Goal: Task Accomplishment & Management: Manage account settings

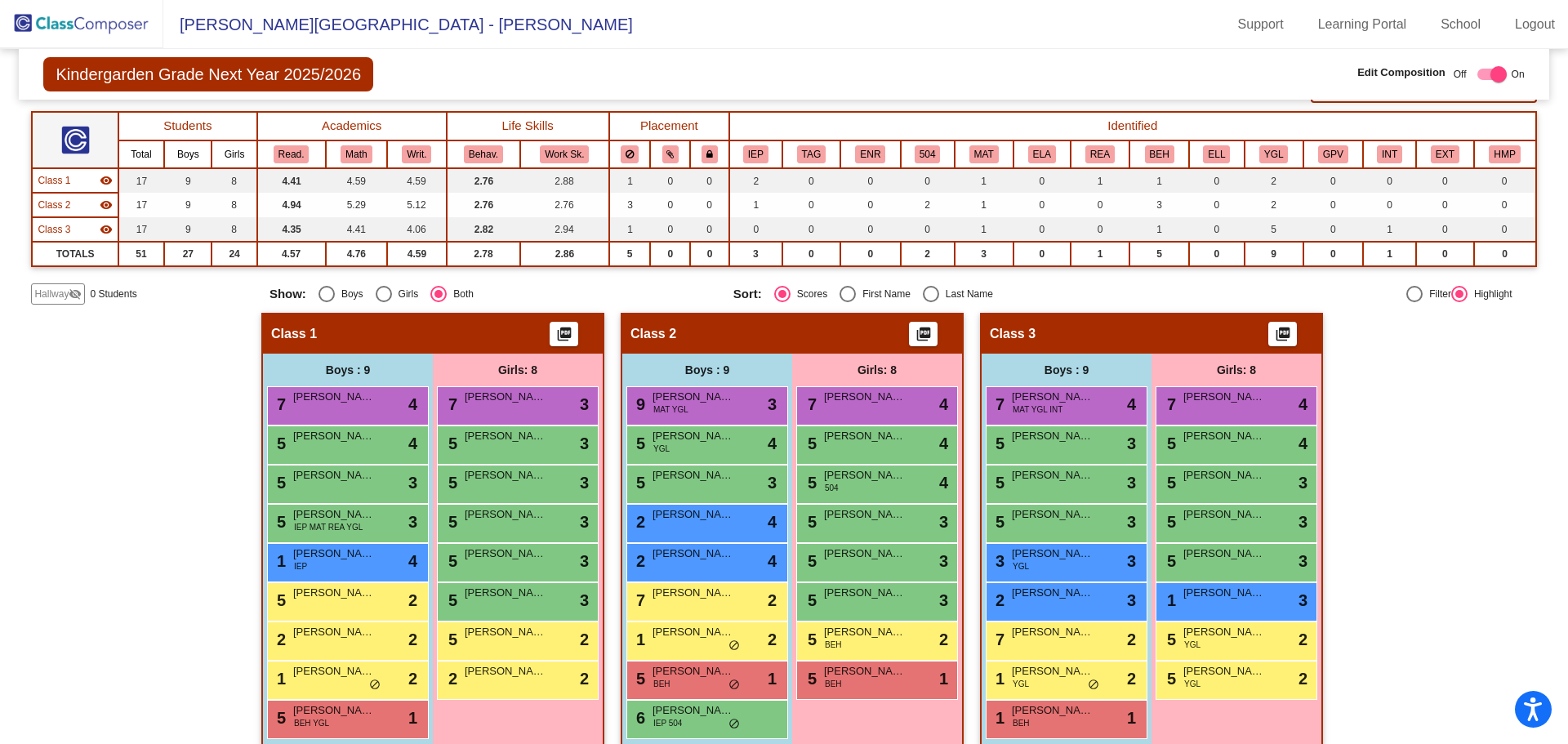
scroll to position [140, 0]
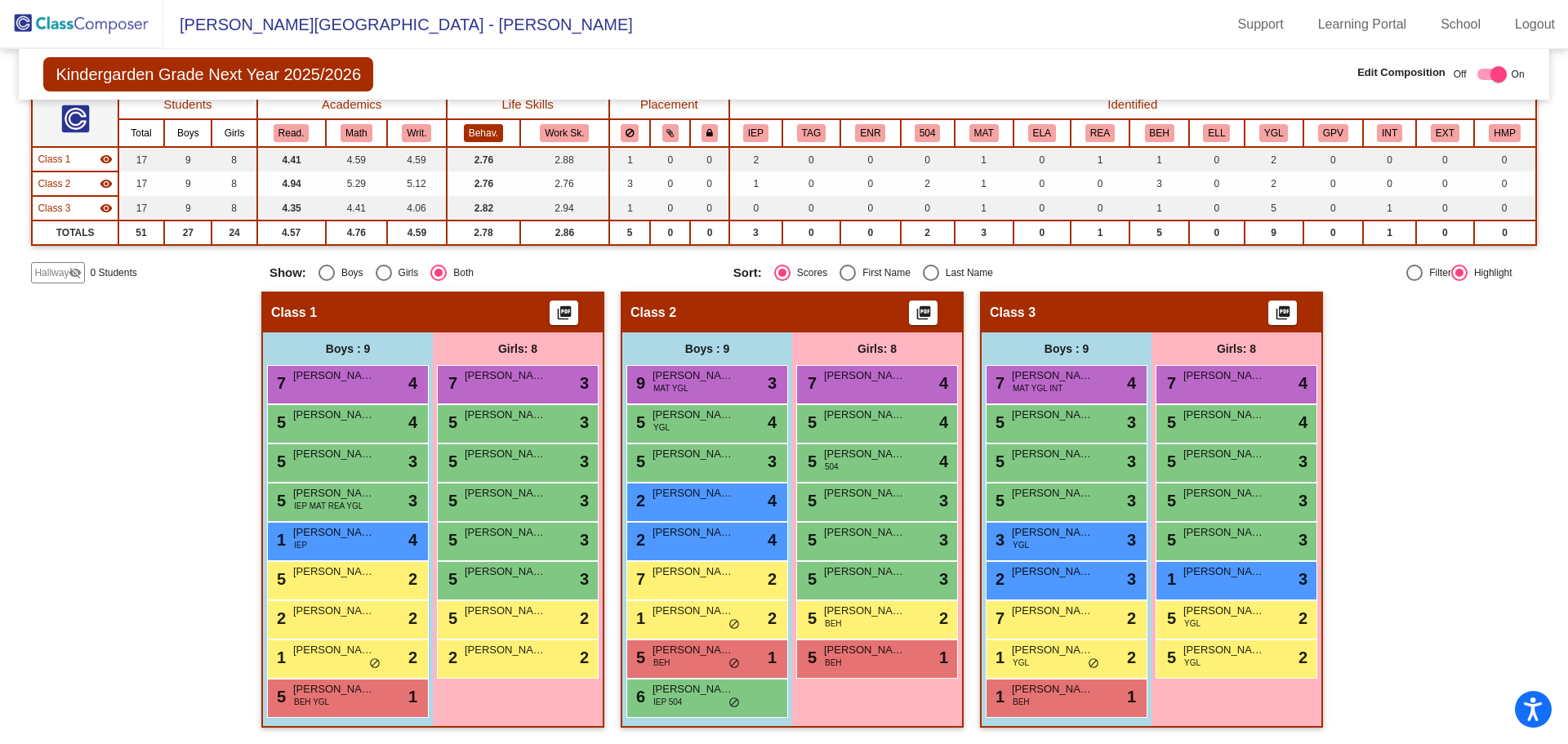
click at [488, 135] on button "Behav." at bounding box center [483, 132] width 39 height 18
click at [513, 429] on div "5 [PERSON_NAME] lock do_not_disturb_alt 3" at bounding box center [517, 422] width 156 height 33
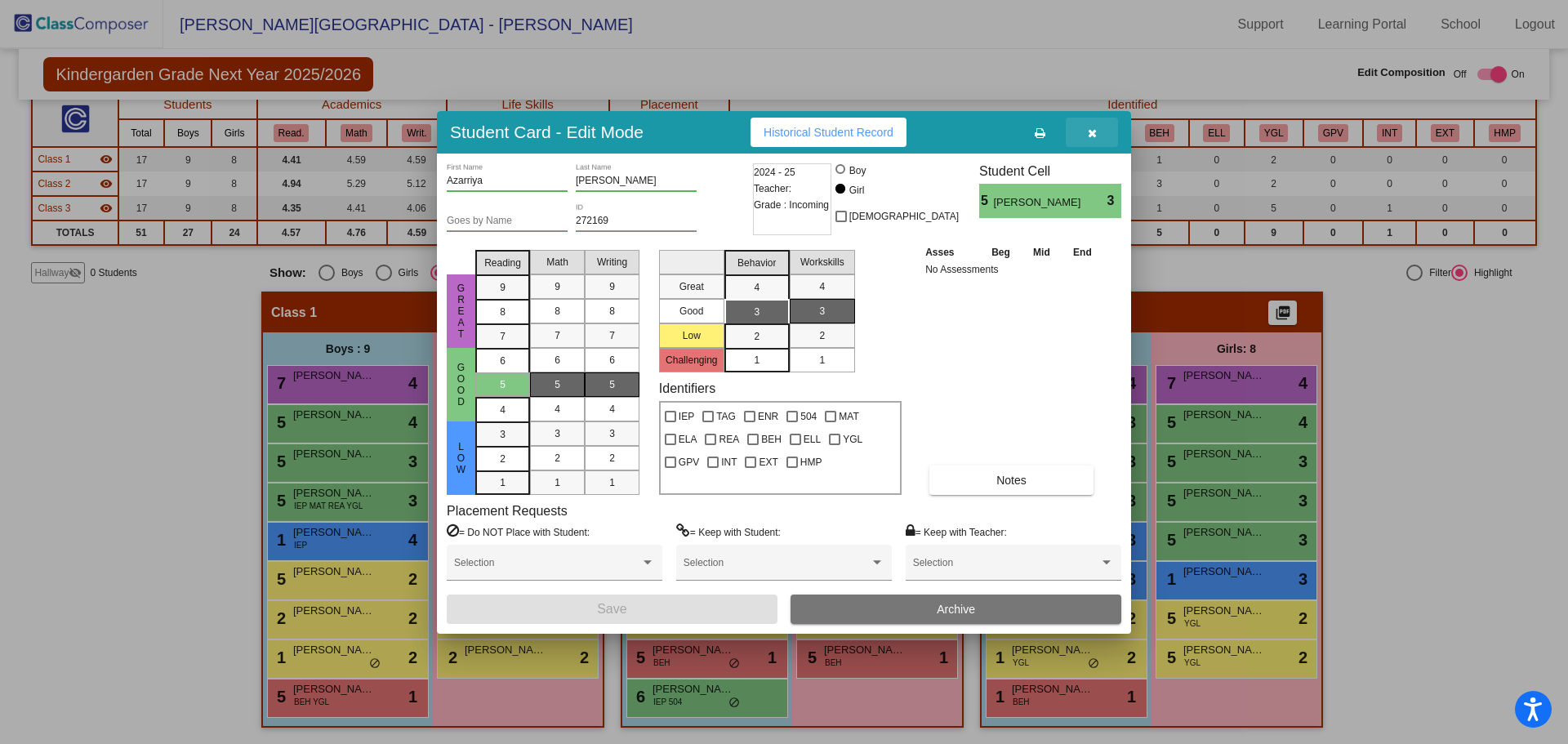
click at [1103, 135] on button "button" at bounding box center [1092, 132] width 52 height 30
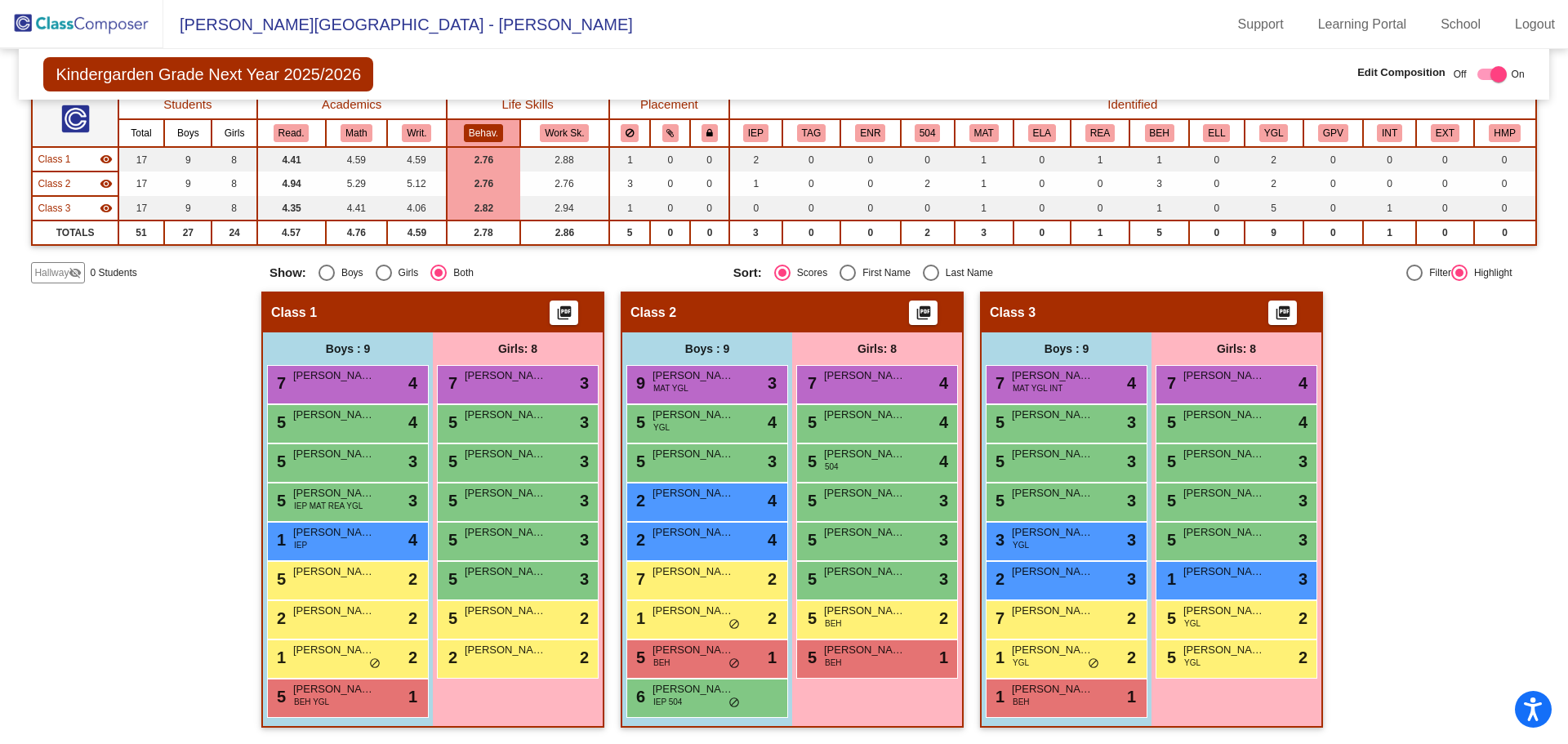
click at [71, 34] on img at bounding box center [81, 24] width 163 height 48
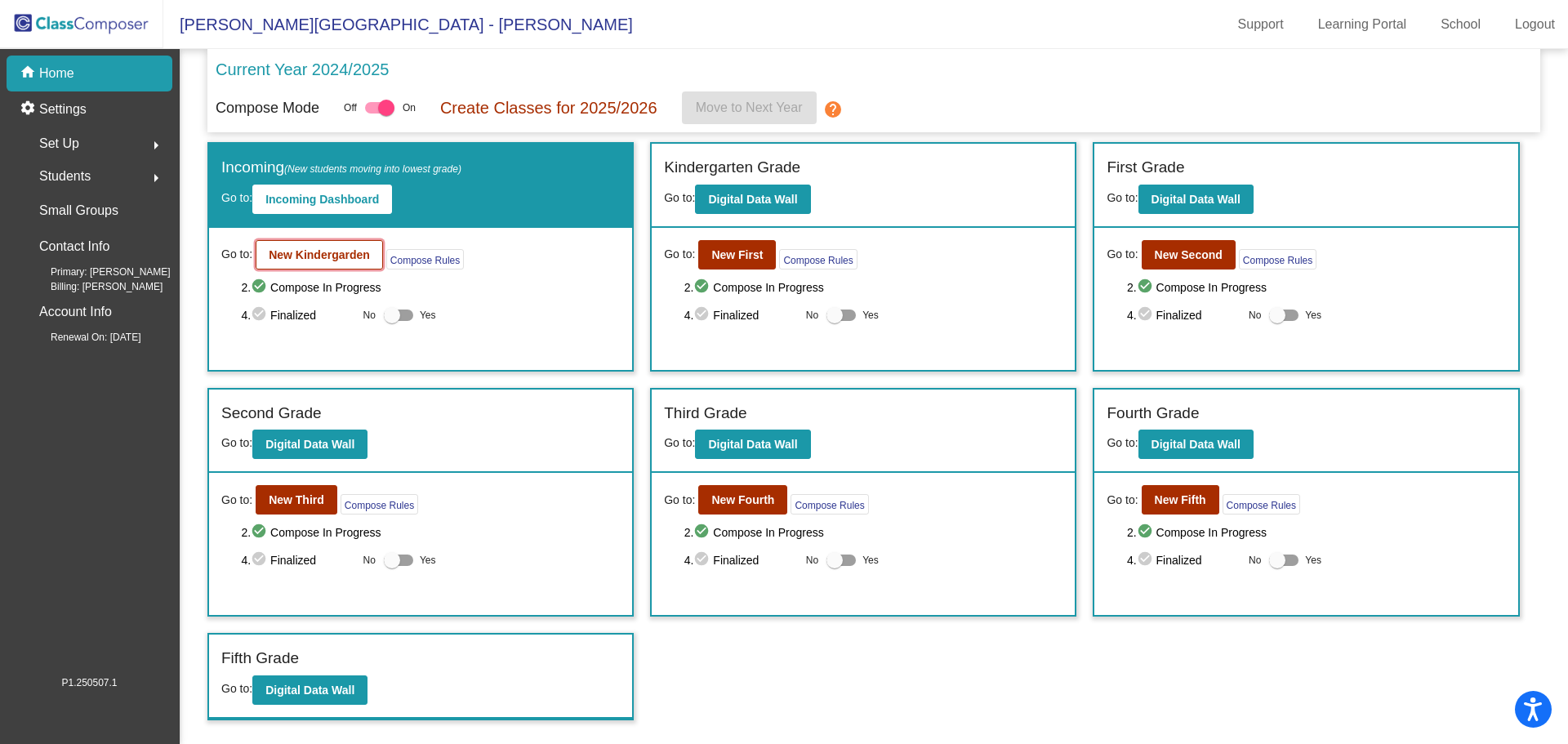
click at [307, 254] on b "New Kindergarden" at bounding box center [319, 254] width 101 height 13
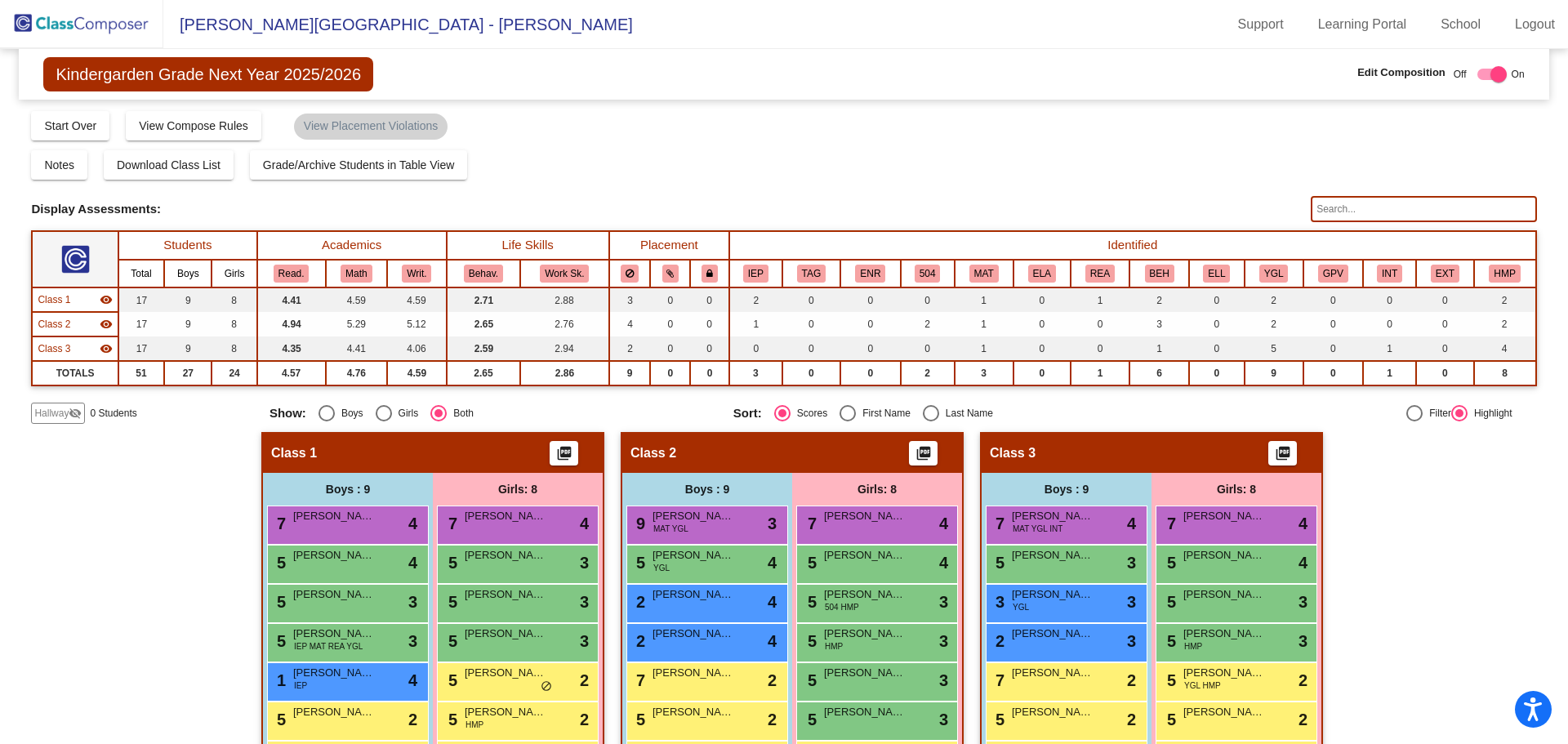
click at [143, 31] on img at bounding box center [81, 24] width 163 height 48
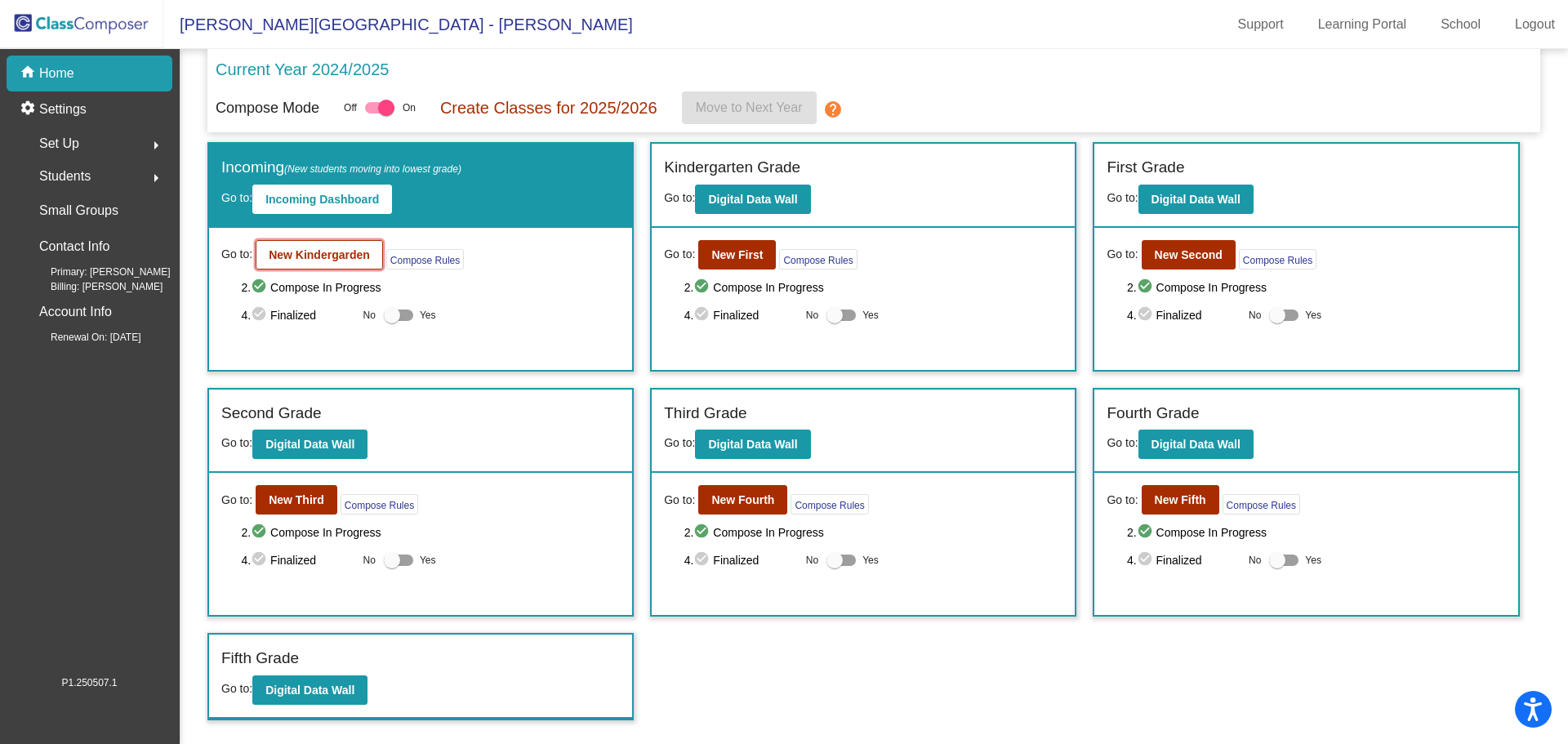
click at [316, 244] on button "New Kindergarden" at bounding box center [319, 255] width 127 height 30
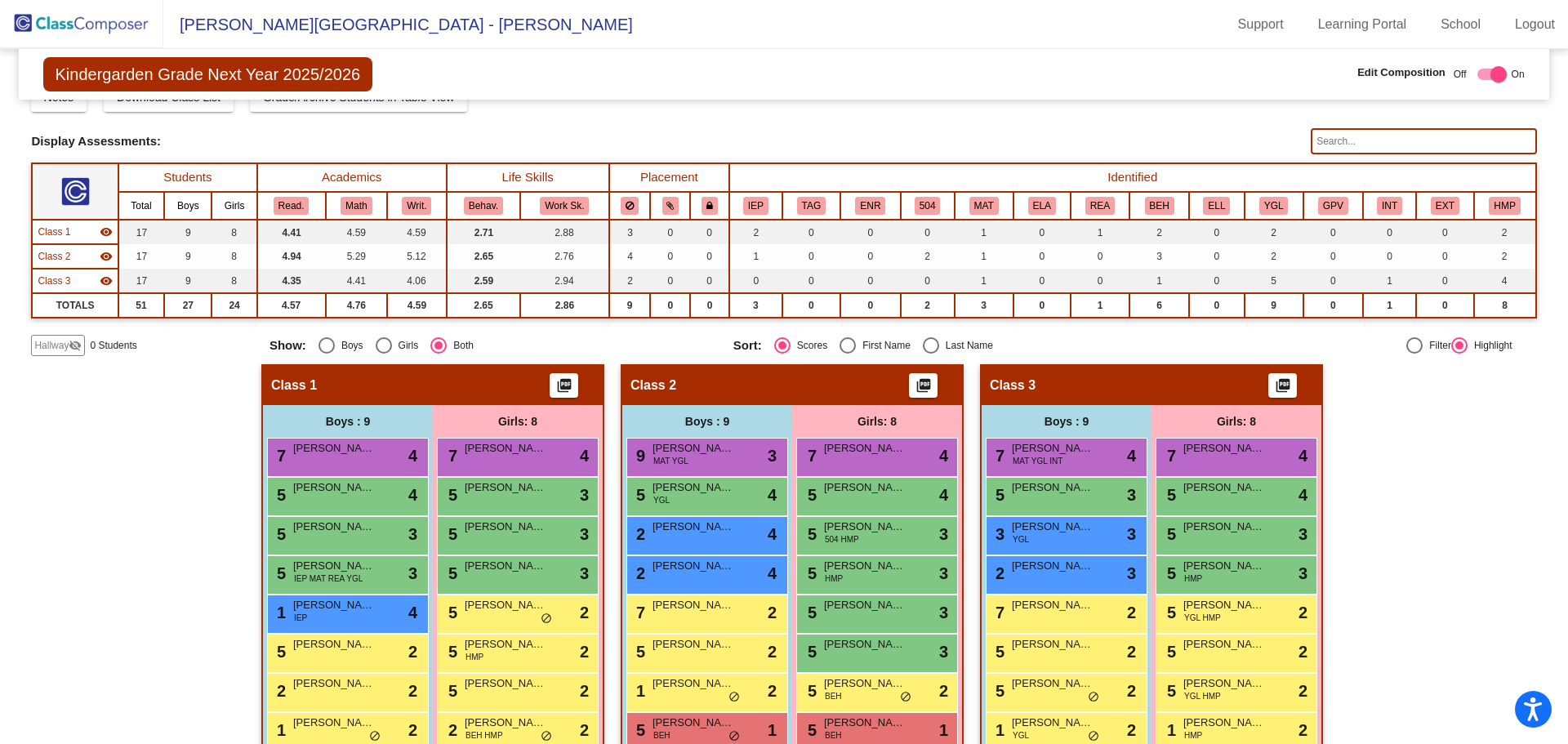
scroll to position [140, 0]
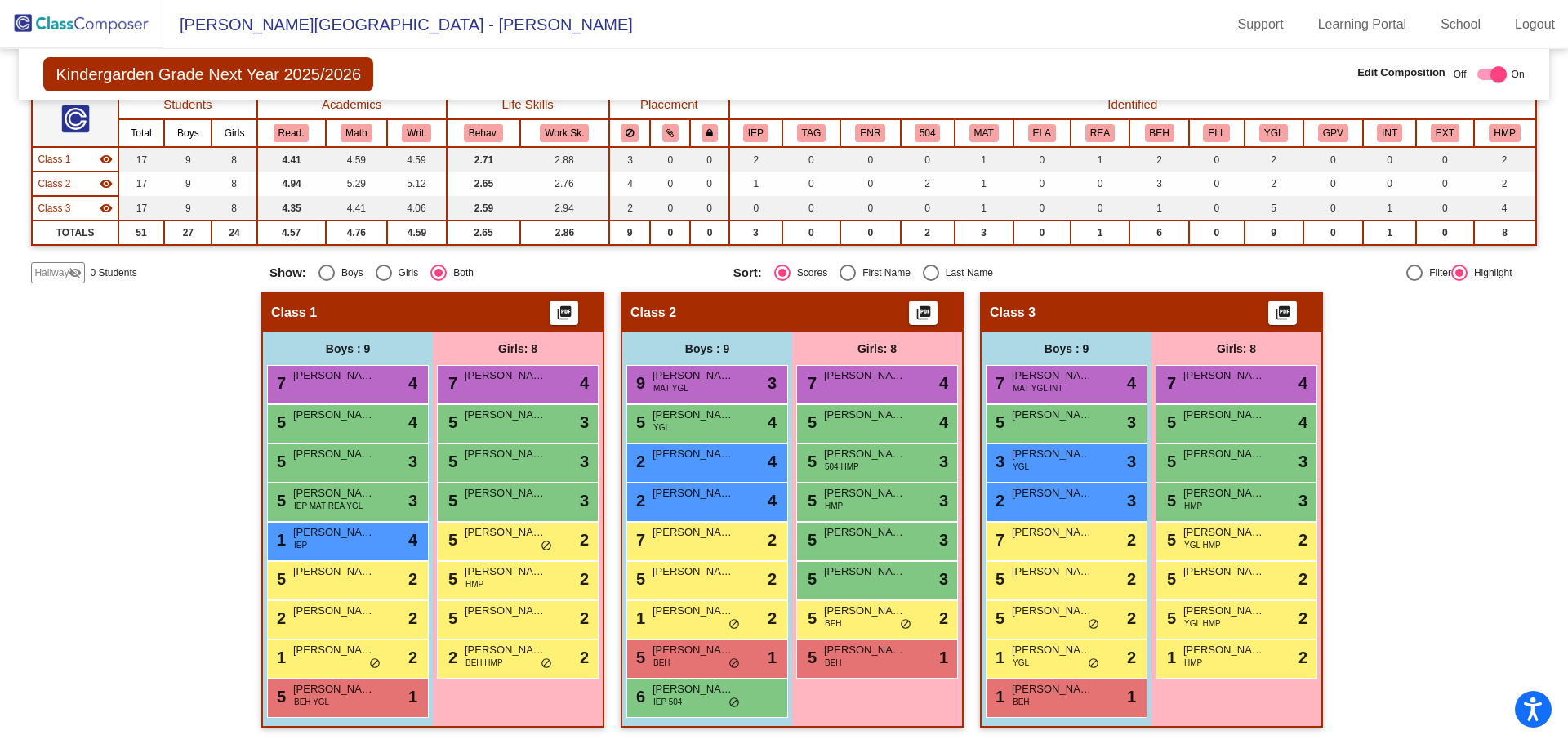
click at [294, 314] on span "Class 1" at bounding box center [294, 313] width 45 height 17
click at [66, 22] on img at bounding box center [81, 24] width 163 height 48
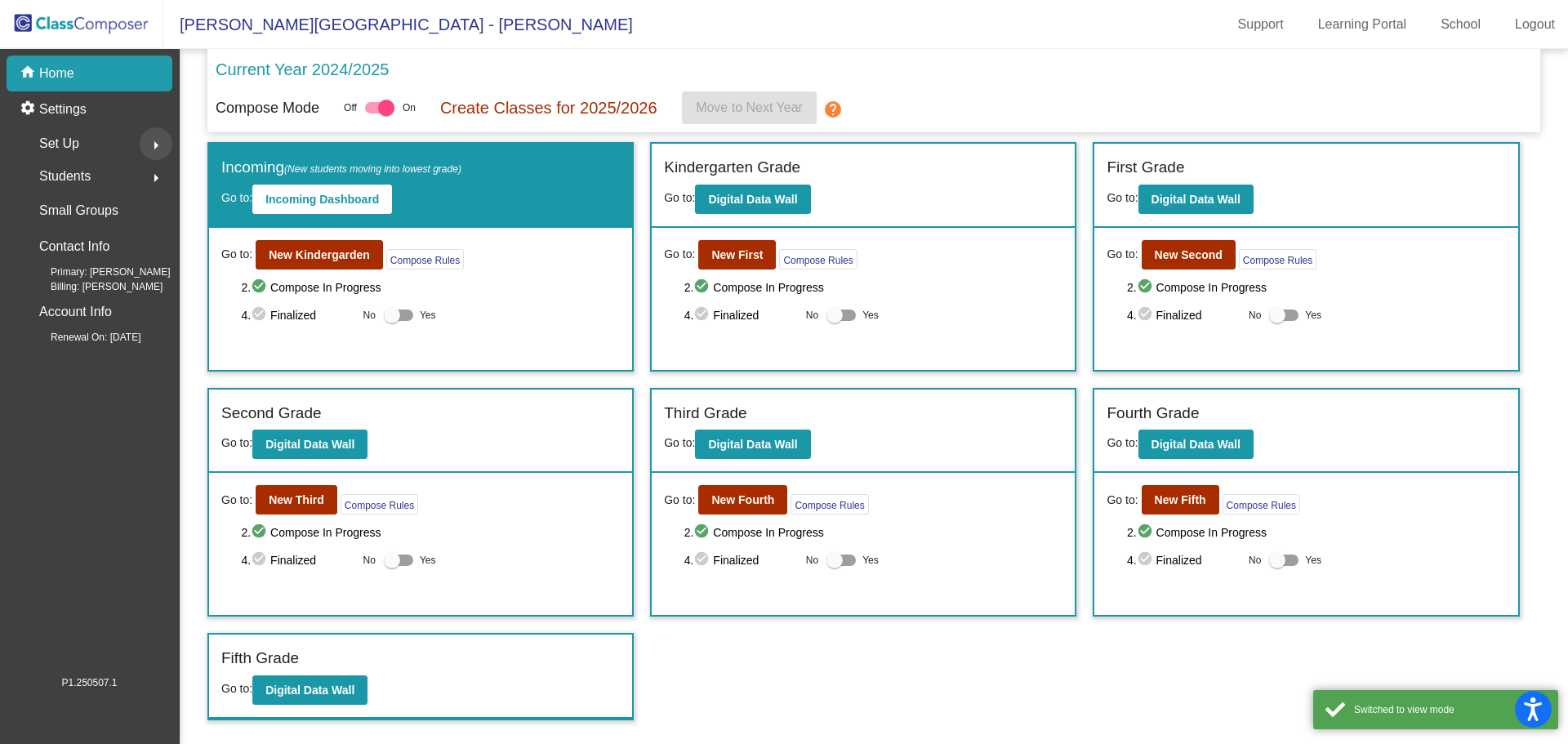
click at [154, 137] on mat-icon "arrow_right" at bounding box center [156, 145] width 19 height 19
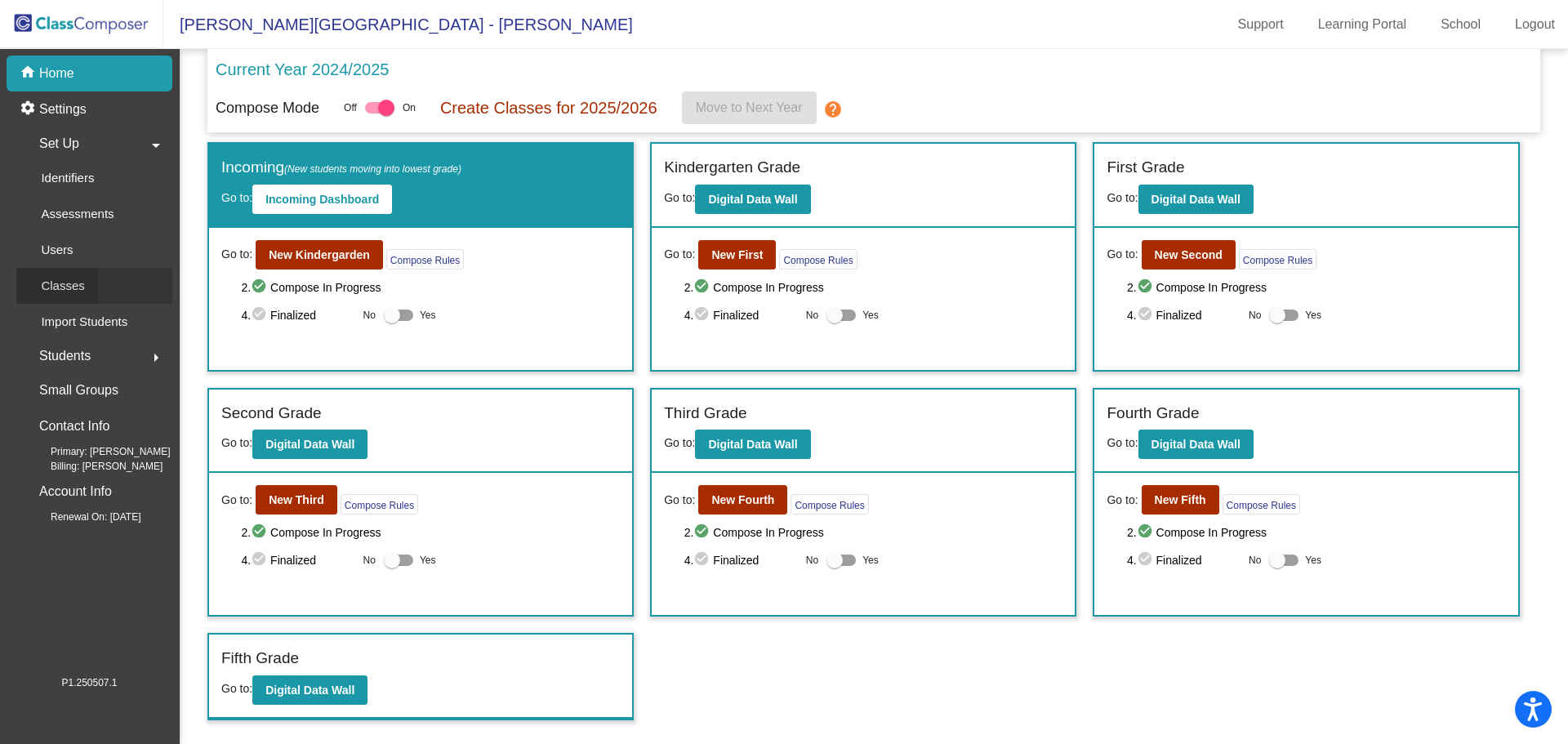
click at [65, 287] on p "Classes" at bounding box center [63, 286] width 44 height 19
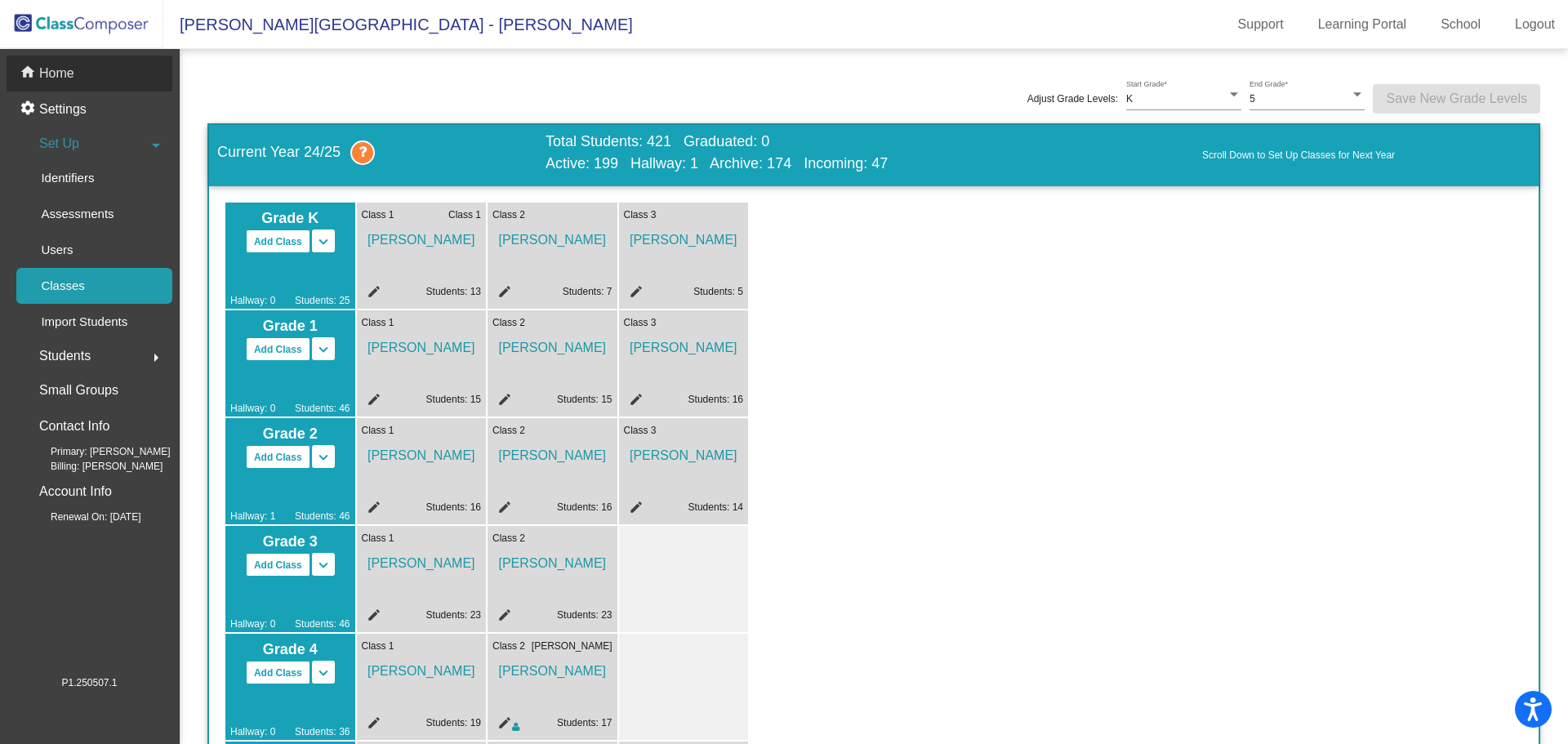
click at [51, 66] on p "Home" at bounding box center [57, 73] width 35 height 19
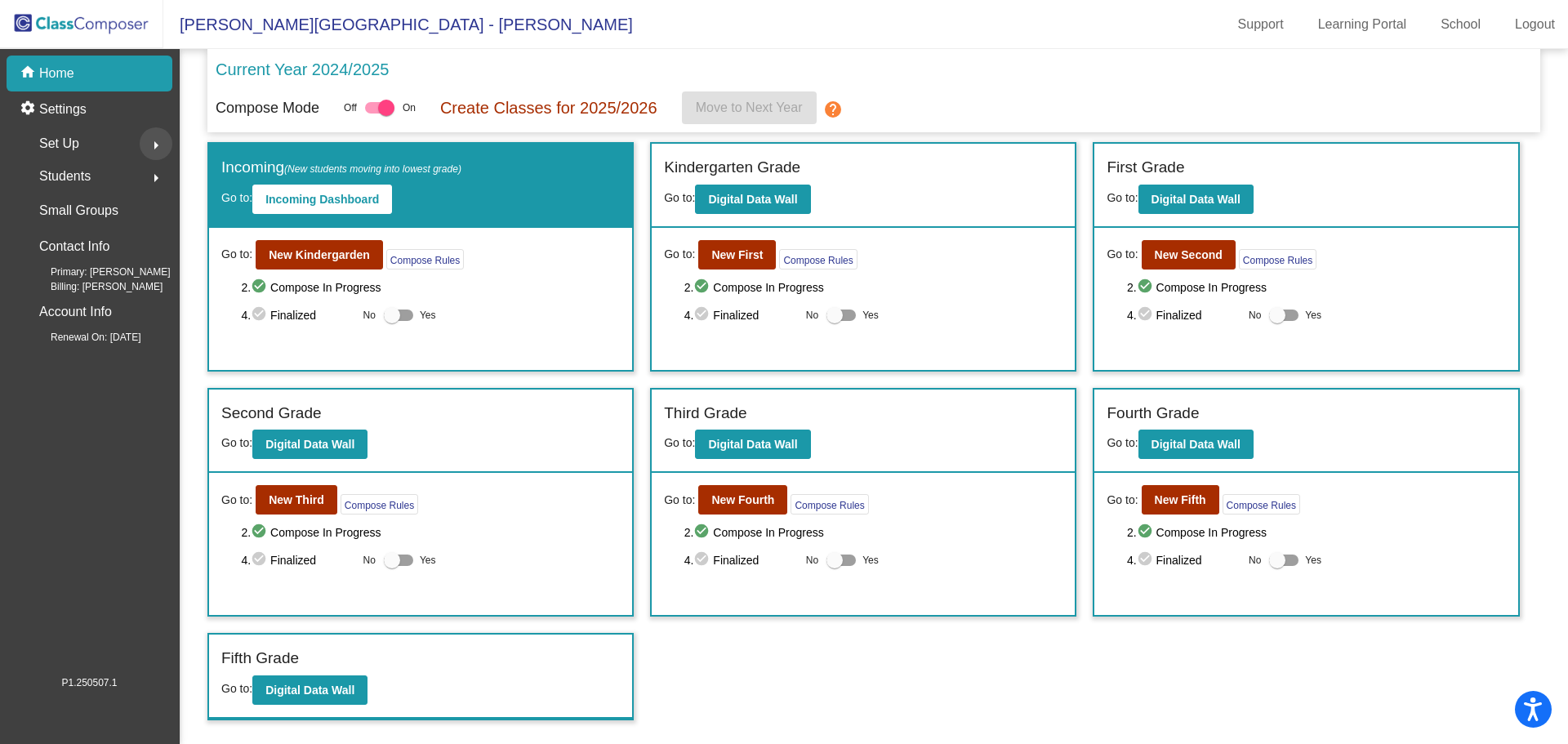
click at [166, 147] on button "arrow_right" at bounding box center [155, 143] width 32 height 32
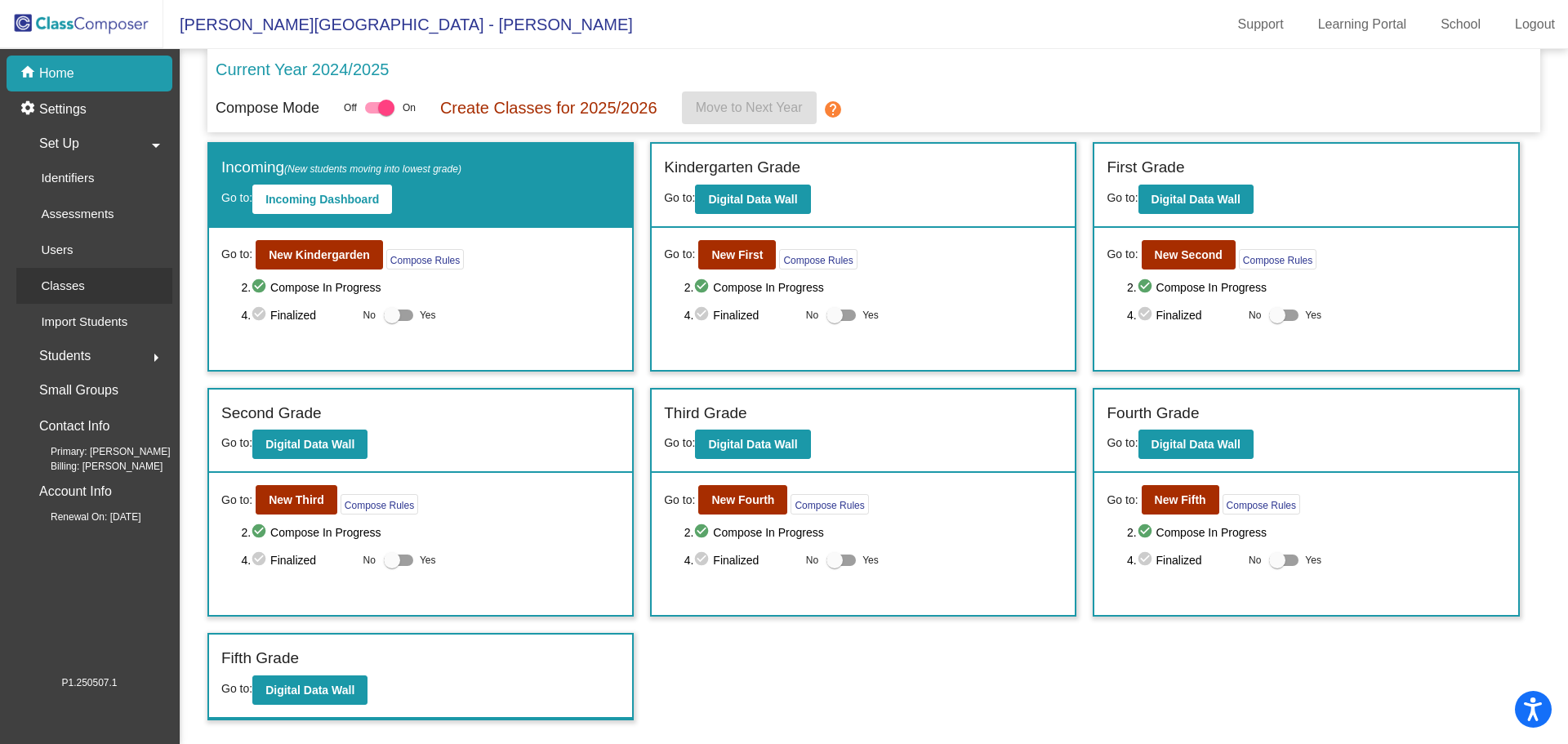
click at [87, 283] on div "Classes" at bounding box center [57, 285] width 82 height 36
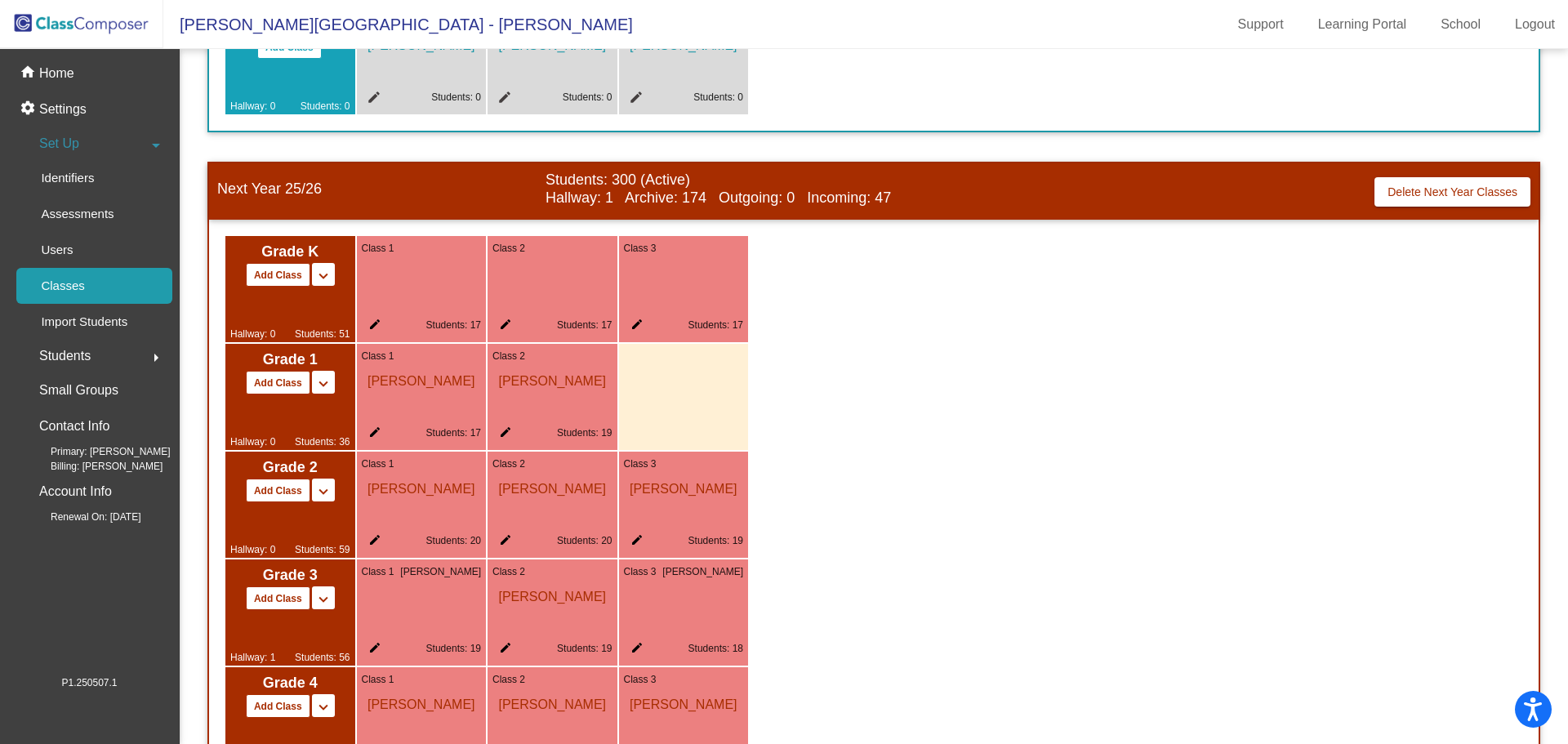
scroll to position [734, 0]
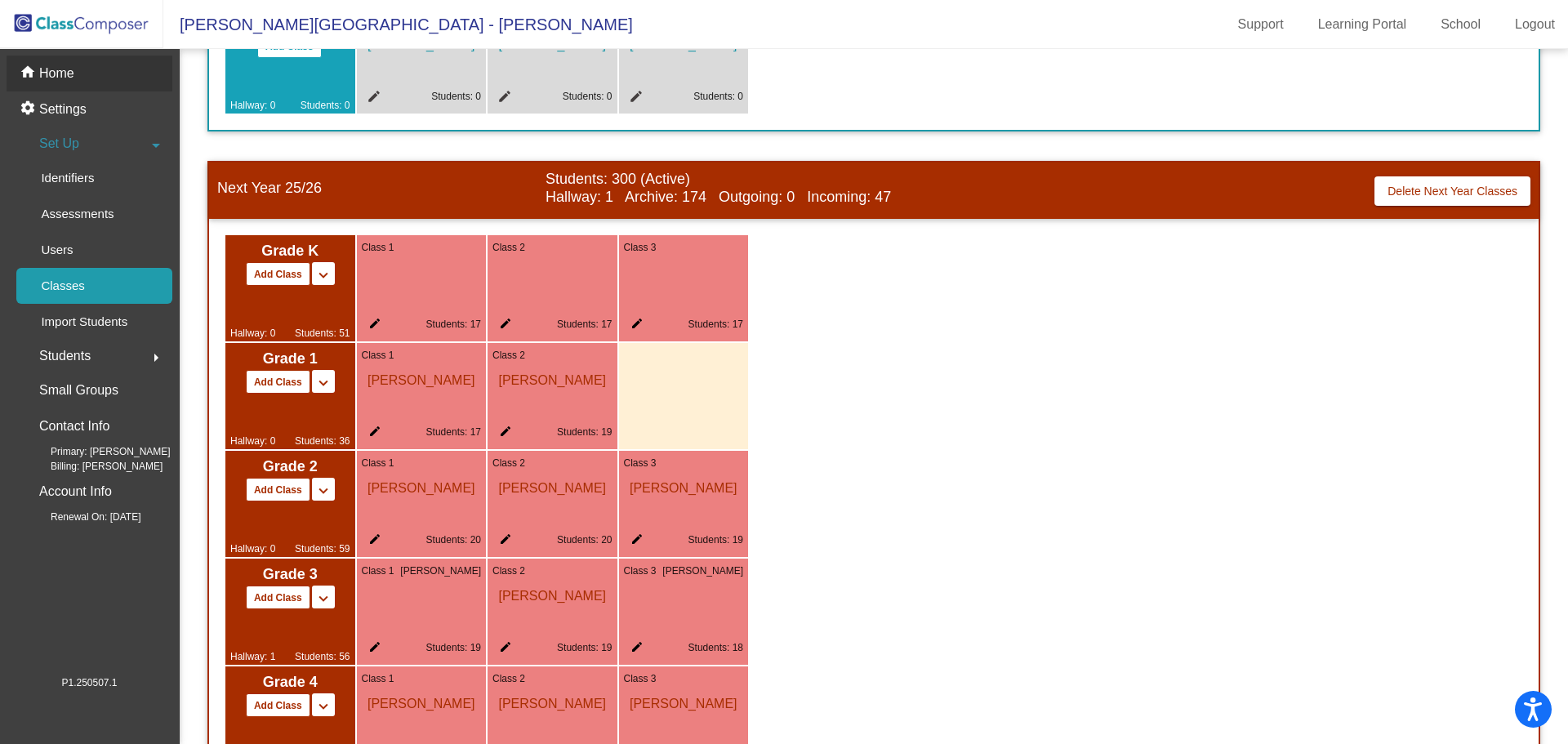
click at [106, 67] on div "home Home" at bounding box center [89, 73] width 166 height 36
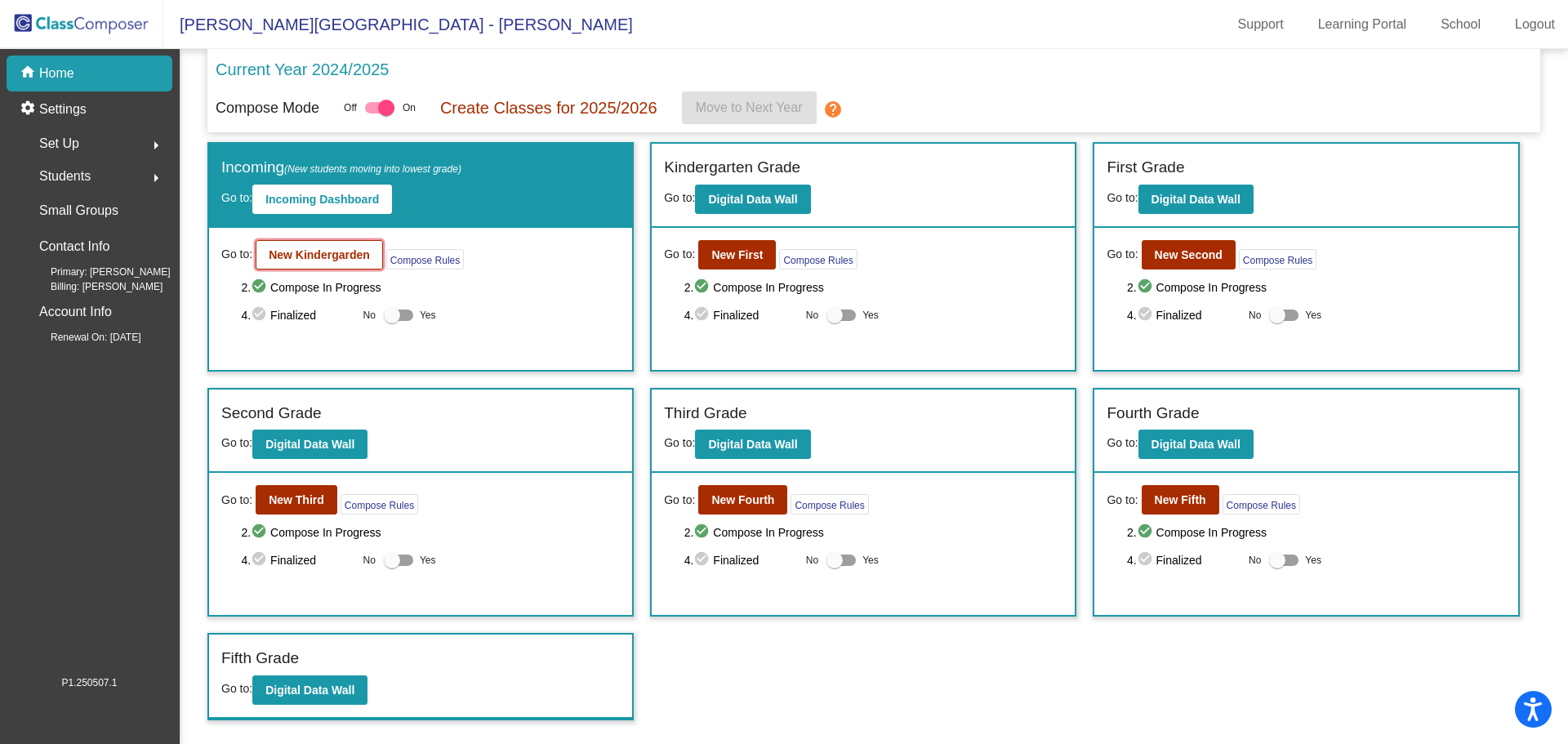
click at [319, 254] on b "New Kindergarden" at bounding box center [319, 254] width 101 height 13
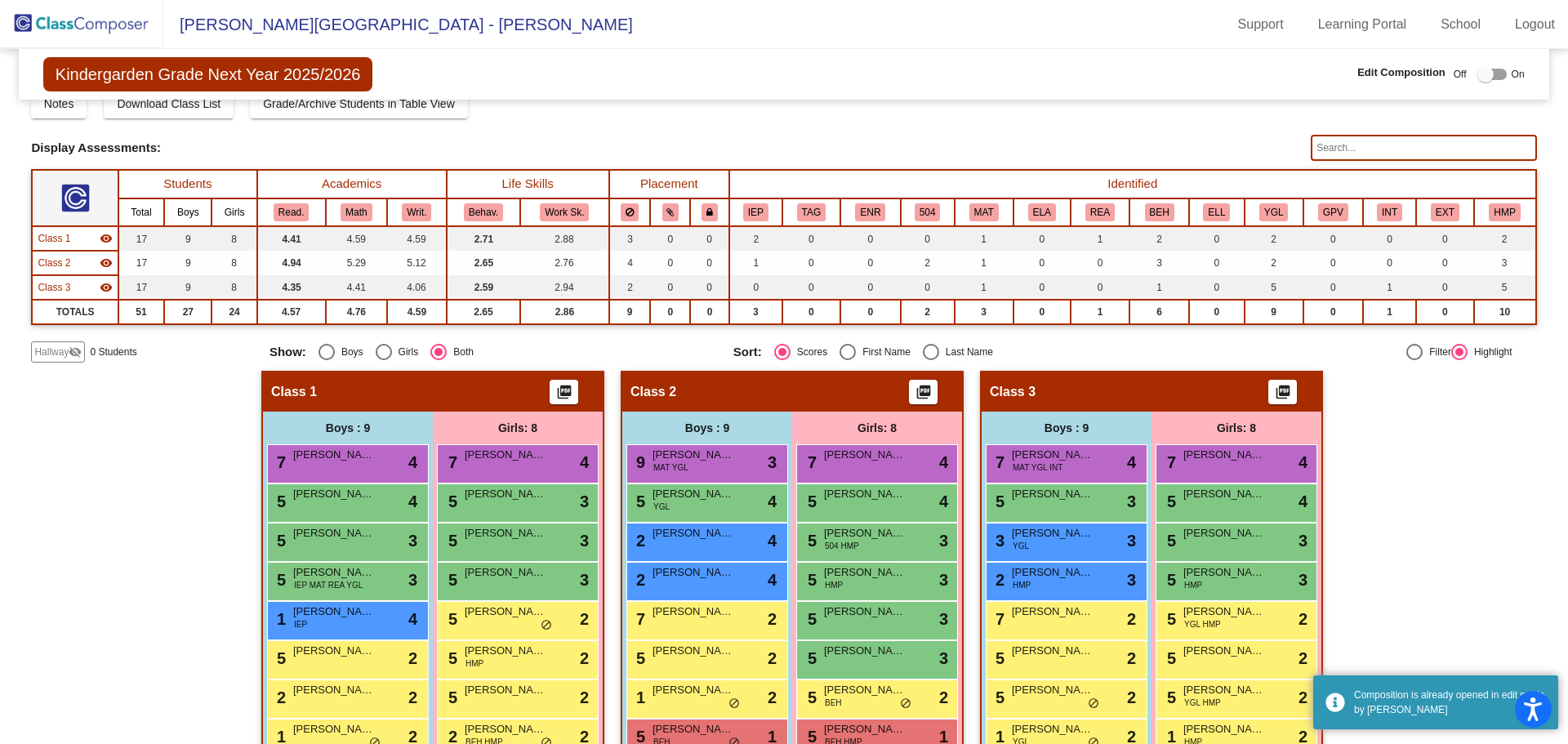
scroll to position [140, 0]
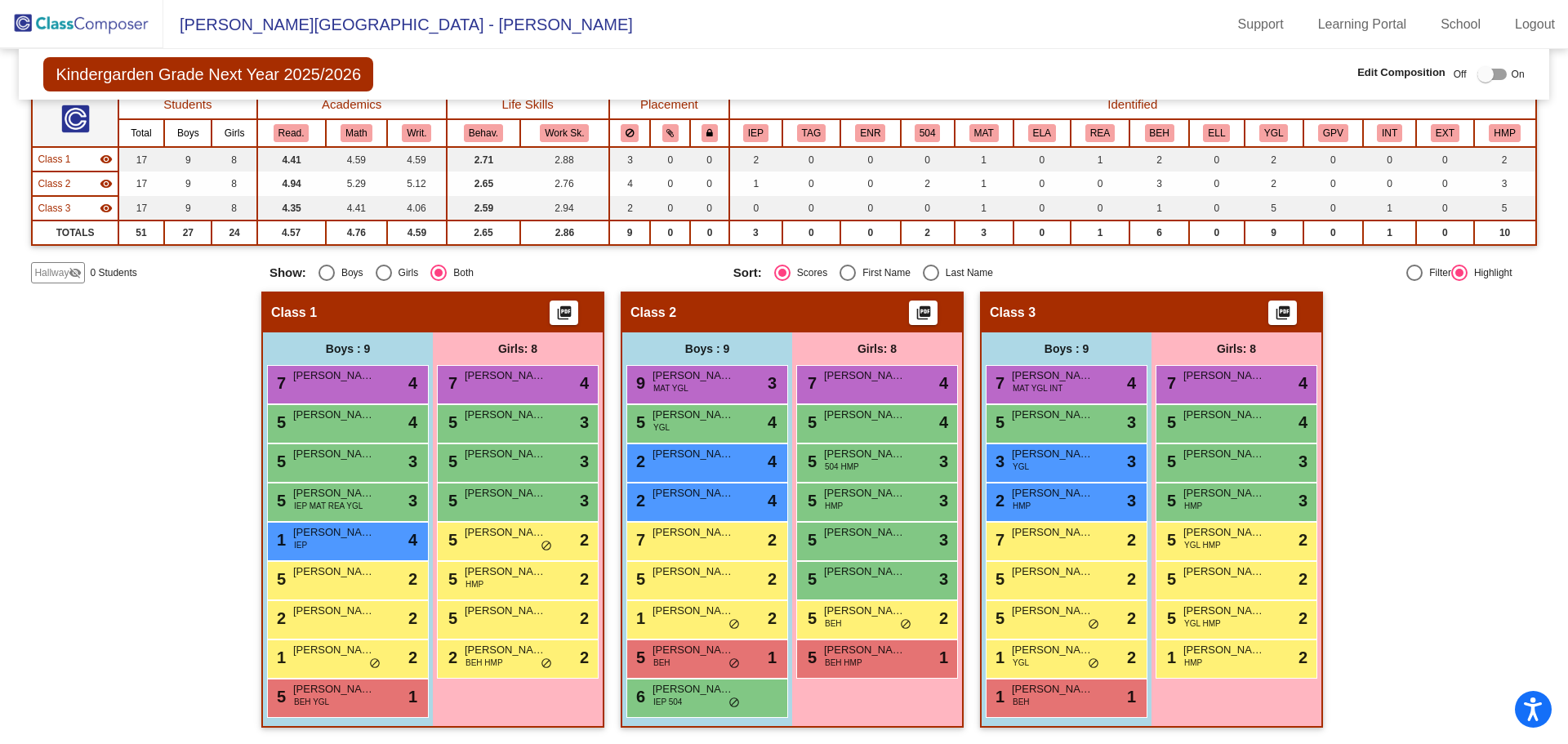
click at [1392, 342] on div "Hallway - Hallway Class picture_as_pdf Add Student First Name Last Name Student…" at bounding box center [783, 517] width 1504 height 452
click at [746, 319] on div "Class 2 picture_as_pdf" at bounding box center [792, 312] width 340 height 39
click at [764, 688] on div "6 [PERSON_NAME] IEP 504 lock do_not_disturb_alt" at bounding box center [705, 696] width 156 height 33
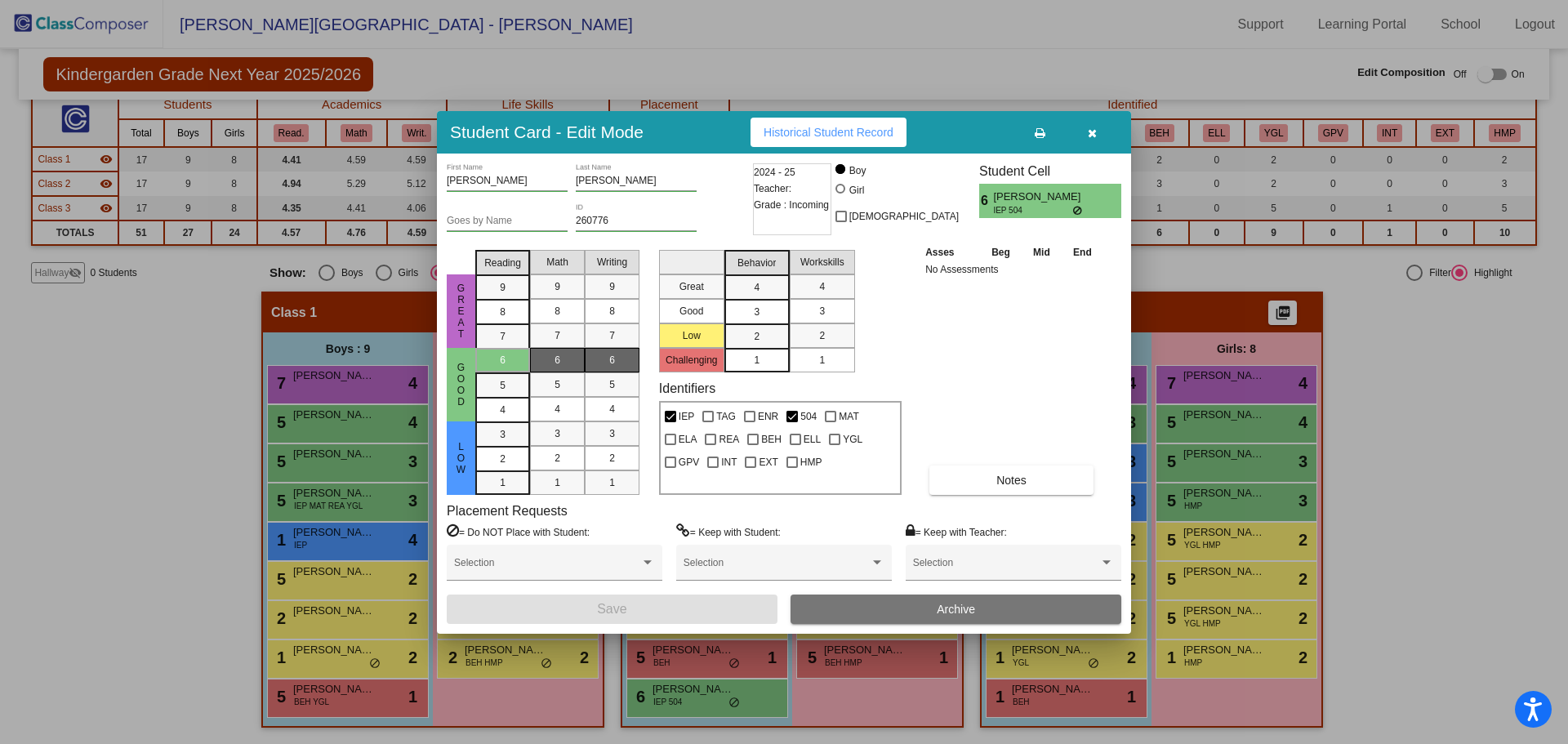
click at [1087, 138] on icon "button" at bounding box center [1092, 132] width 9 height 11
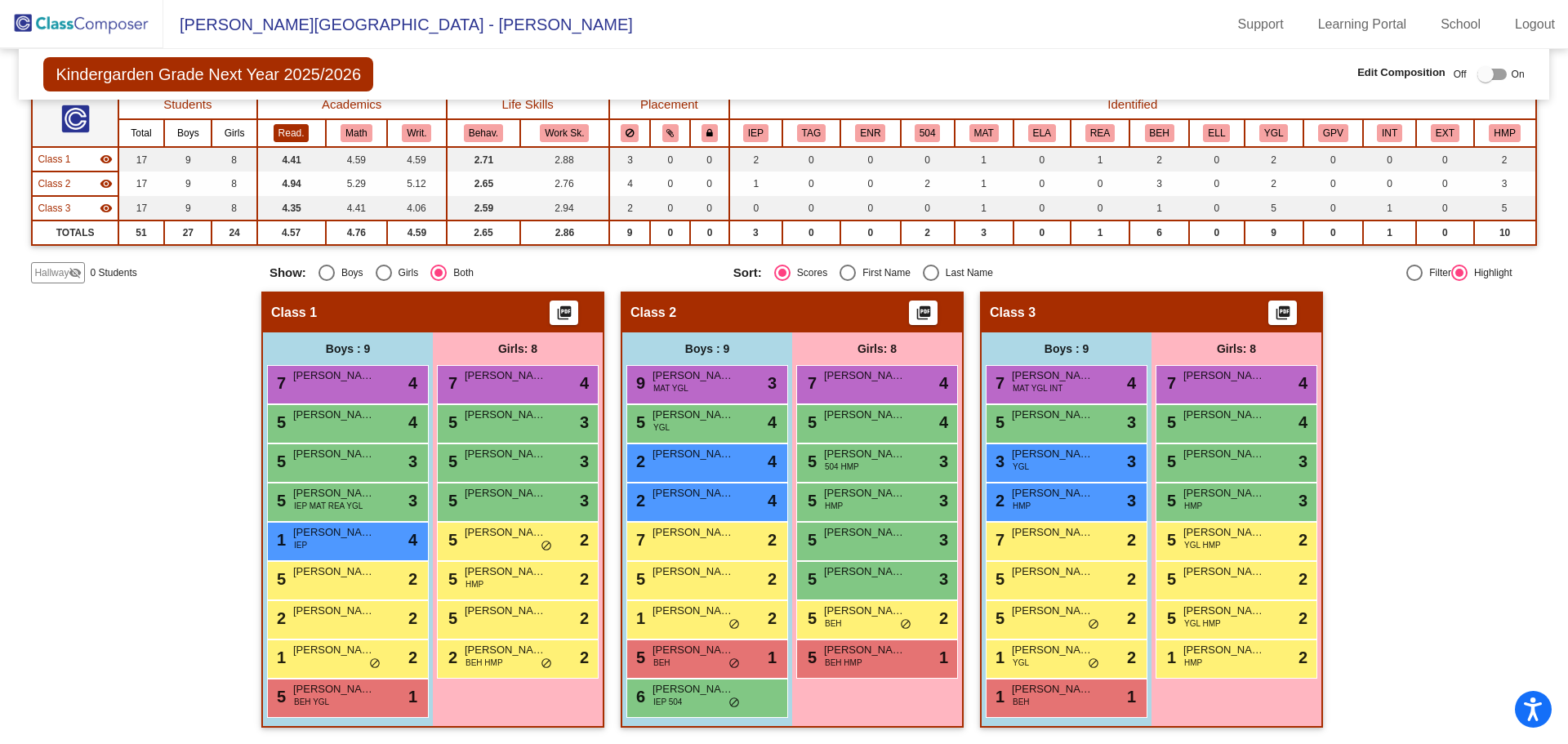
click at [290, 138] on button "Read." at bounding box center [291, 132] width 36 height 18
click at [482, 128] on button "Behav." at bounding box center [483, 132] width 39 height 18
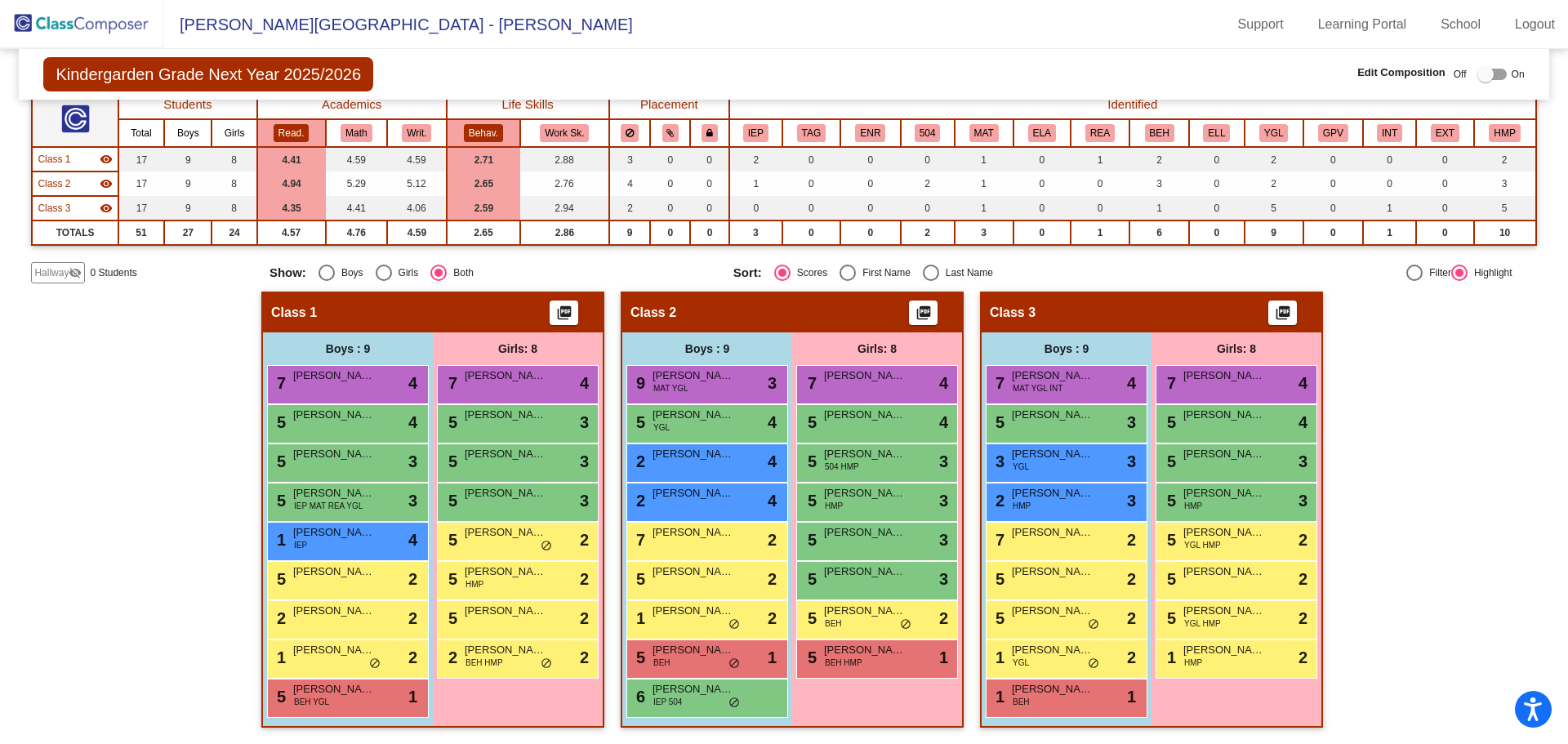
click at [293, 136] on button "Read." at bounding box center [291, 132] width 36 height 18
click at [410, 132] on button "Writ." at bounding box center [416, 132] width 30 height 18
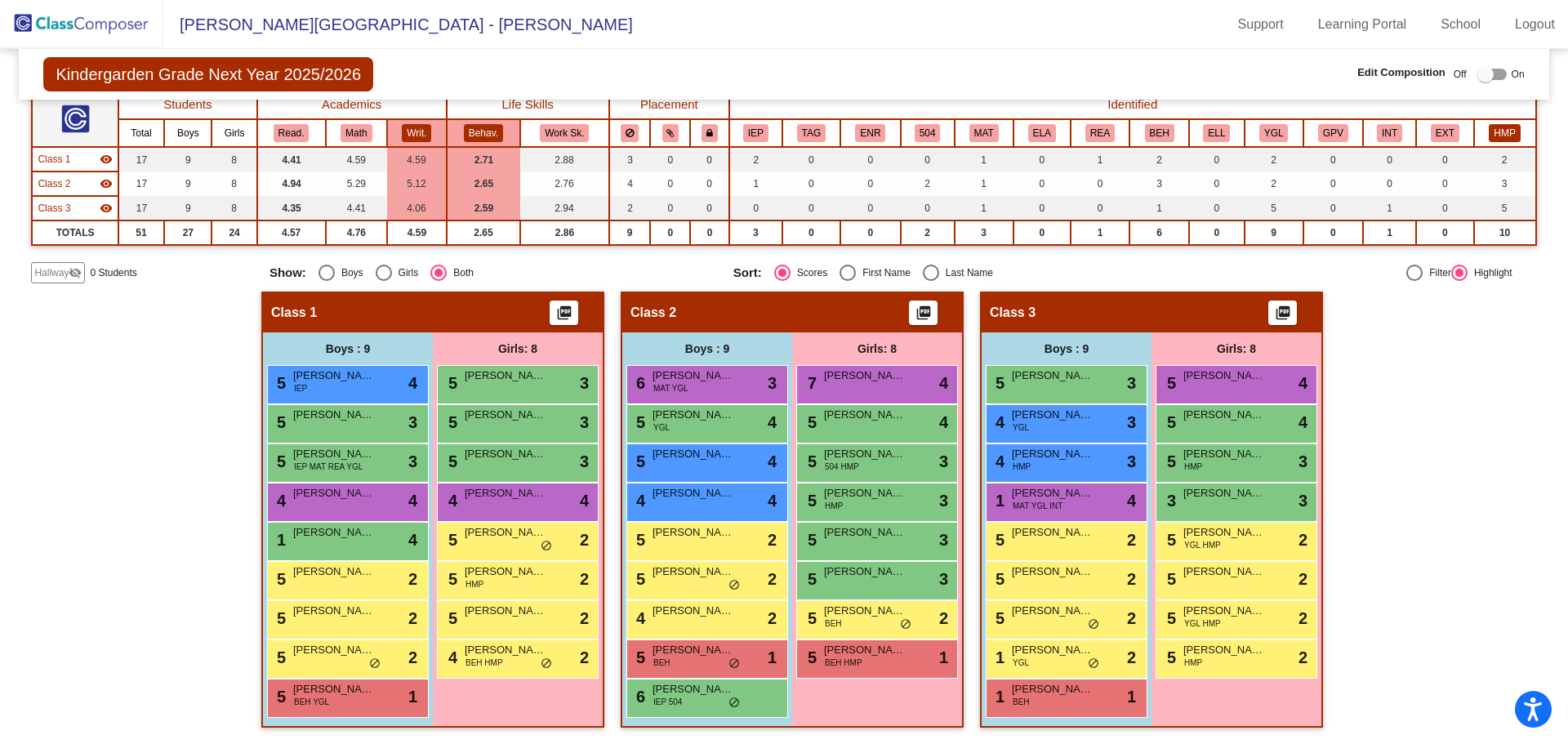
click at [1508, 139] on button "HMP" at bounding box center [1504, 132] width 31 height 18
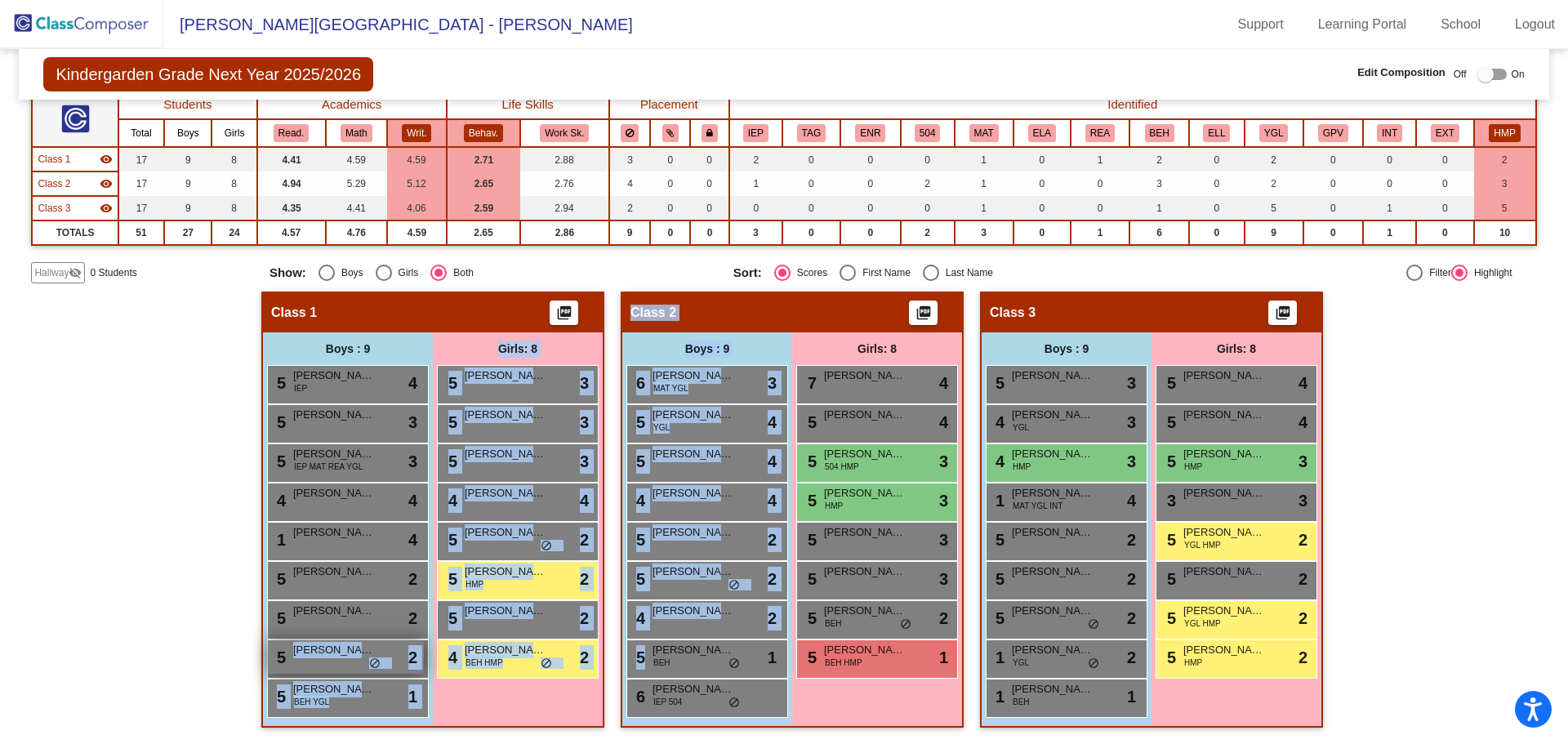
drag, startPoint x: 676, startPoint y: 661, endPoint x: 396, endPoint y: 642, distance: 280.6
click at [387, 642] on div "Hallway - Hallway Class picture_as_pdf Add Student First Name Last Name Student…" at bounding box center [783, 517] width 1504 height 452
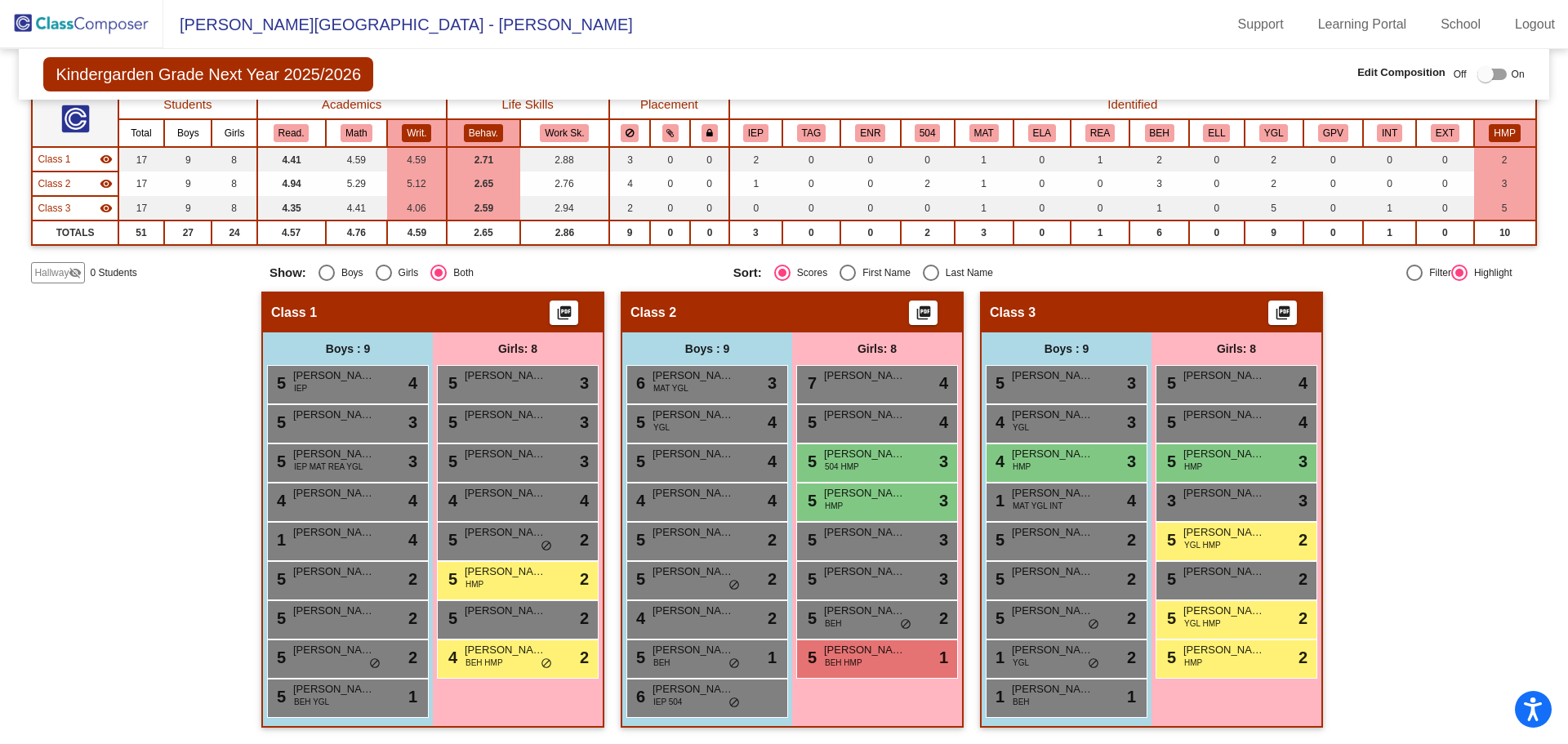
click at [189, 550] on div "Hallway - Hallway Class picture_as_pdf Add Student First Name Last Name Student…" at bounding box center [783, 517] width 1504 height 452
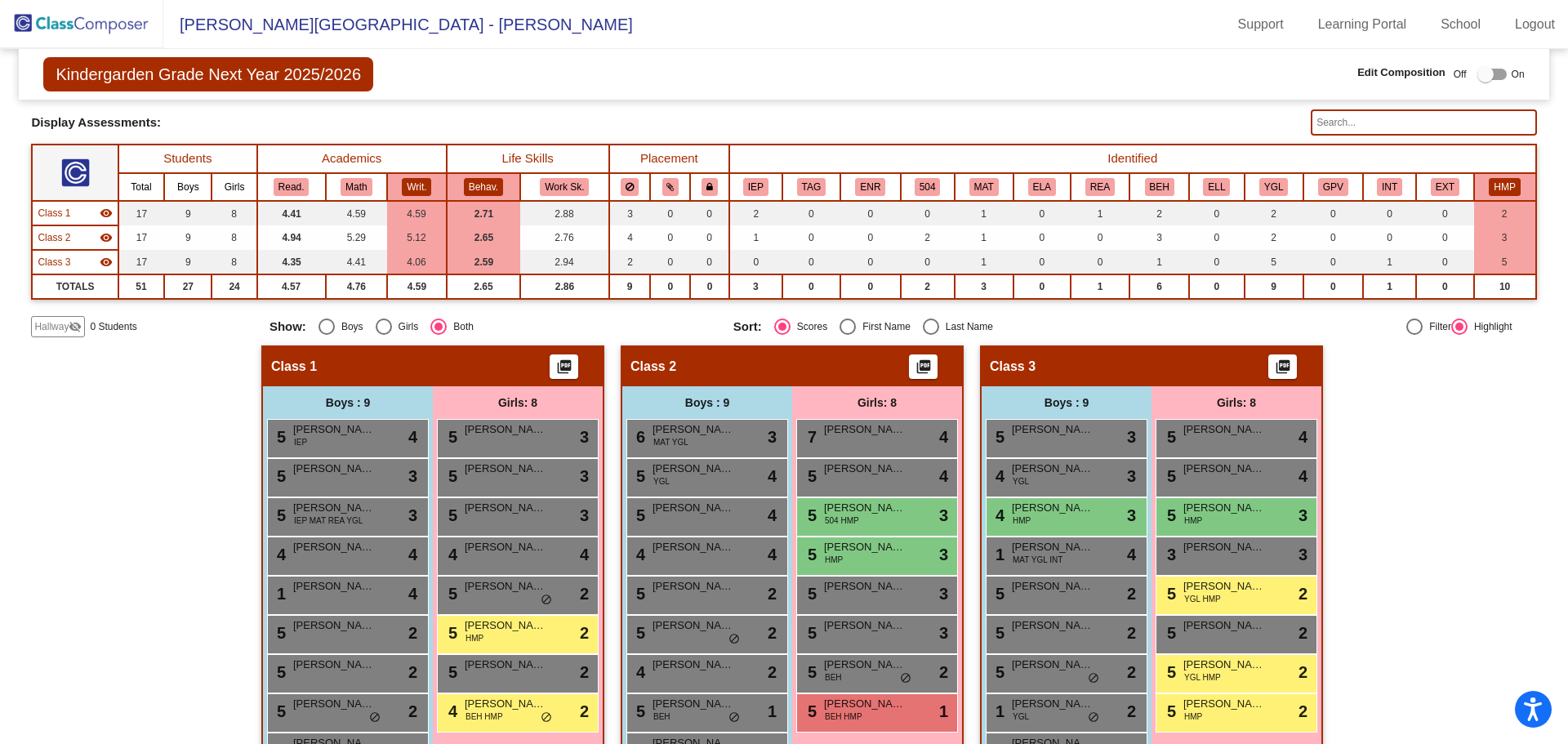
scroll to position [0, 0]
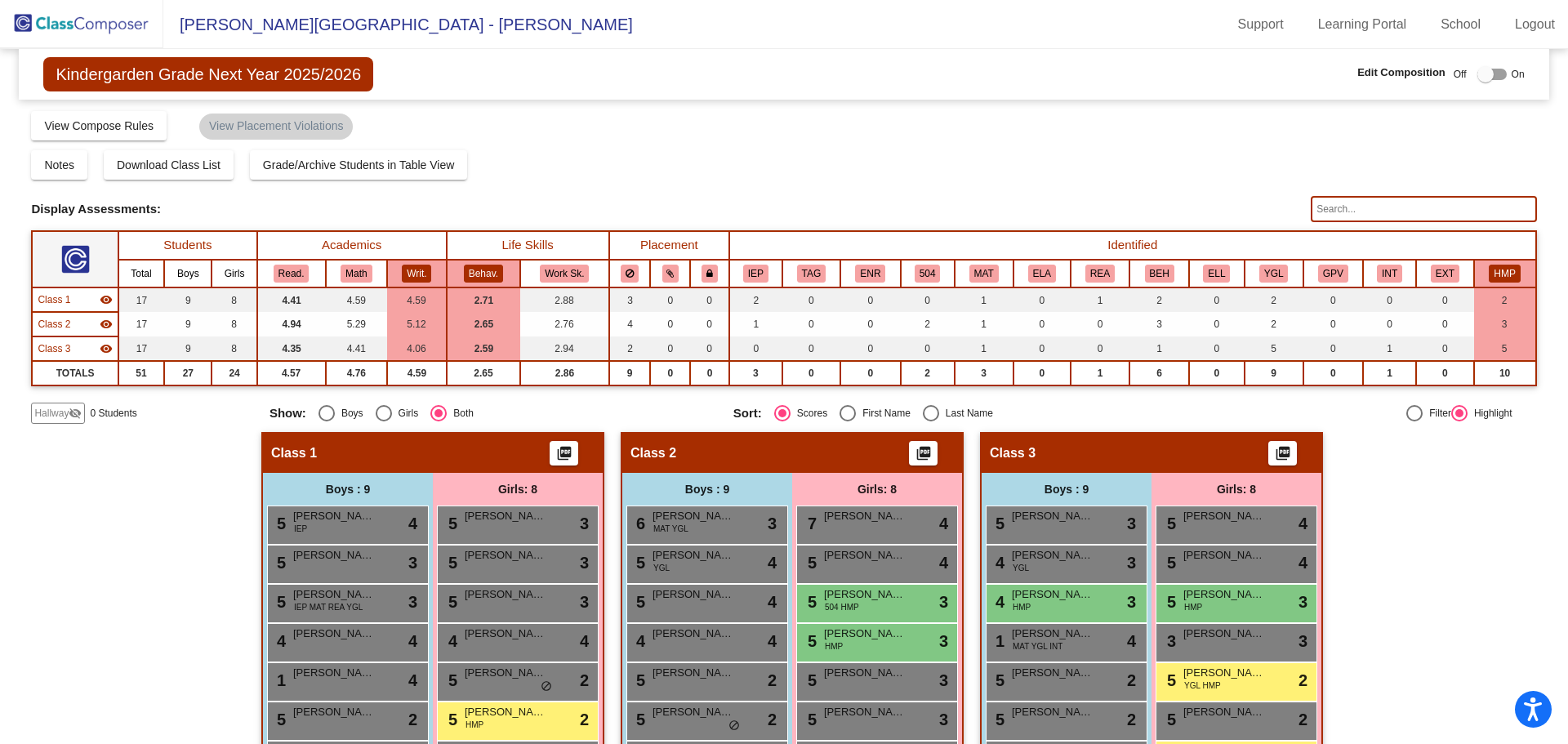
click at [1485, 78] on div at bounding box center [1492, 74] width 30 height 11
checkbox input "true"
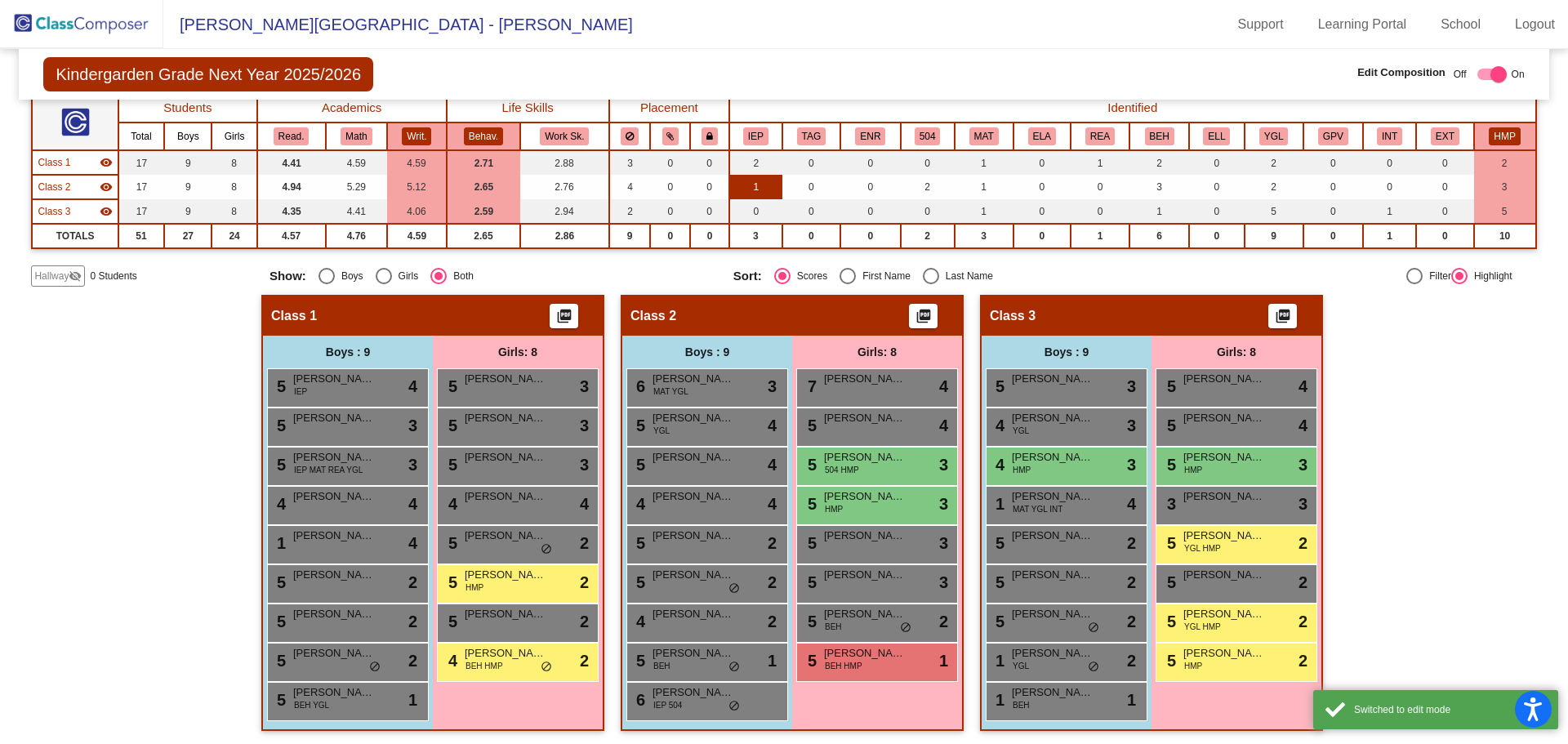
scroll to position [140, 0]
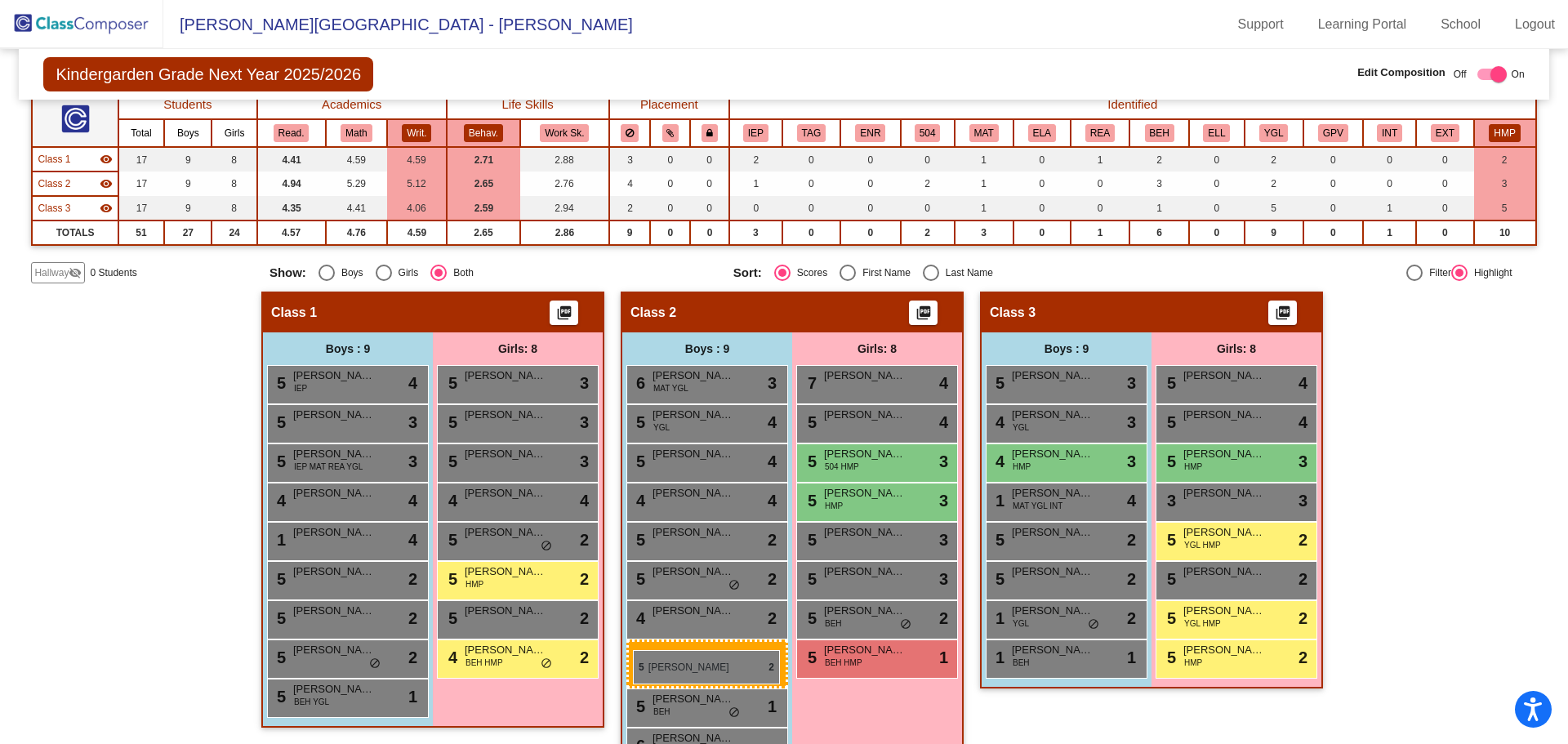
drag, startPoint x: 1021, startPoint y: 615, endPoint x: 632, endPoint y: 650, distance: 390.6
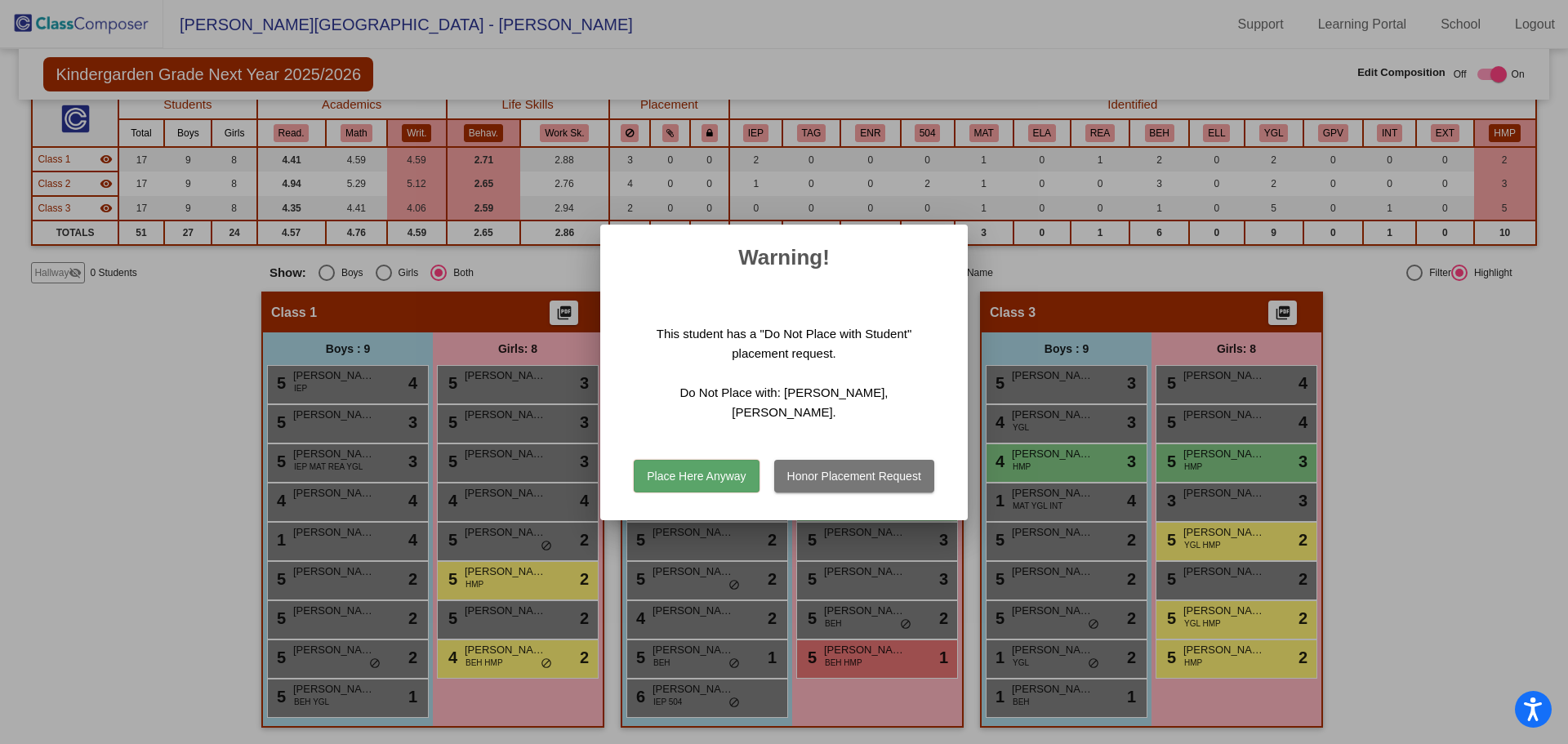
click at [895, 465] on button "Honor Placement Request" at bounding box center [855, 476] width 160 height 32
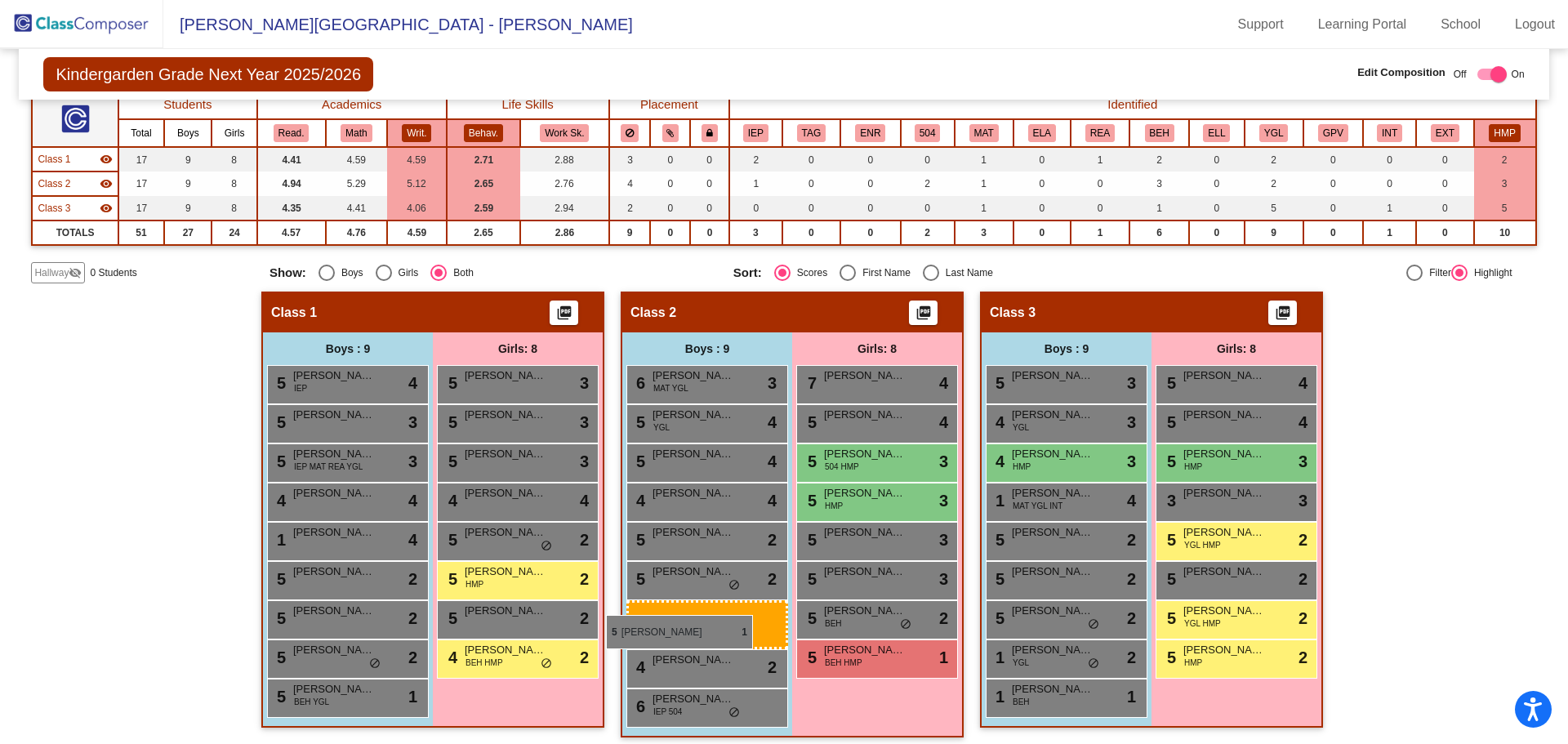
drag, startPoint x: 710, startPoint y: 666, endPoint x: 607, endPoint y: 614, distance: 115.4
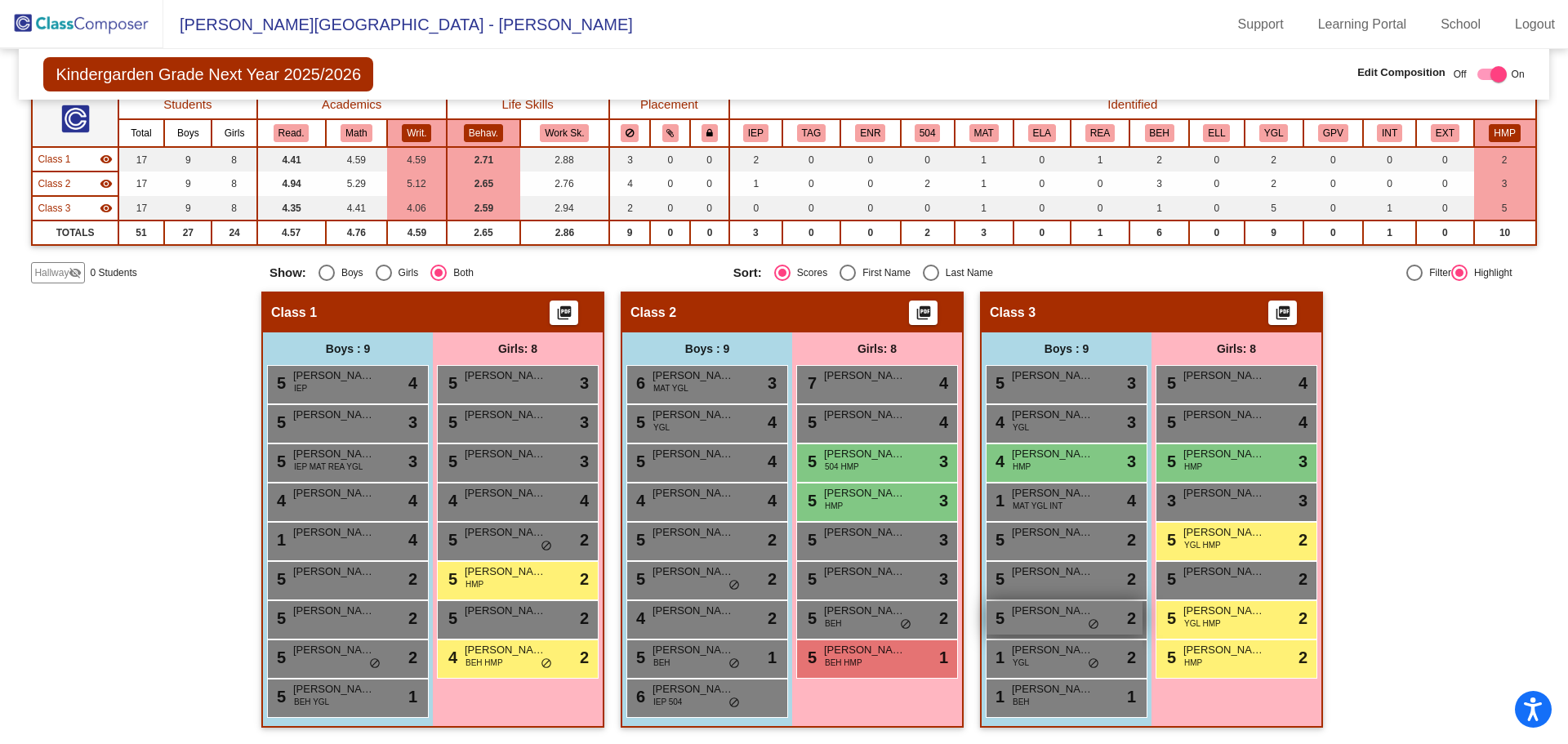
click at [1066, 619] on span "[PERSON_NAME]" at bounding box center [1052, 611] width 82 height 17
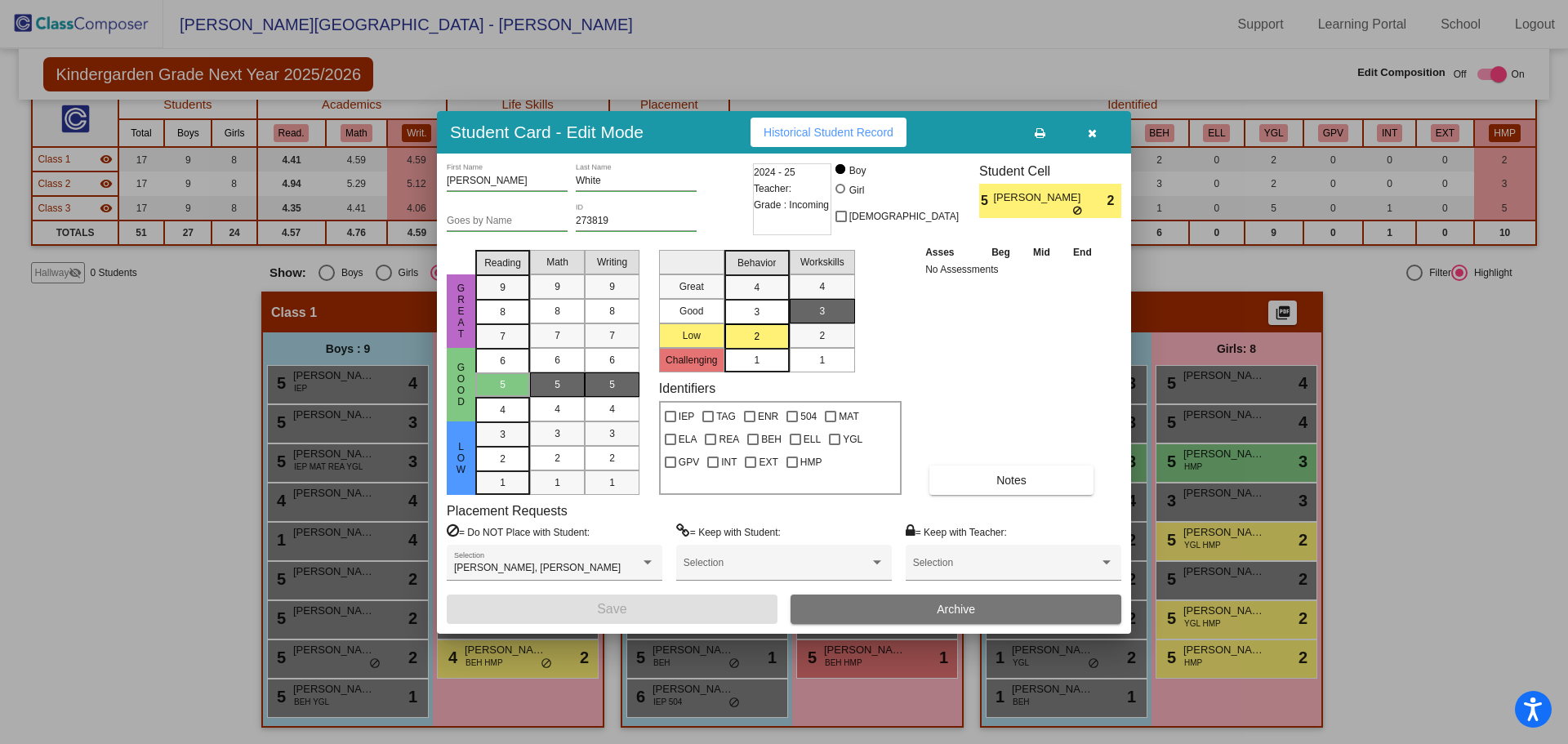
click at [1100, 142] on button "button" at bounding box center [1092, 132] width 52 height 30
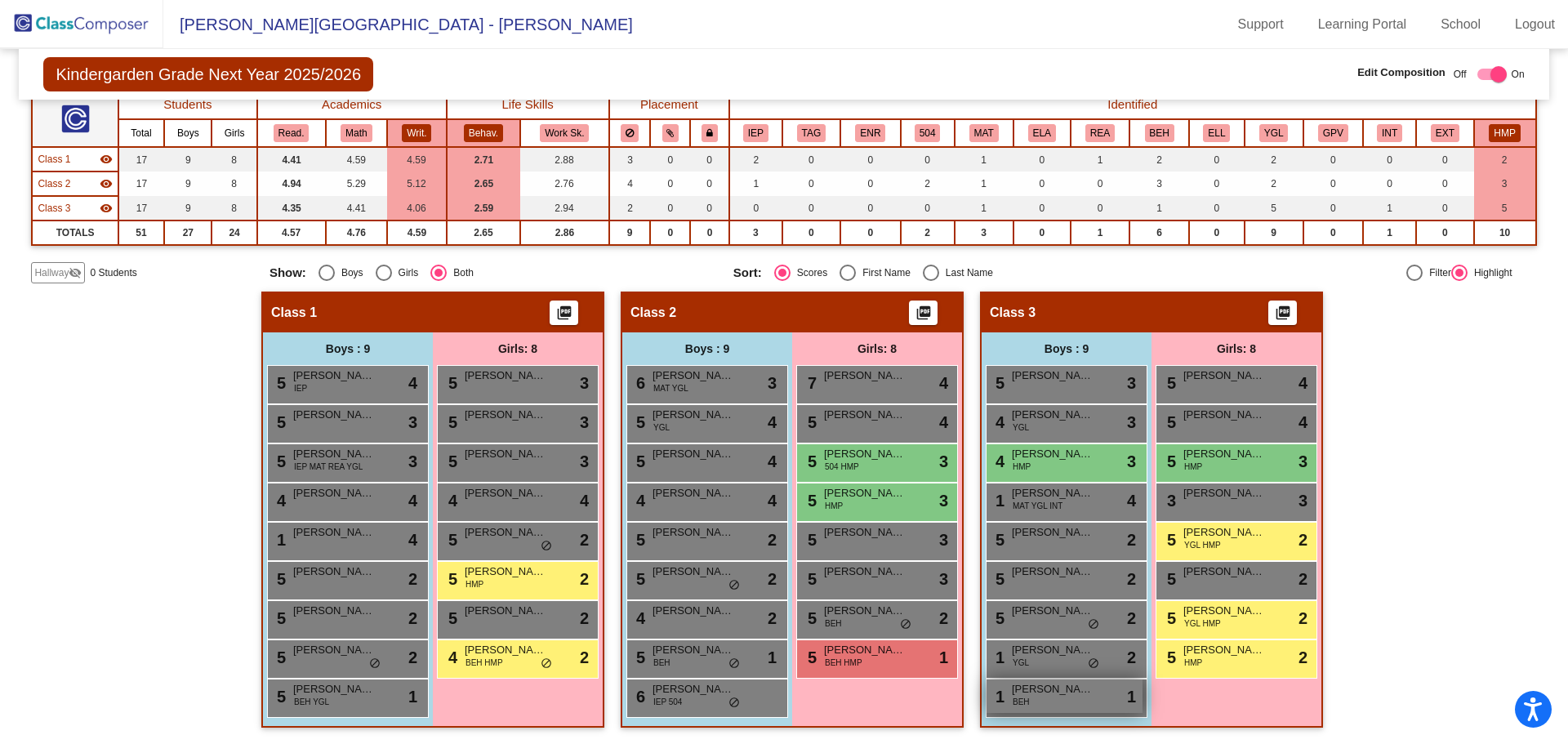
click at [1051, 698] on div "1 [PERSON_NAME] BEH lock do_not_disturb_alt 1" at bounding box center [1064, 696] width 156 height 33
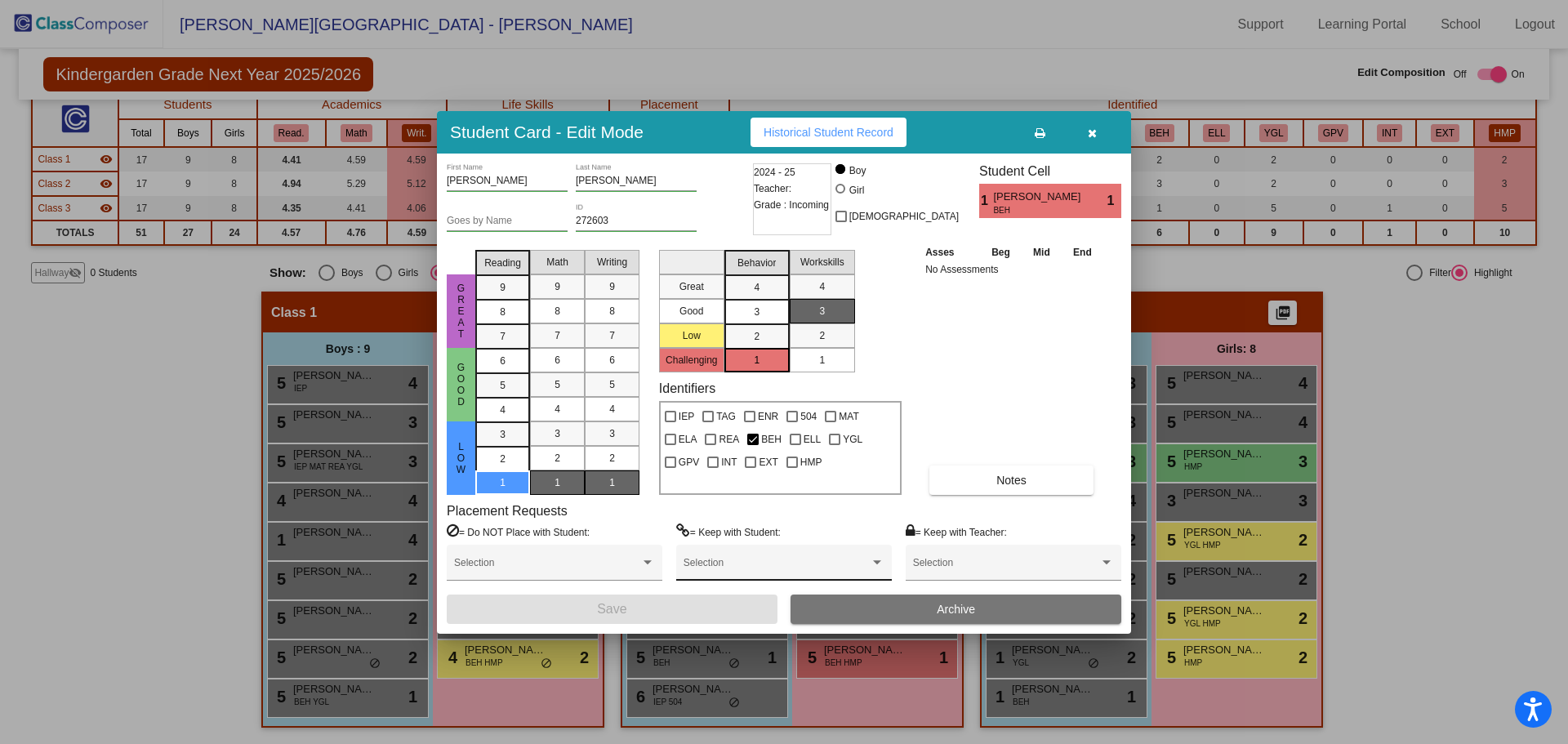
click at [795, 564] on span at bounding box center [777, 568] width 186 height 11
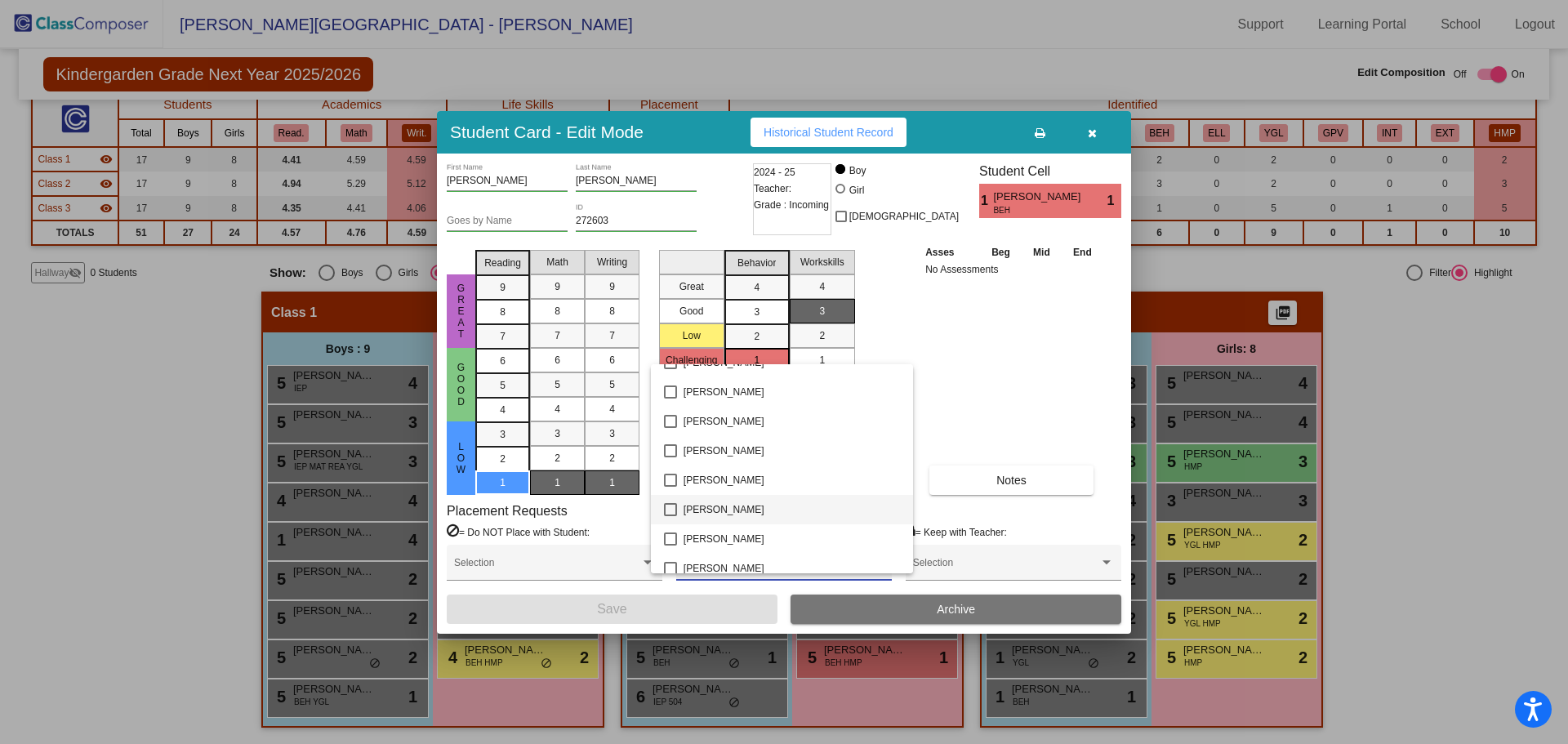
scroll to position [245, 0]
click at [669, 489] on mat-pseudo-checkbox at bounding box center [670, 486] width 13 height 13
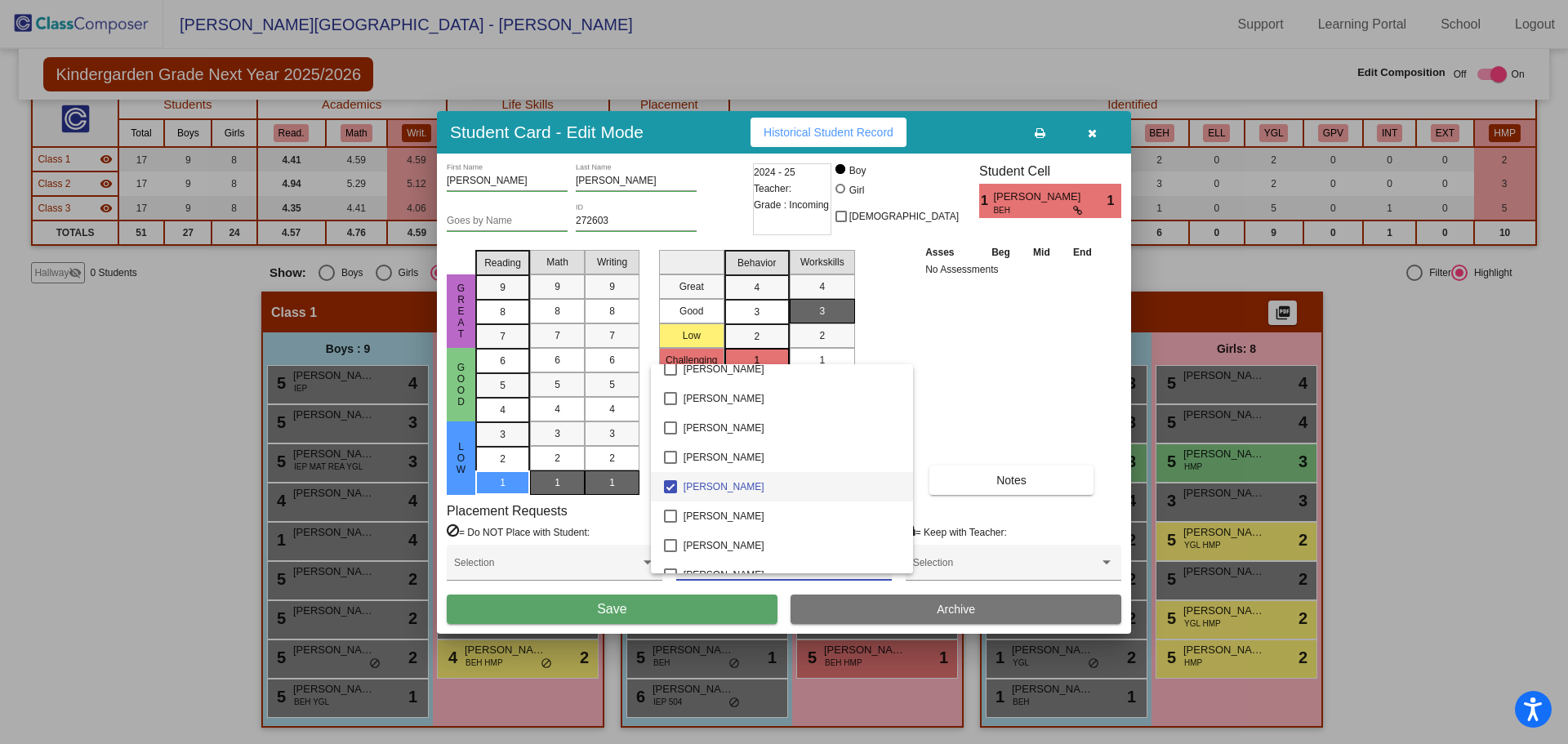
click at [653, 602] on div at bounding box center [784, 372] width 1568 height 744
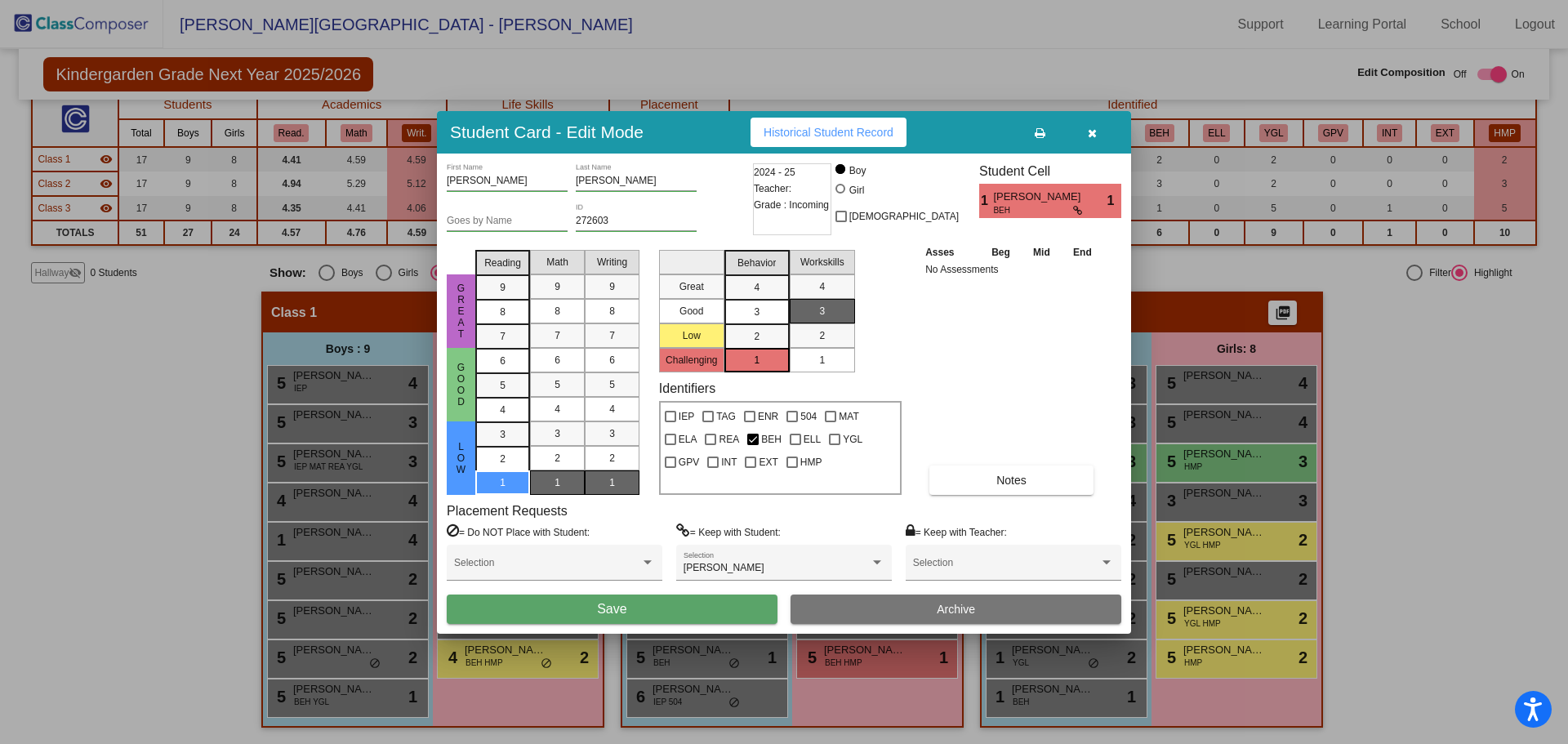
click at [652, 607] on button "Save" at bounding box center [612, 609] width 331 height 30
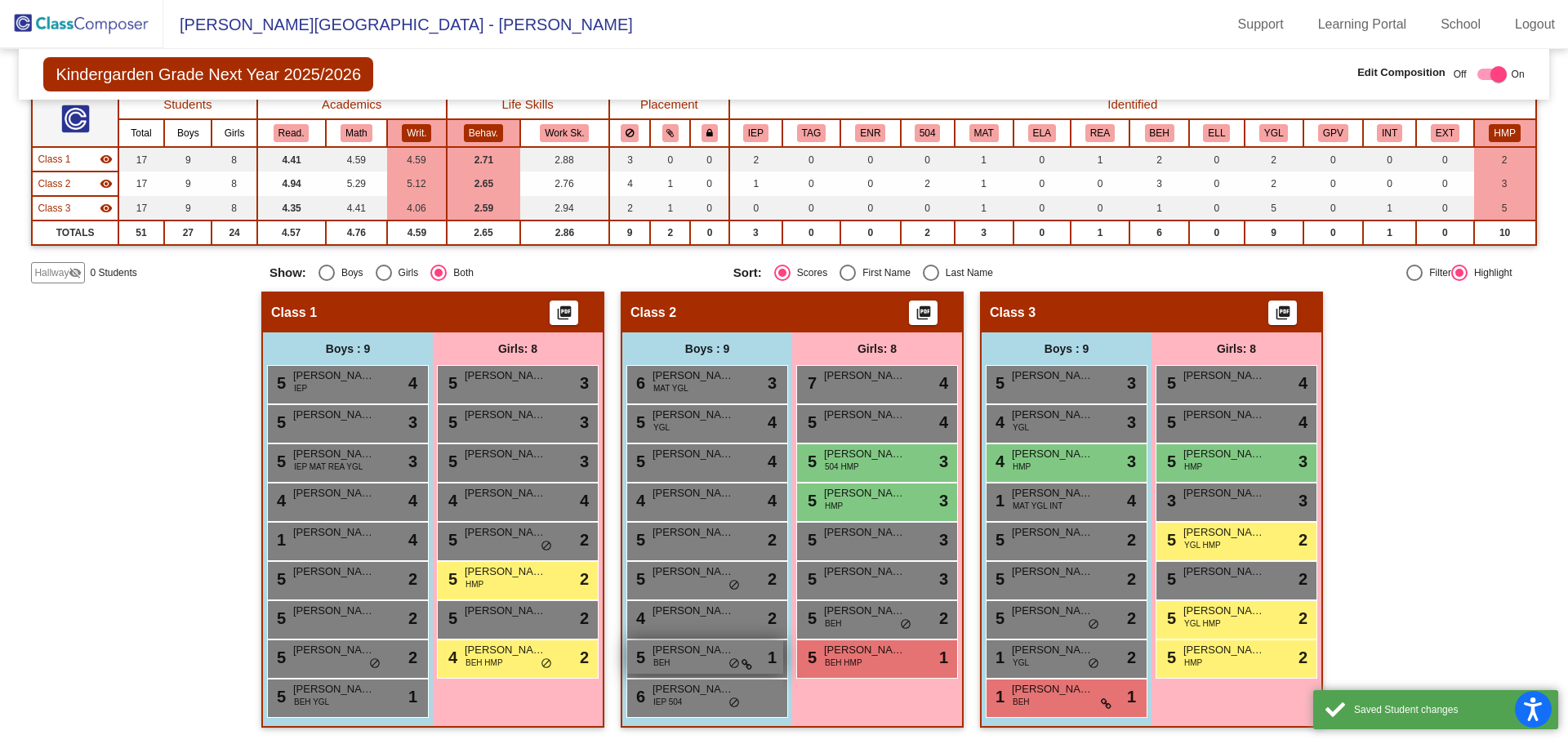
click at [693, 668] on div "5 [PERSON_NAME] BEH lock do_not_disturb_alt 1" at bounding box center [705, 657] width 156 height 33
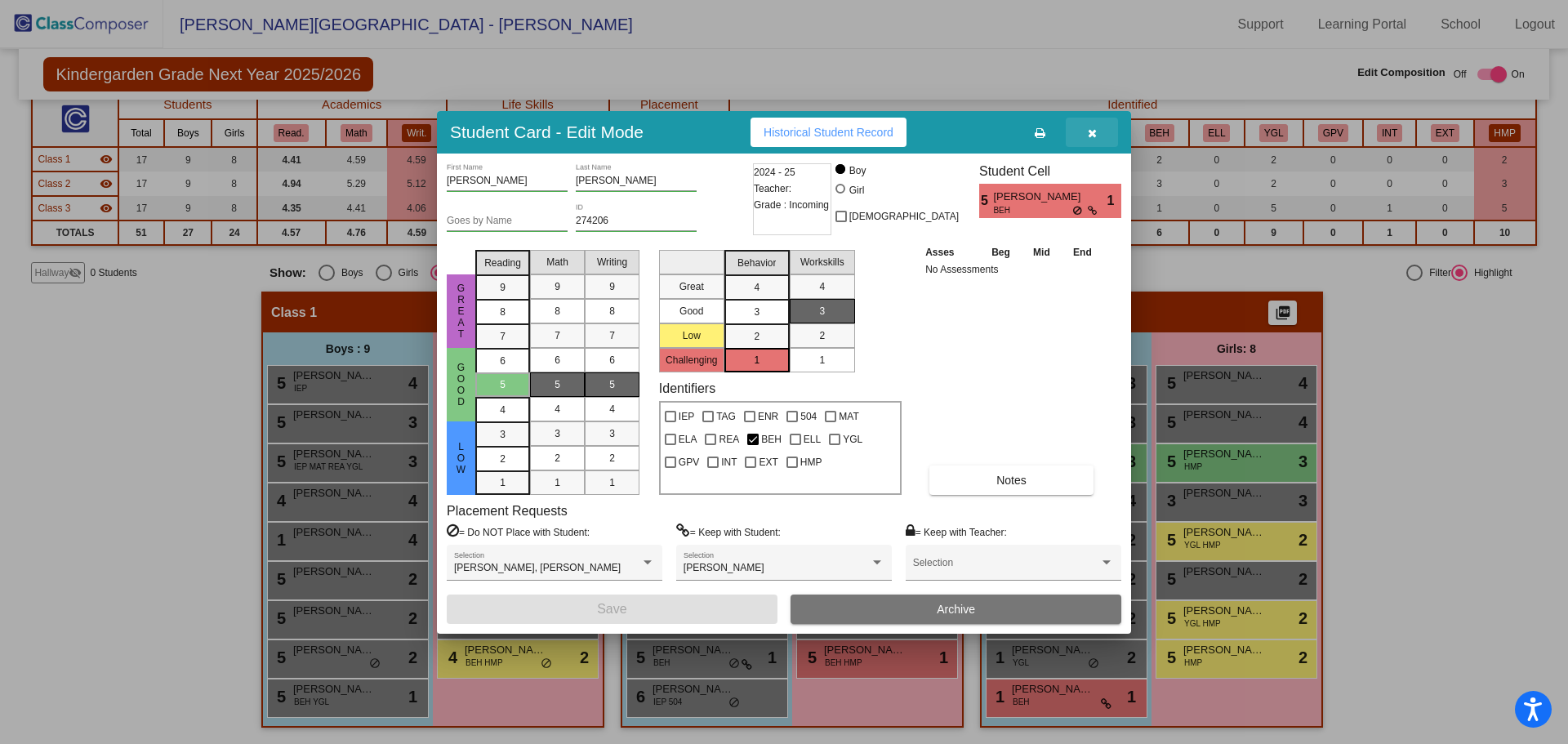
click at [1091, 132] on icon "button" at bounding box center [1092, 132] width 9 height 11
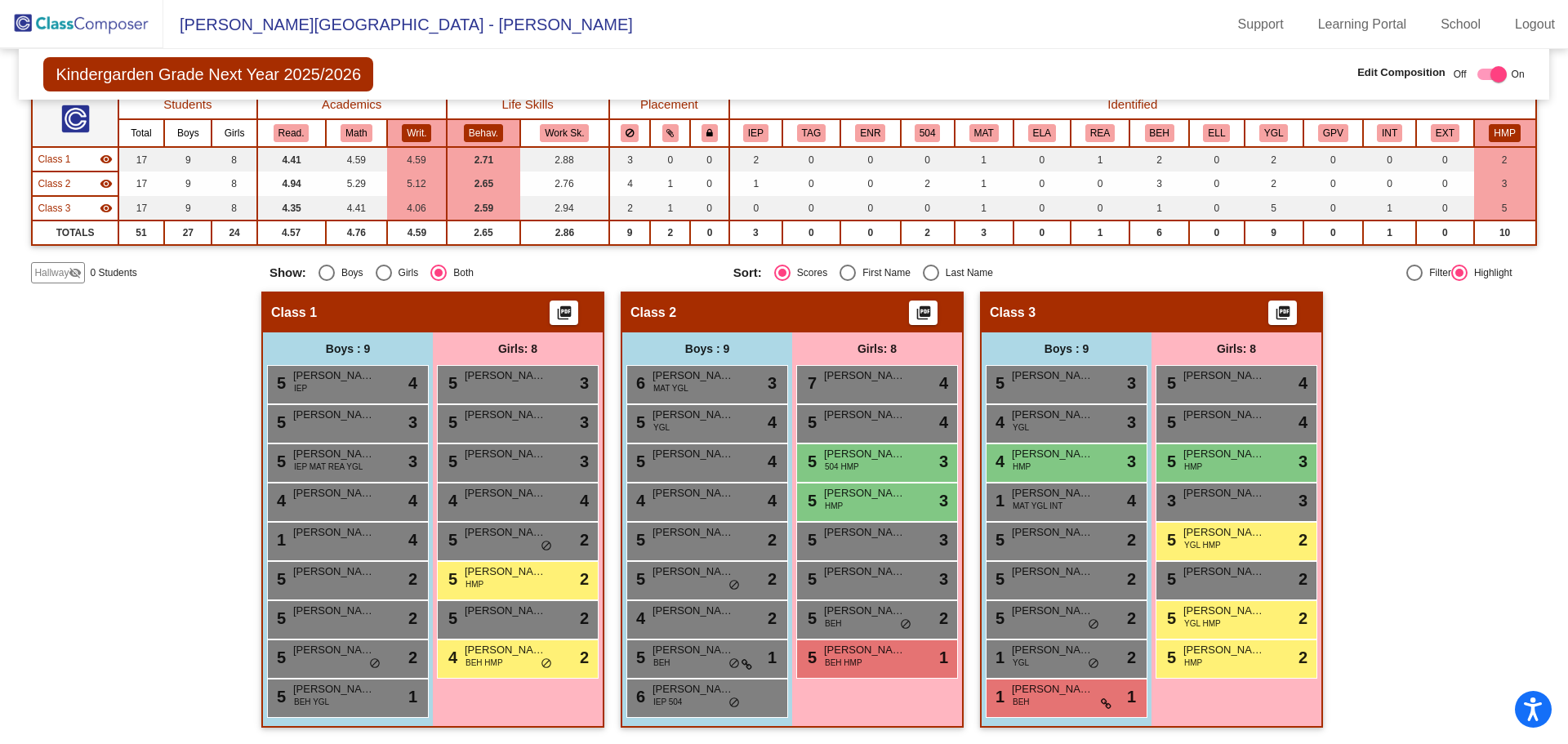
scroll to position [0, 0]
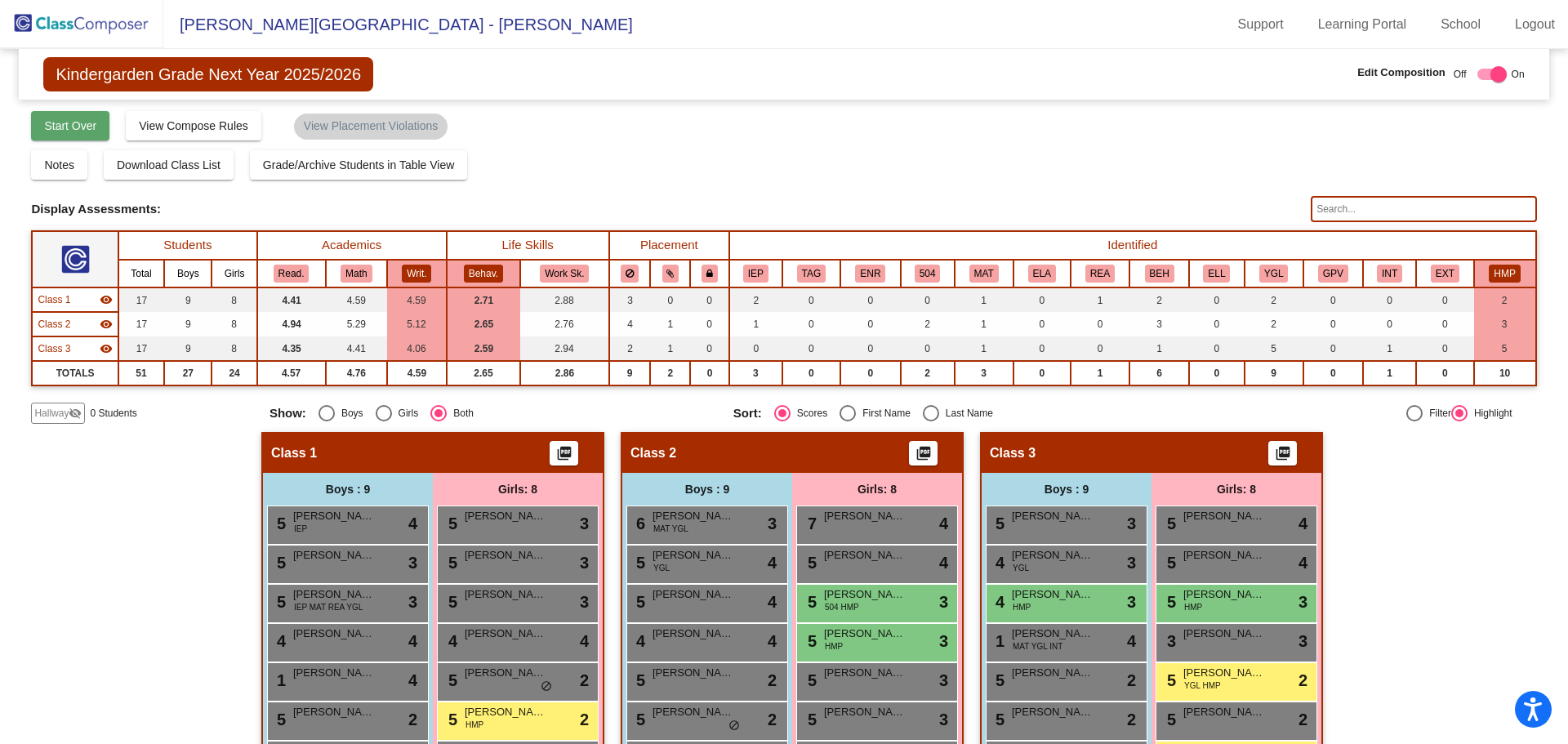
click at [73, 122] on span "Start Over" at bounding box center [71, 125] width 52 height 13
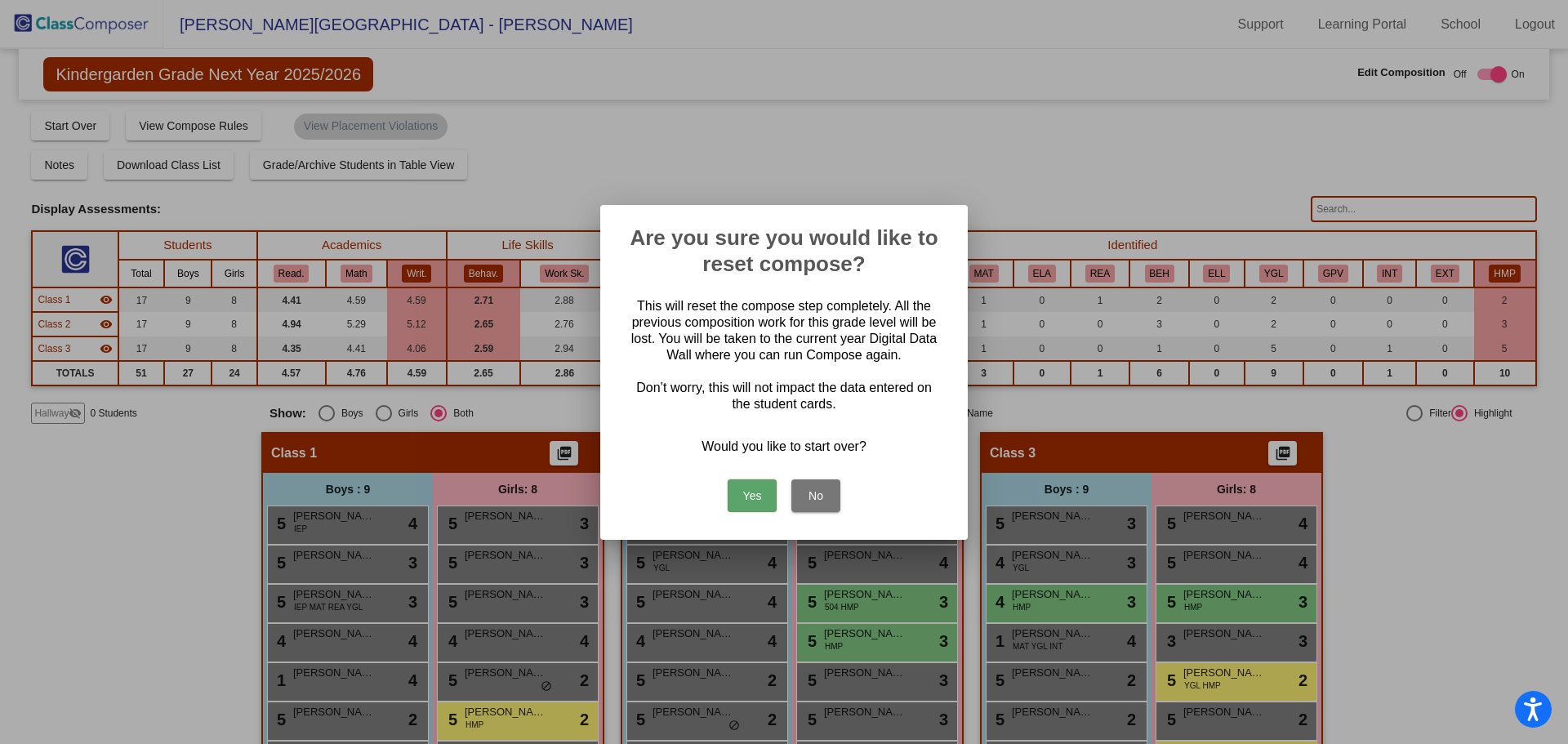
click at [749, 501] on button "Yes" at bounding box center [752, 495] width 49 height 32
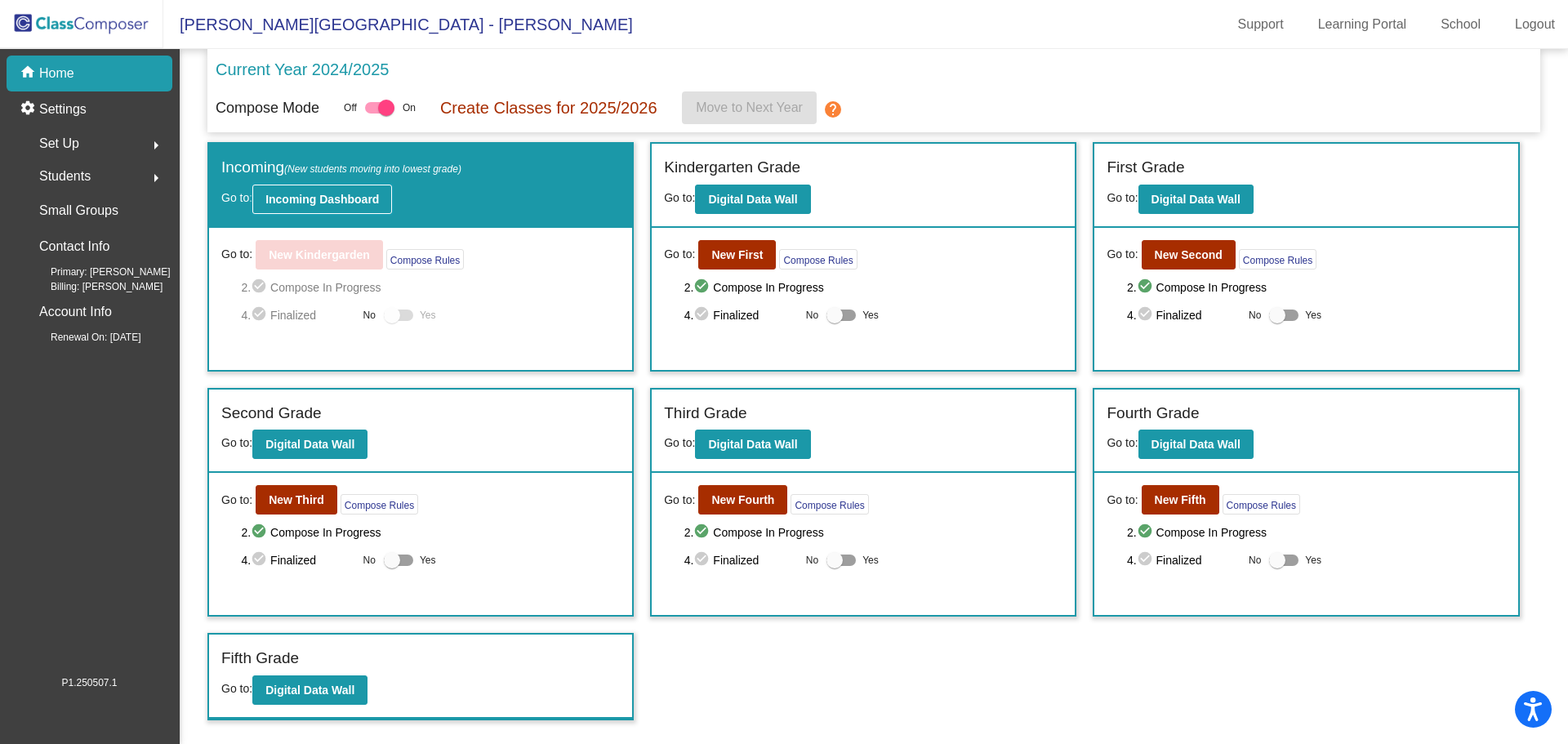
click at [328, 202] on b "Incoming Dashboard" at bounding box center [322, 199] width 113 height 13
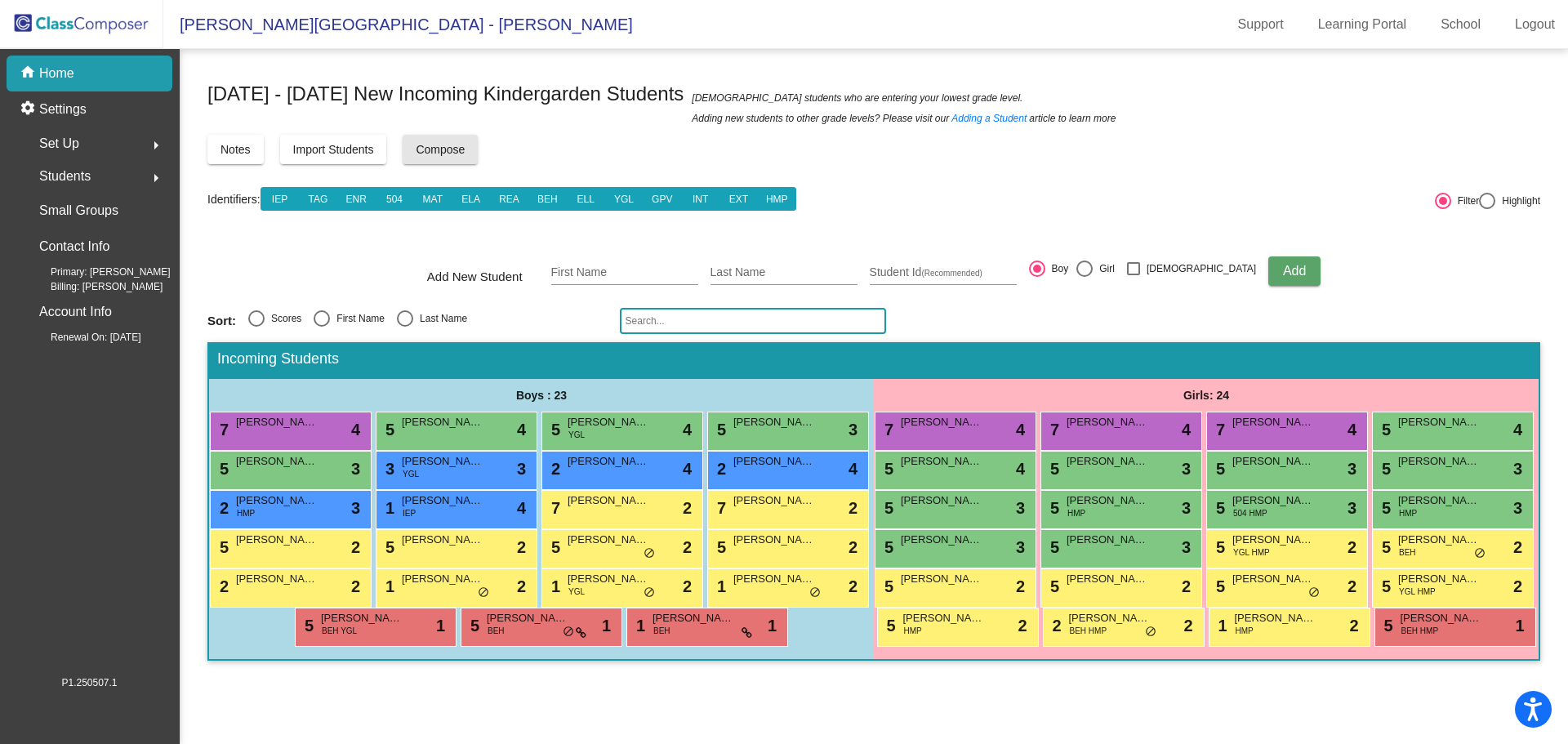
click at [449, 153] on span "Compose" at bounding box center [440, 149] width 49 height 13
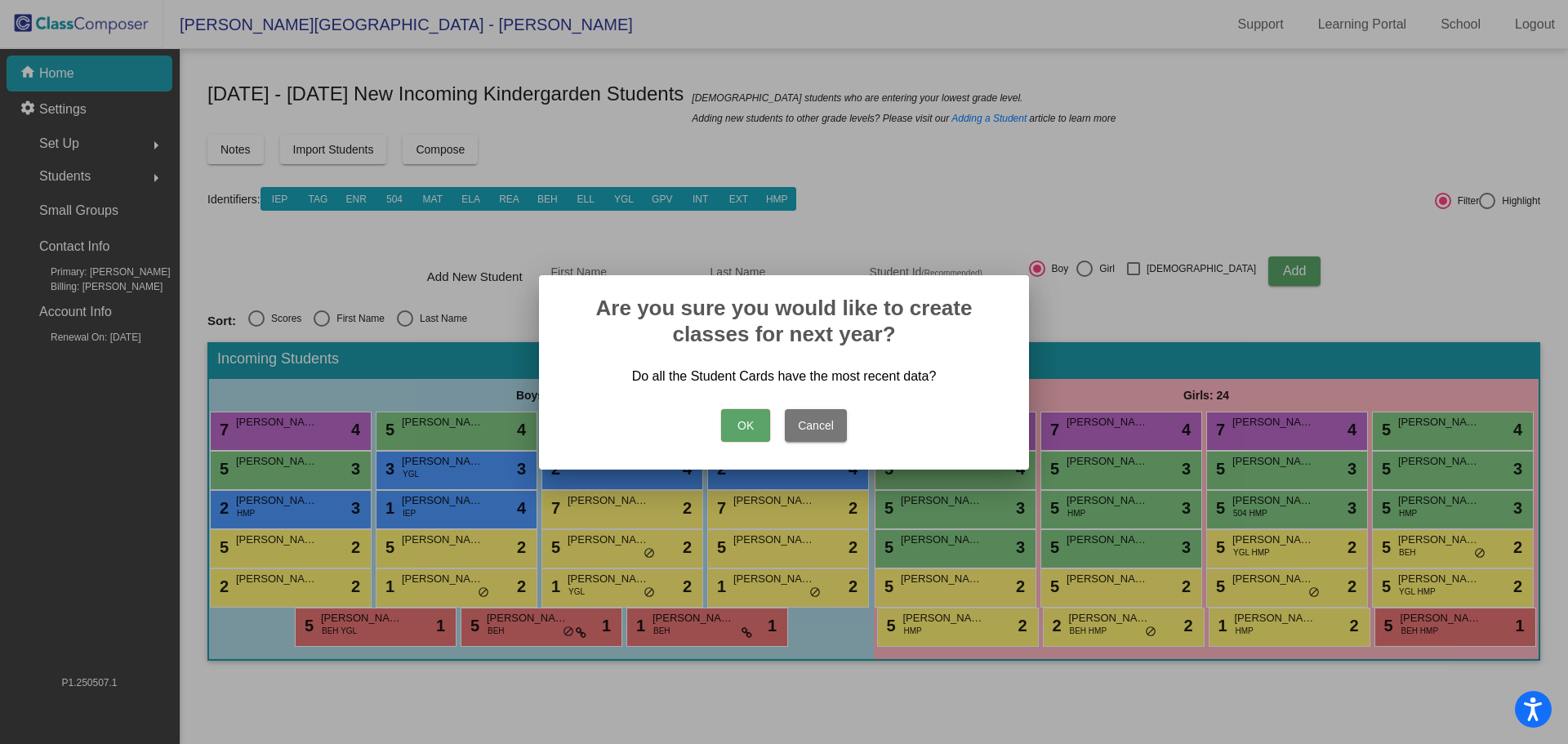
click at [735, 419] on button "OK" at bounding box center [746, 425] width 49 height 32
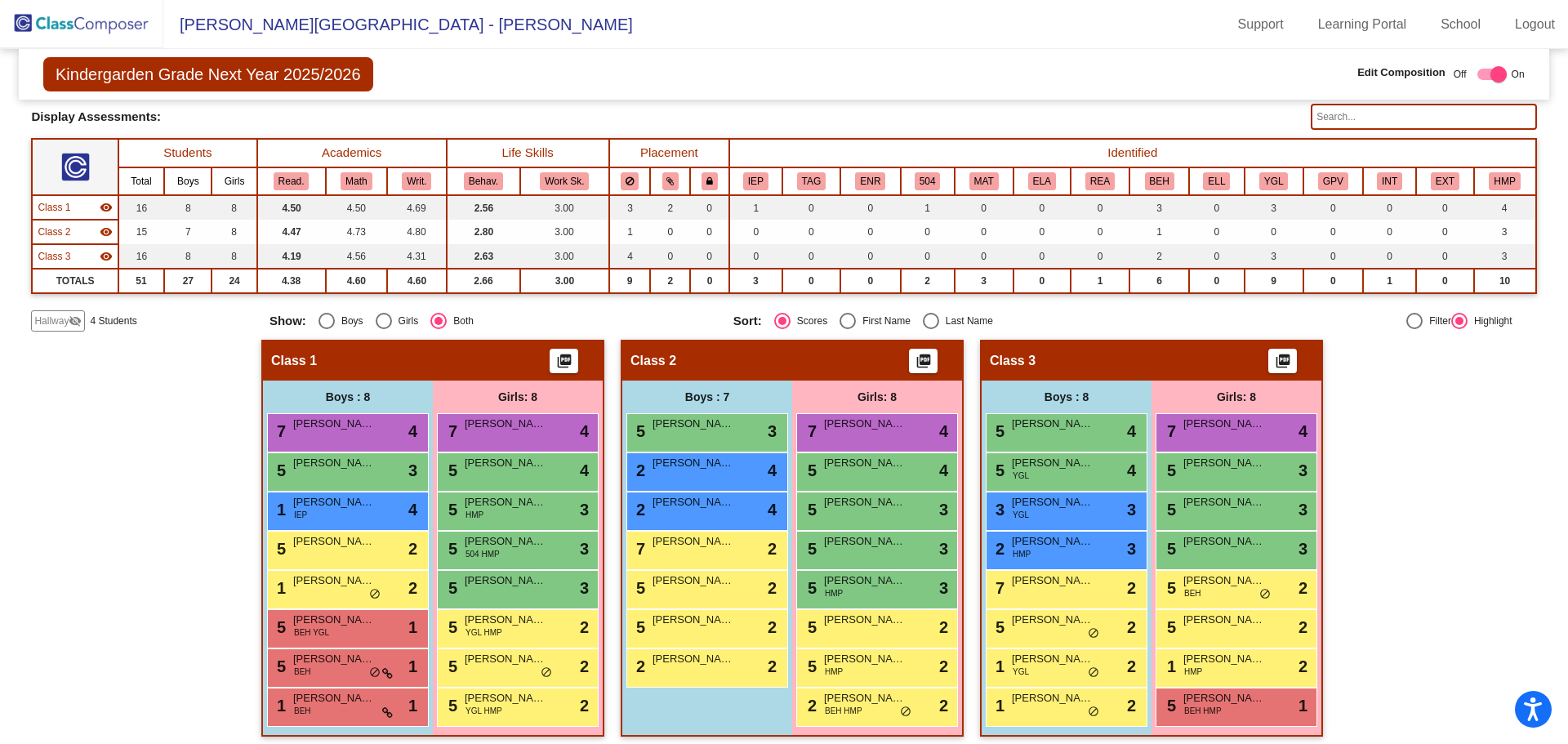
scroll to position [101, 0]
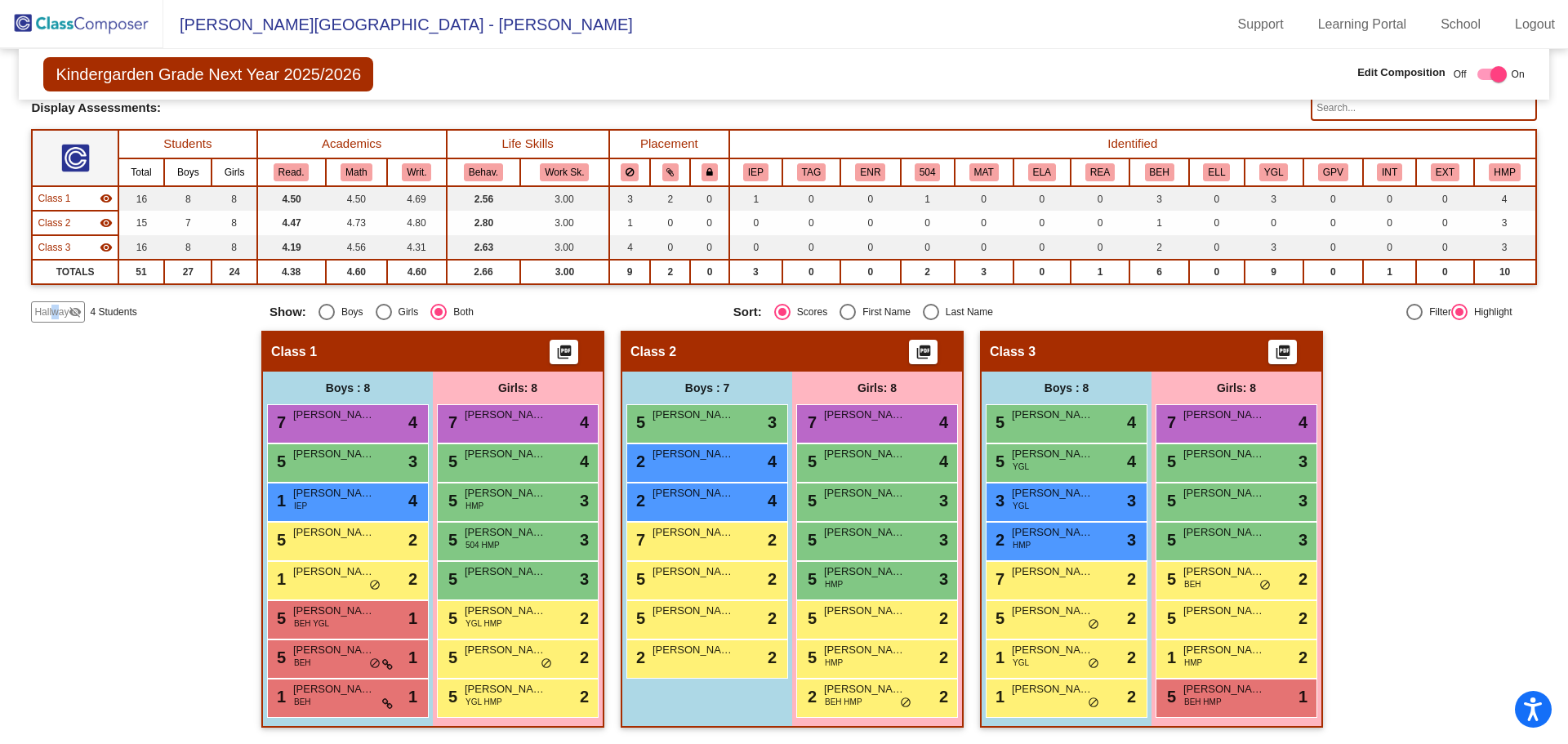
click at [57, 300] on div "Display Scores for Years: [DATE] - [DATE] [DATE] - [DATE] Grade/Archive Student…" at bounding box center [783, 165] width 1504 height 315
click at [58, 315] on span "Hallway" at bounding box center [51, 312] width 34 height 15
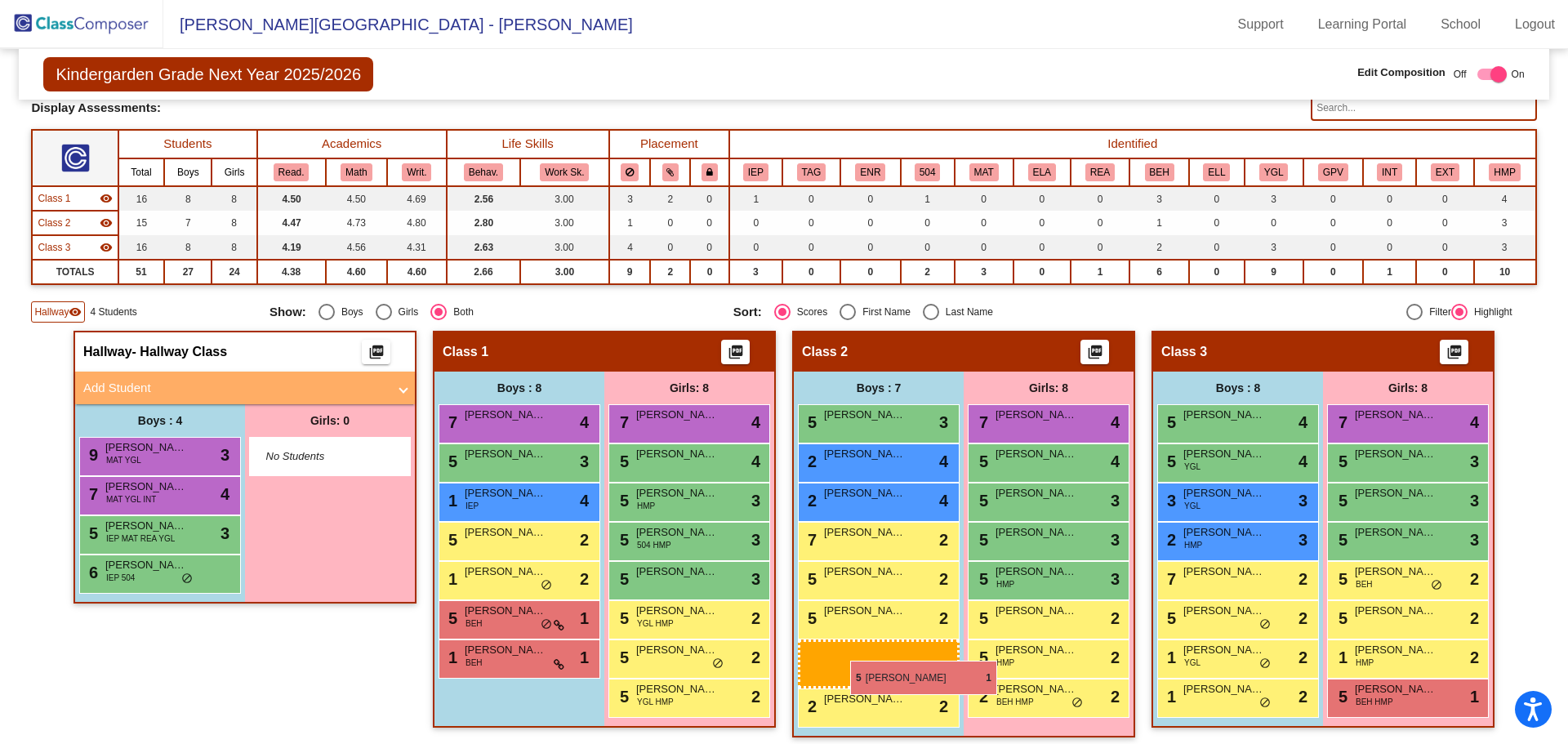
drag, startPoint x: 480, startPoint y: 626, endPoint x: 850, endPoint y: 660, distance: 371.6
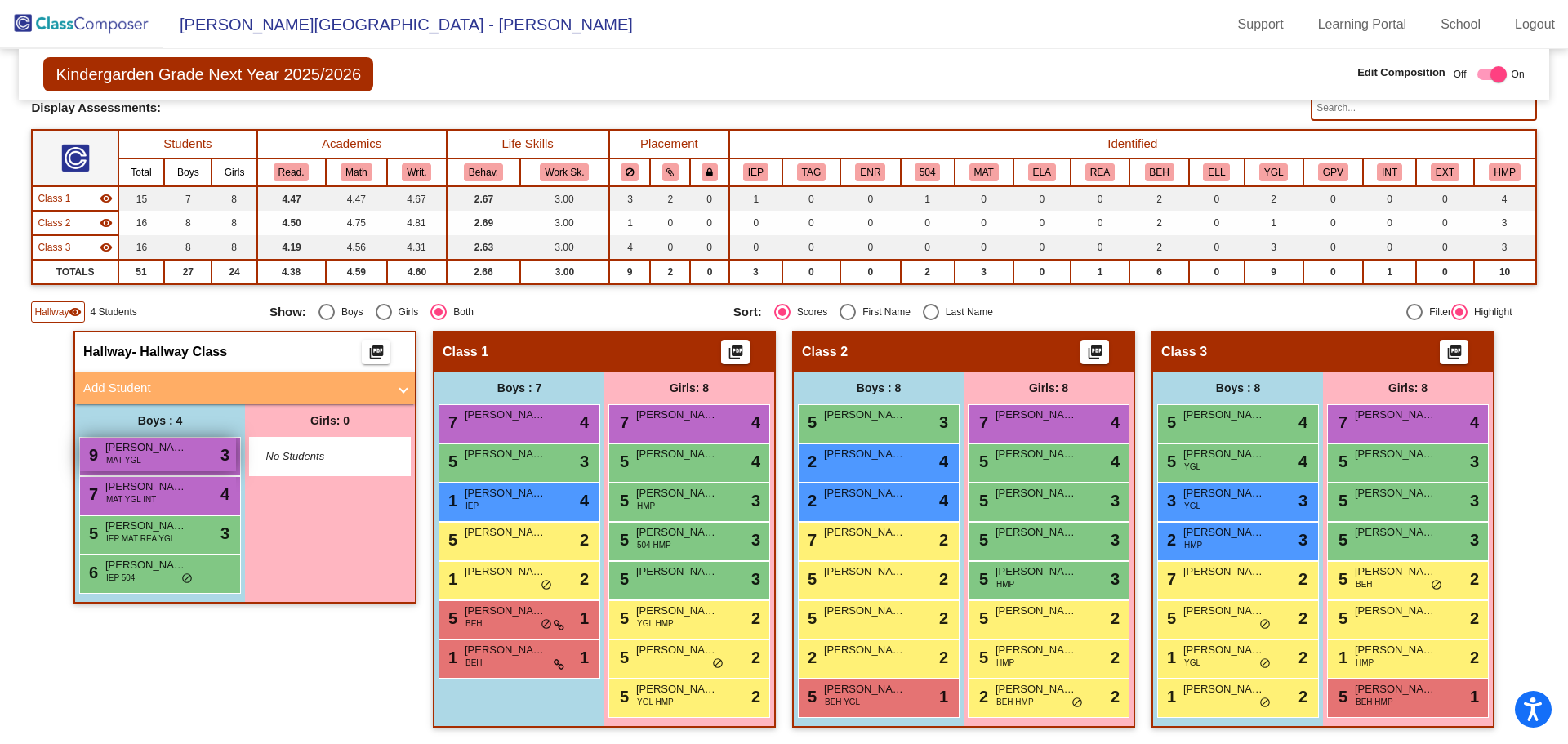
click at [186, 468] on div "9 [PERSON_NAME] MAT YGL lock do_not_disturb_alt 3" at bounding box center [158, 454] width 156 height 33
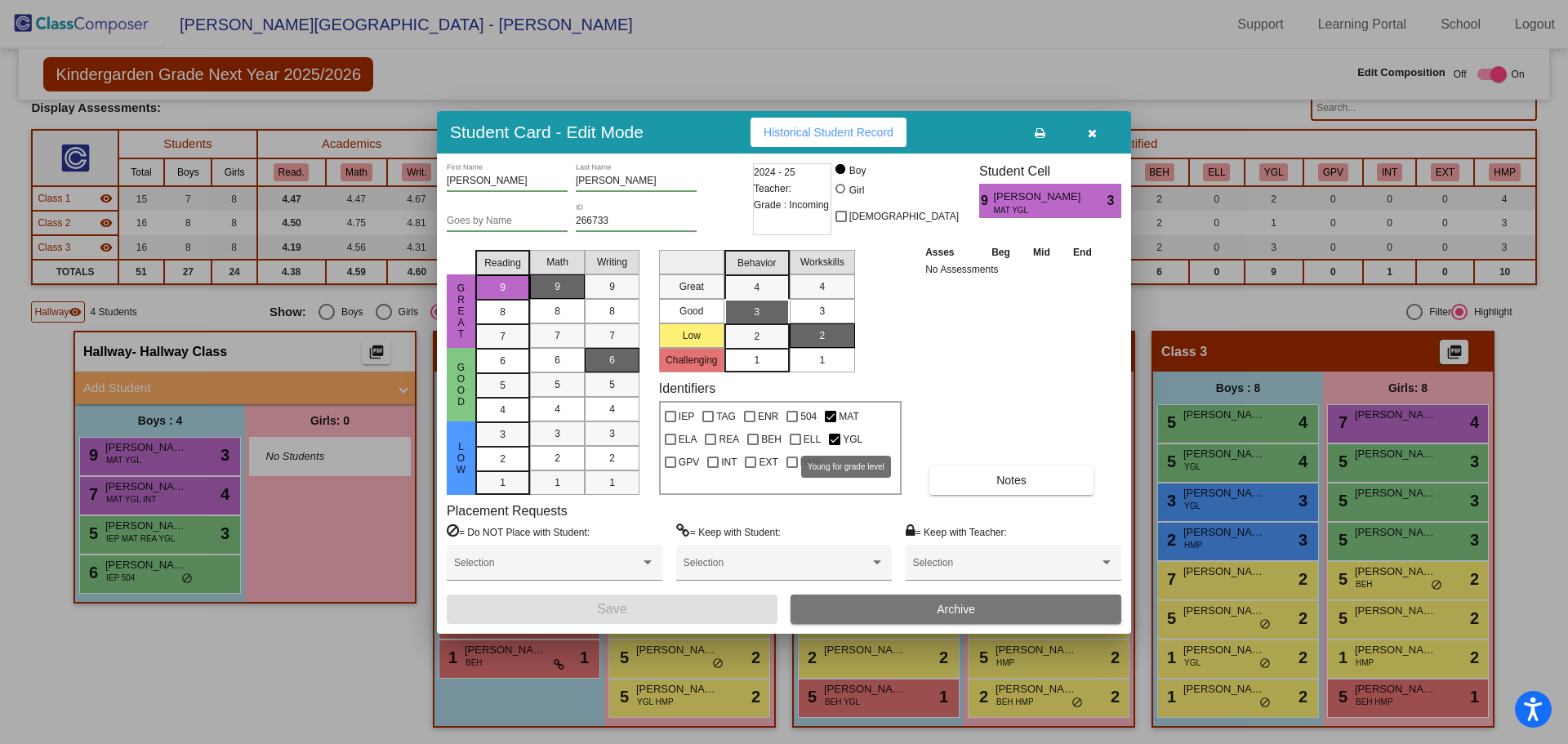
click at [834, 443] on div at bounding box center [834, 439] width 11 height 11
click at [834, 445] on input "YGL" at bounding box center [834, 445] width 1 height 1
checkbox input "false"
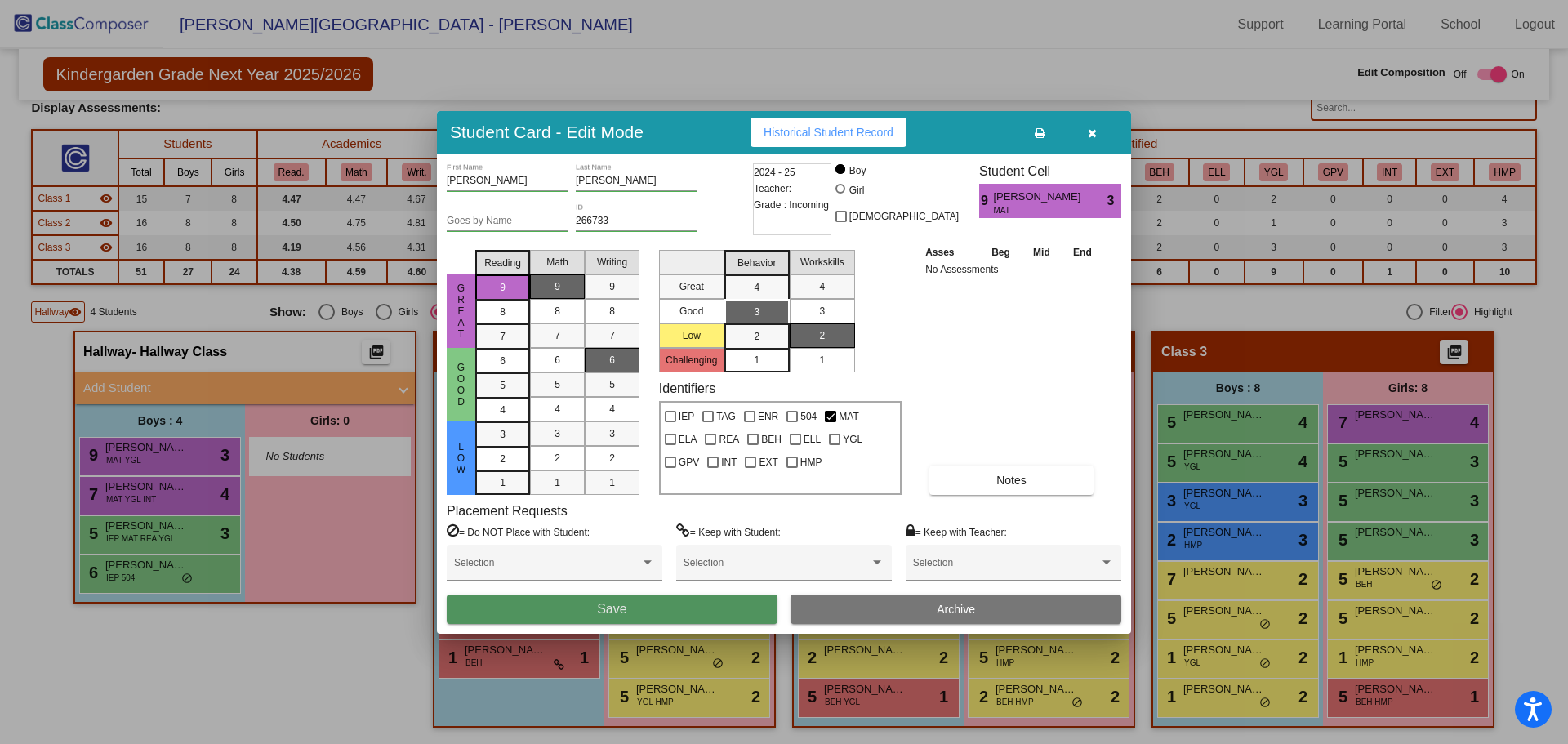
click at [657, 610] on button "Save" at bounding box center [612, 609] width 331 height 30
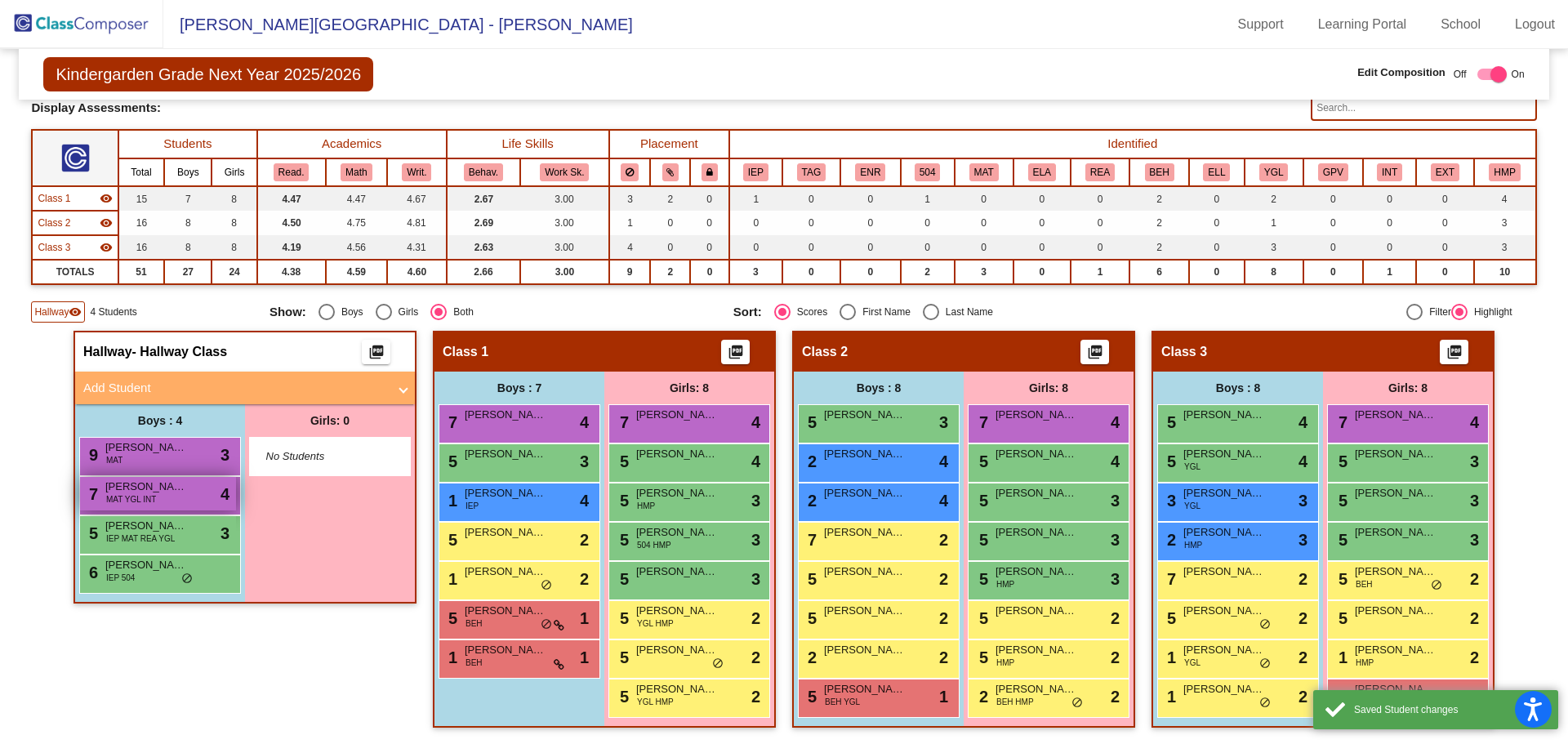
click at [135, 488] on span "[PERSON_NAME]" at bounding box center [146, 486] width 82 height 17
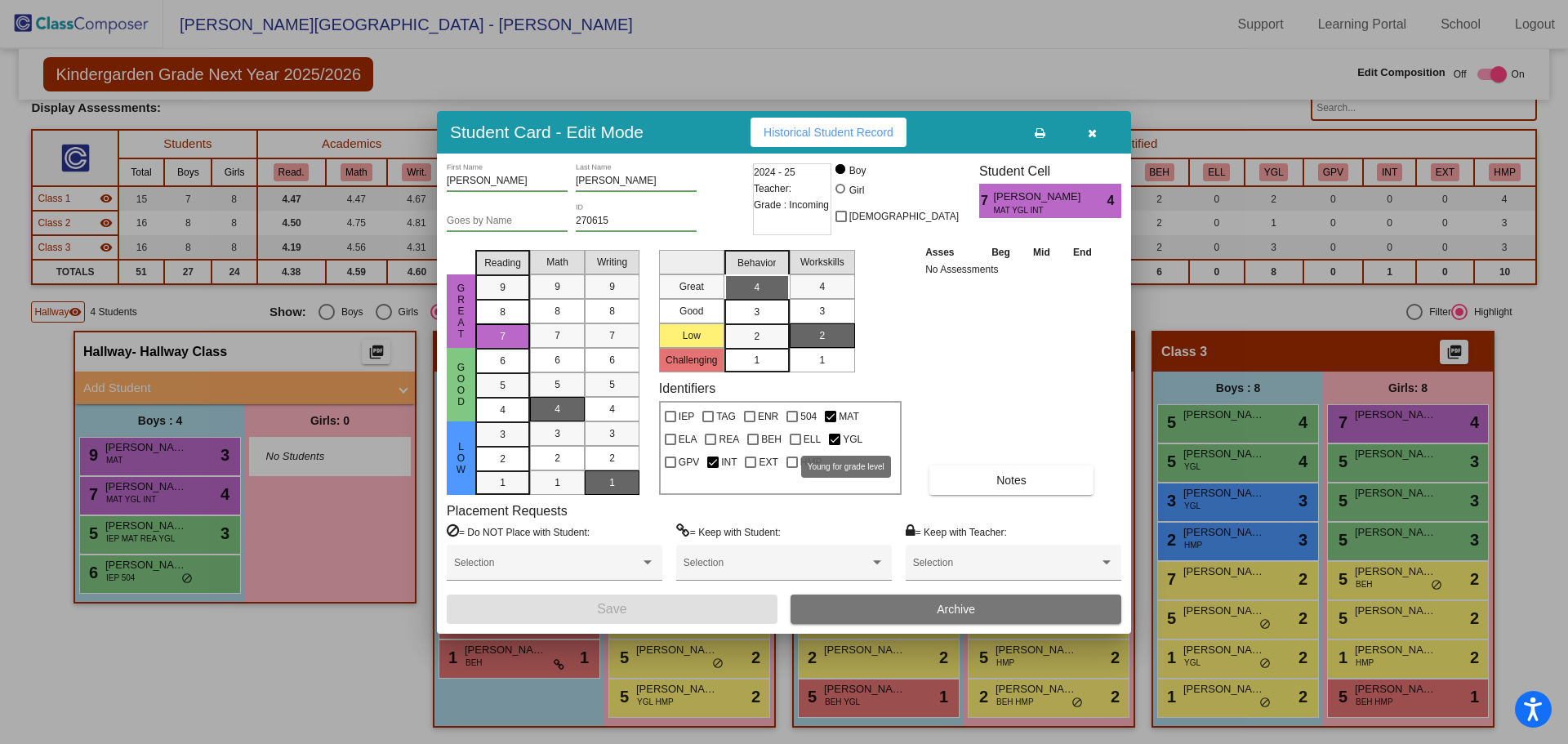
click at [835, 440] on div at bounding box center [834, 439] width 11 height 11
click at [835, 445] on input "YGL" at bounding box center [834, 445] width 1 height 1
checkbox input "false"
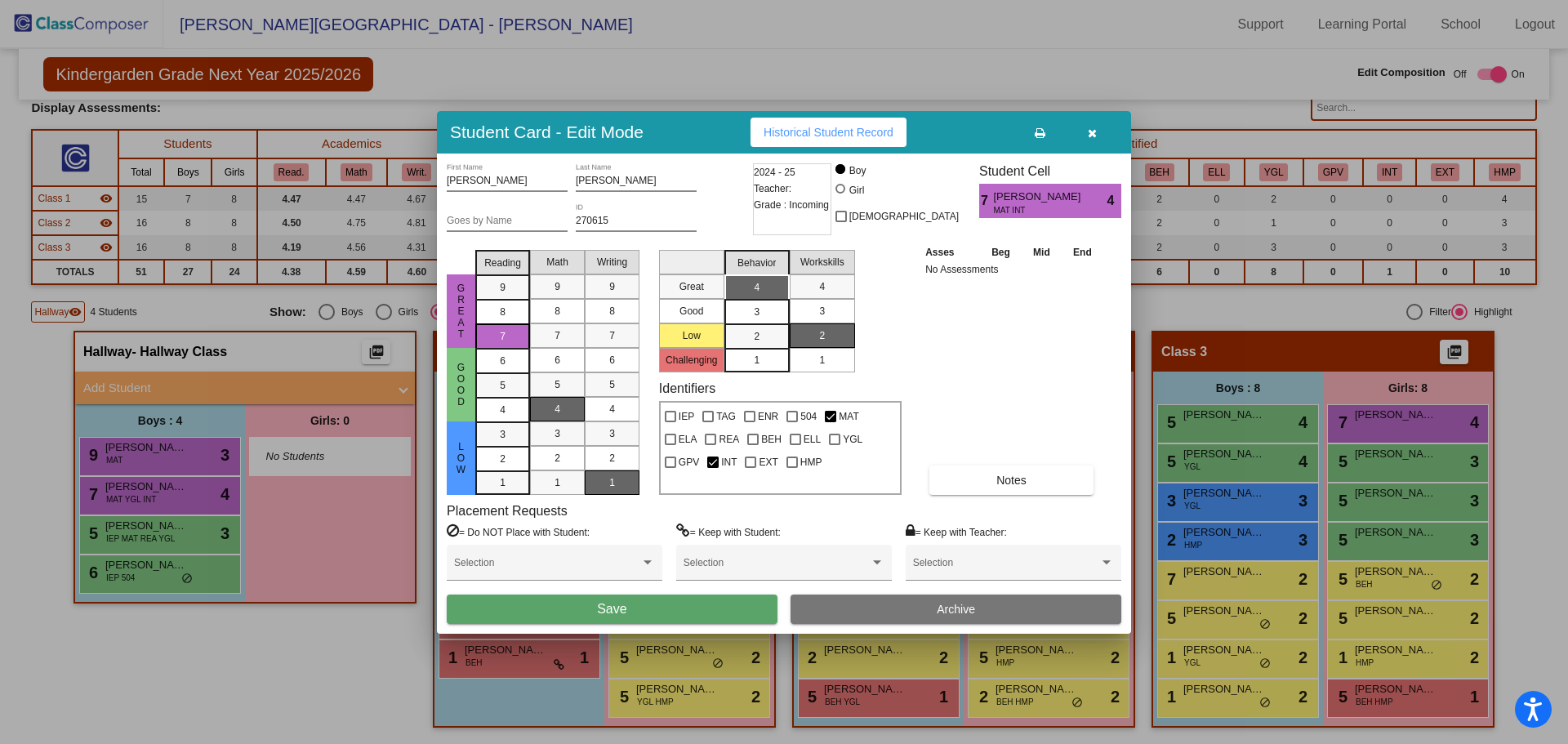
click at [700, 600] on button "Save" at bounding box center [612, 609] width 331 height 30
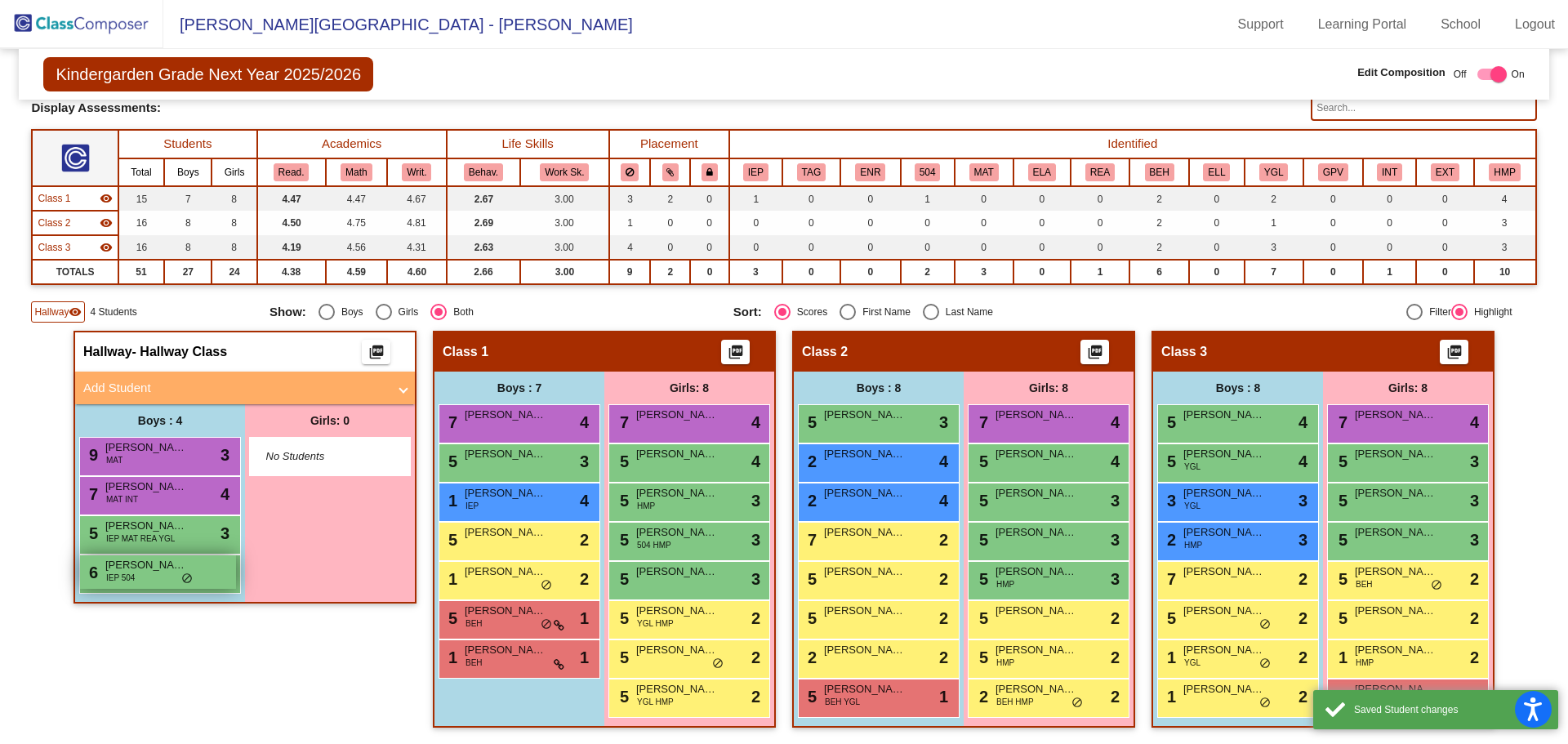
click at [158, 579] on div "6 [PERSON_NAME] IEP 504 lock do_not_disturb_alt" at bounding box center [158, 572] width 156 height 33
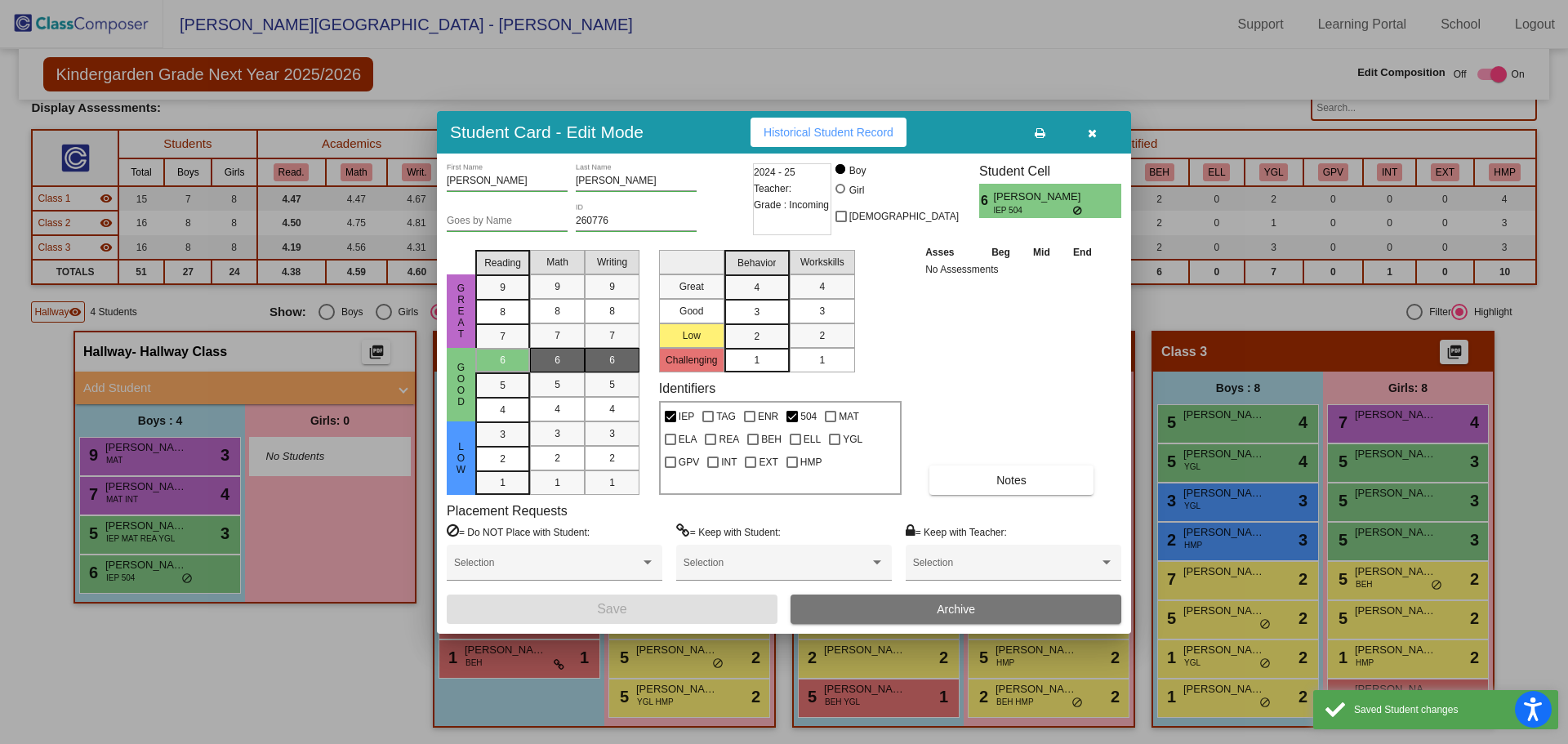
click at [797, 420] on div at bounding box center [792, 416] width 11 height 11
click at [792, 423] on input "504" at bounding box center [791, 423] width 1 height 1
checkbox input "false"
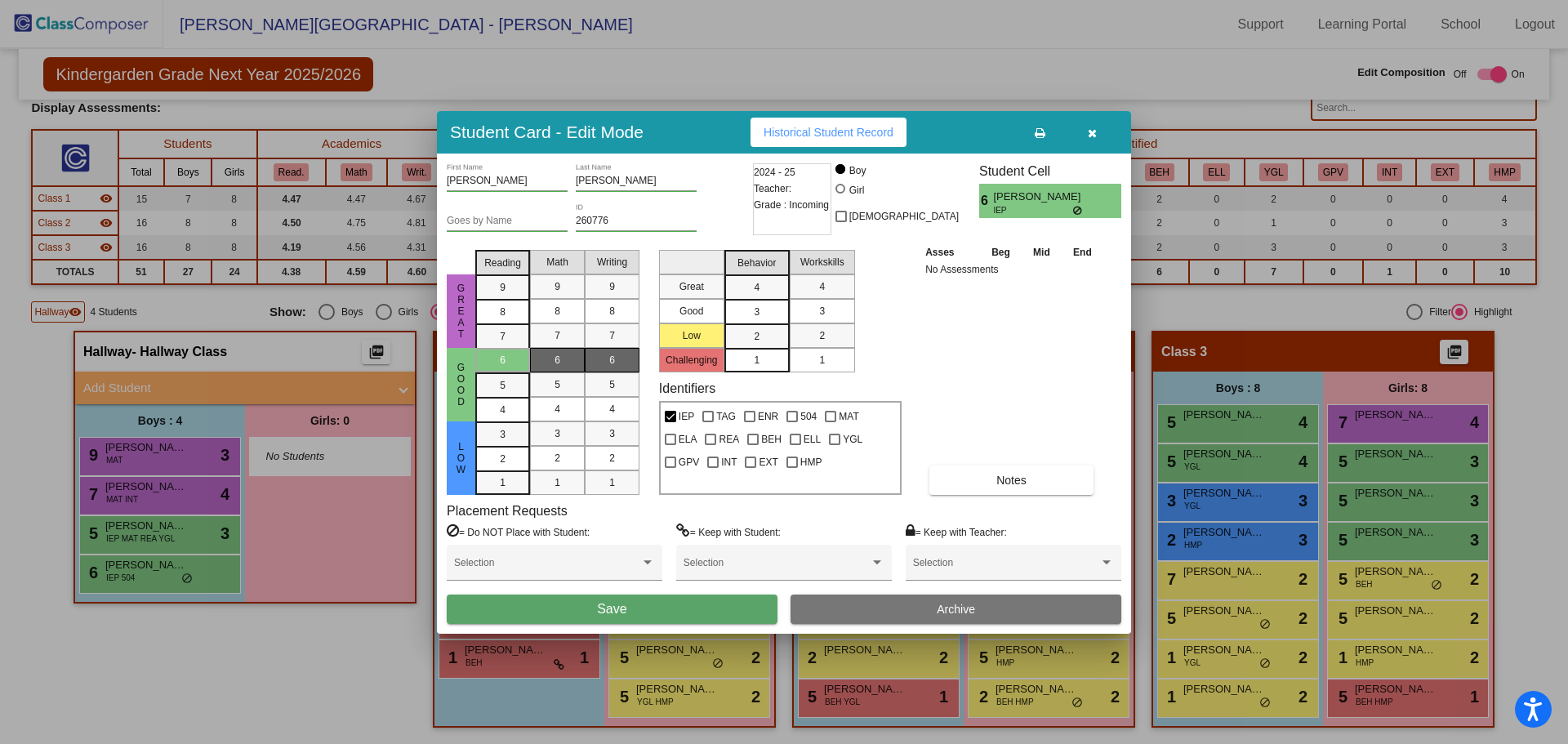
click at [700, 611] on button "Save" at bounding box center [612, 609] width 331 height 30
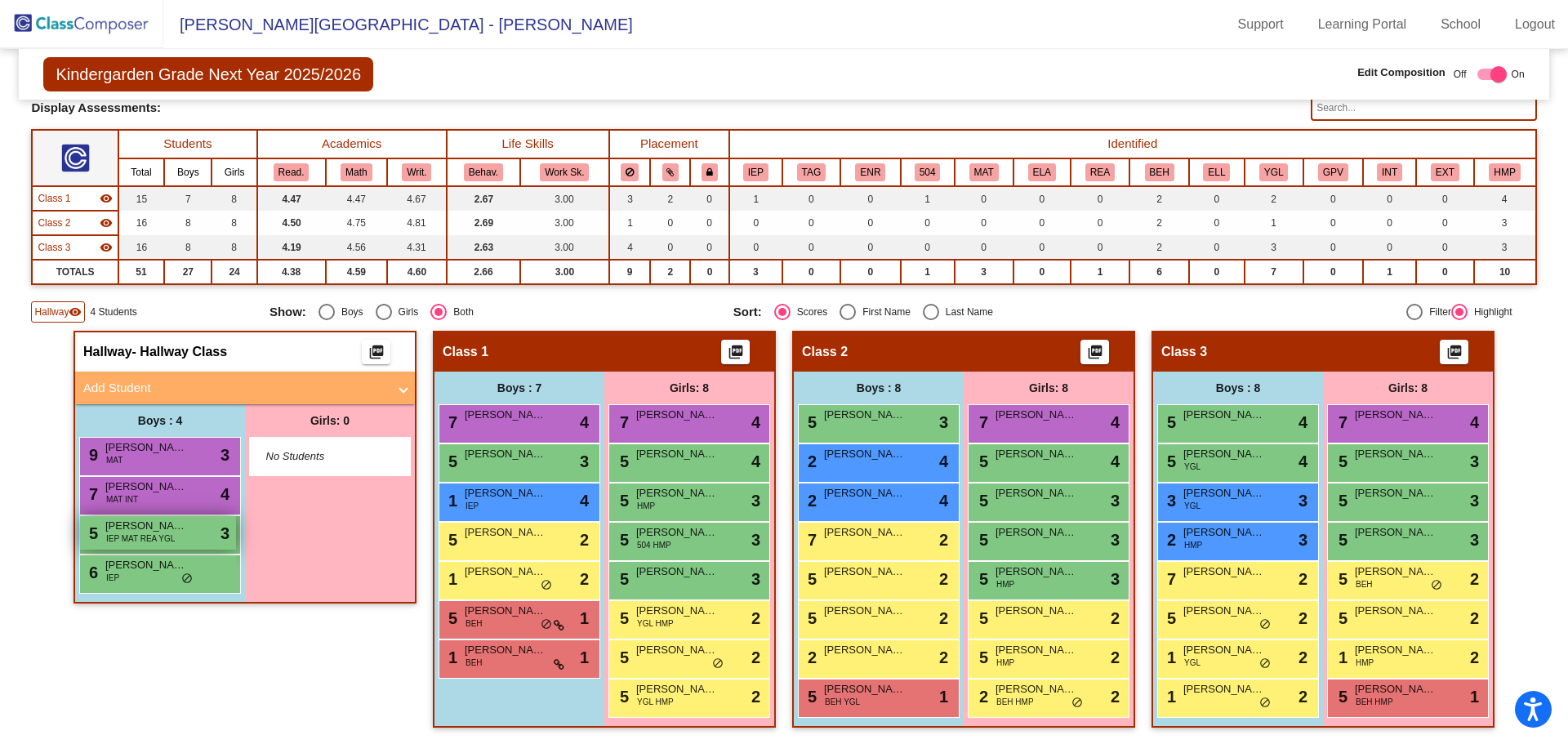
click at [177, 534] on div "5 [PERSON_NAME] IEP MAT REA YGL lock do_not_disturb_alt 3" at bounding box center [158, 532] width 156 height 33
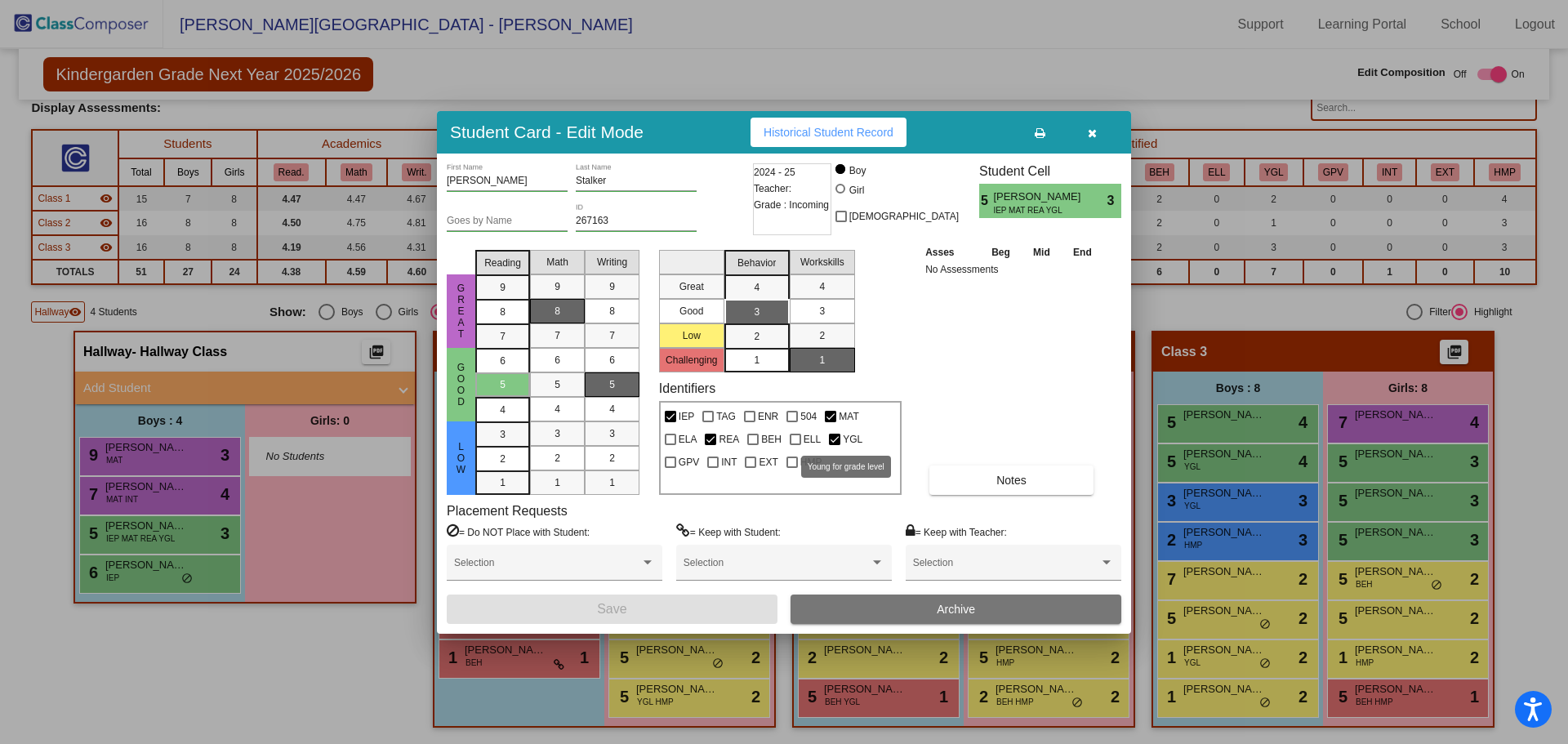
click at [838, 441] on div at bounding box center [834, 439] width 11 height 11
click at [835, 445] on input "YGL" at bounding box center [834, 445] width 1 height 1
checkbox input "false"
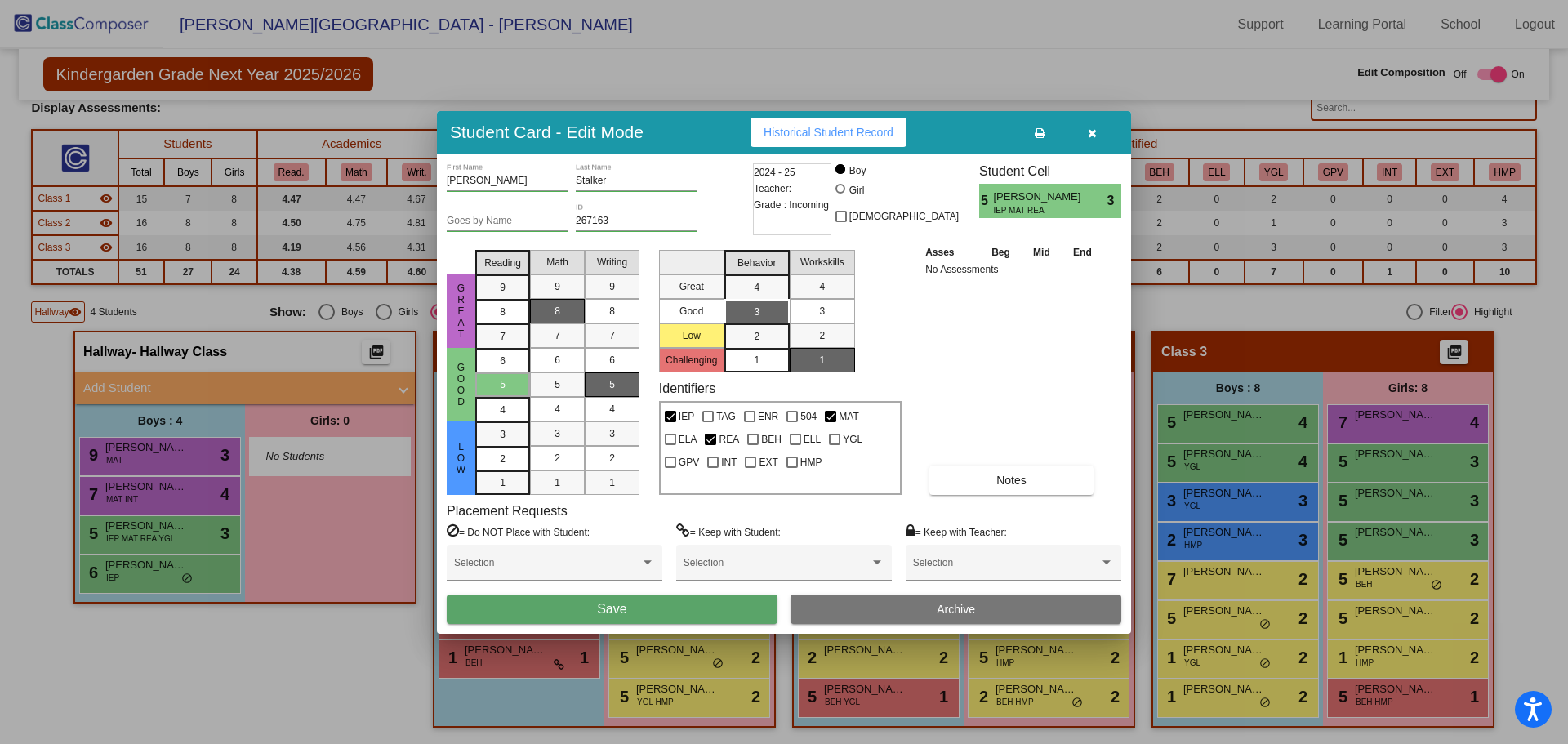
click at [618, 610] on span "Save" at bounding box center [612, 609] width 30 height 14
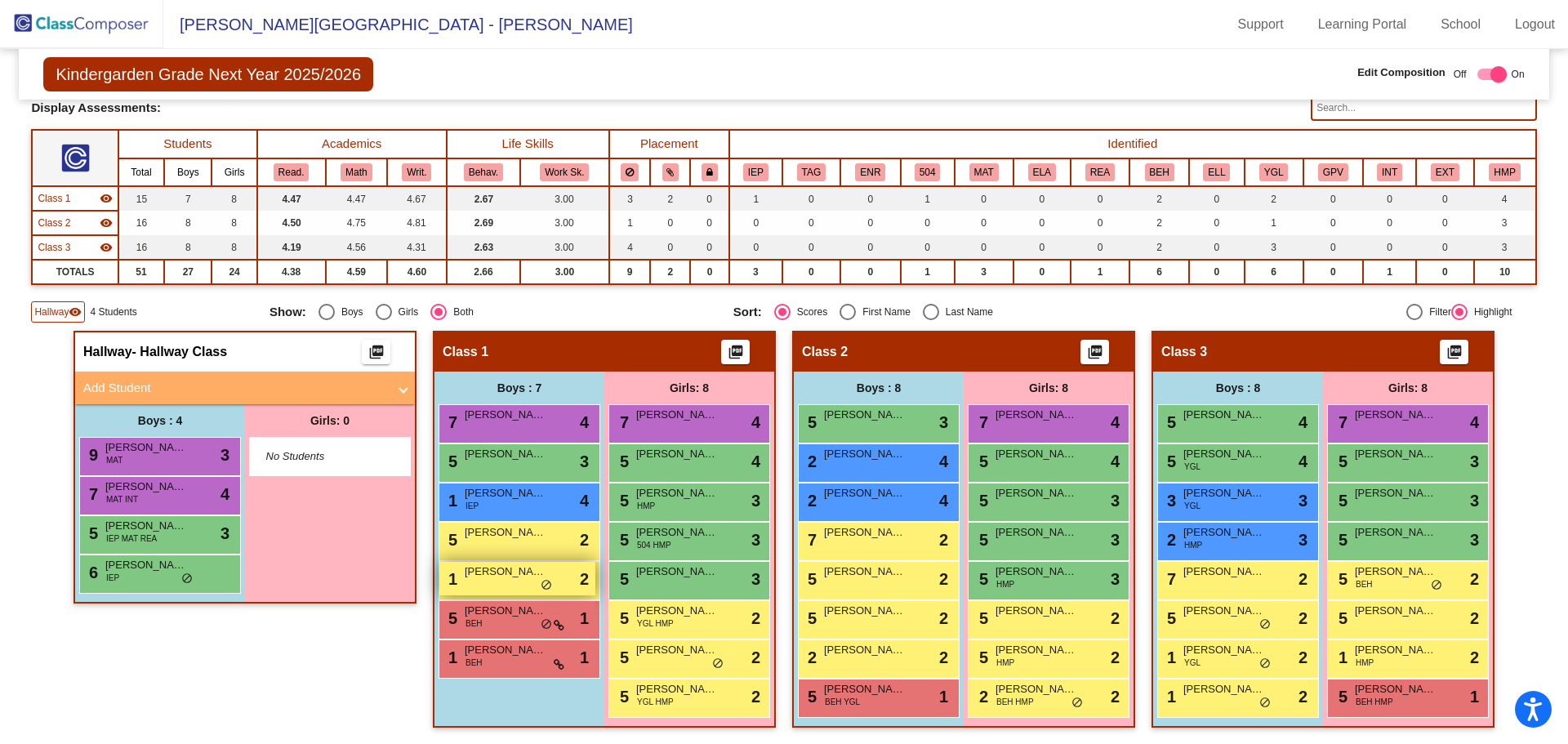
click at [510, 583] on div "1 [PERSON_NAME] lock do_not_disturb_alt 2" at bounding box center [517, 578] width 156 height 33
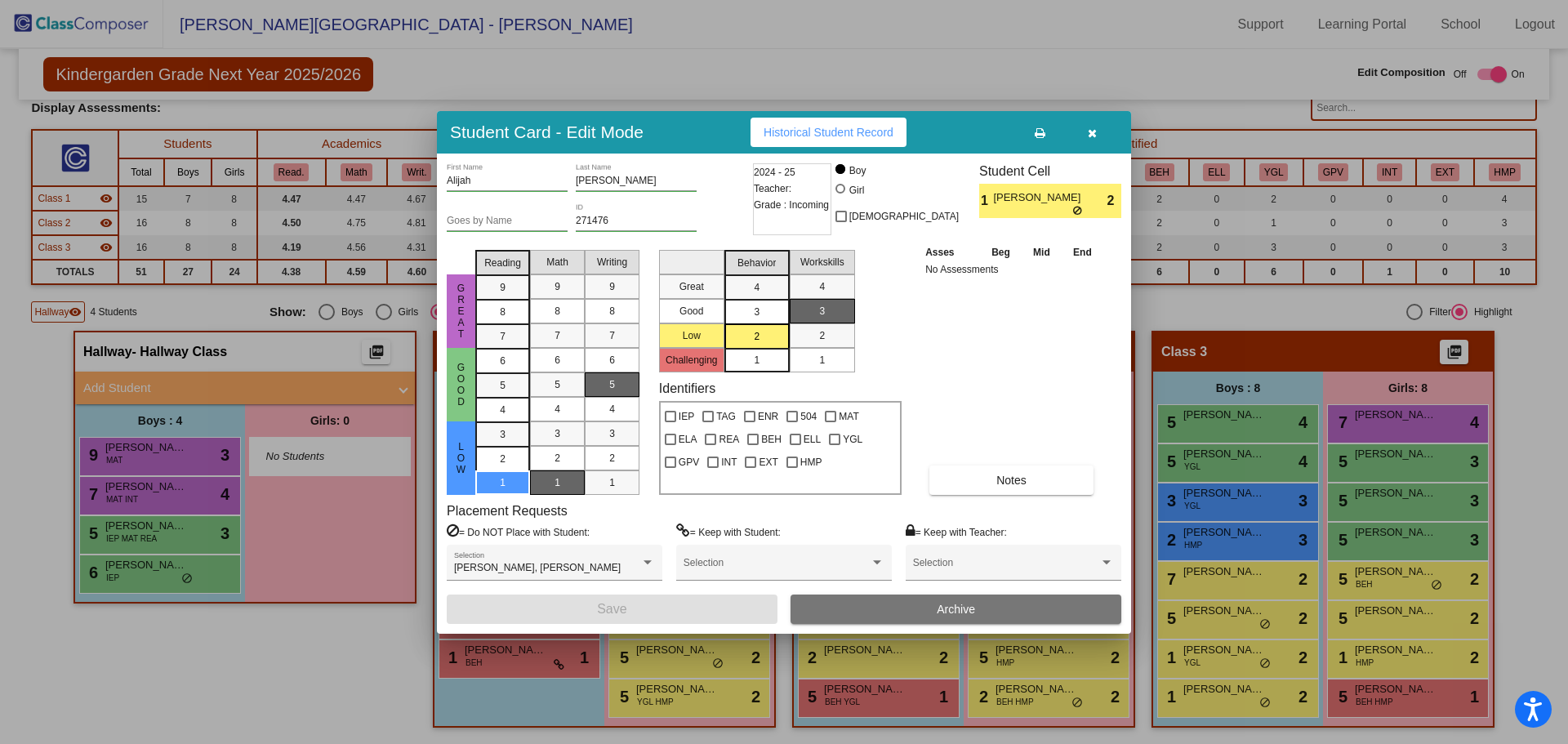
click at [1092, 139] on button "button" at bounding box center [1092, 132] width 52 height 30
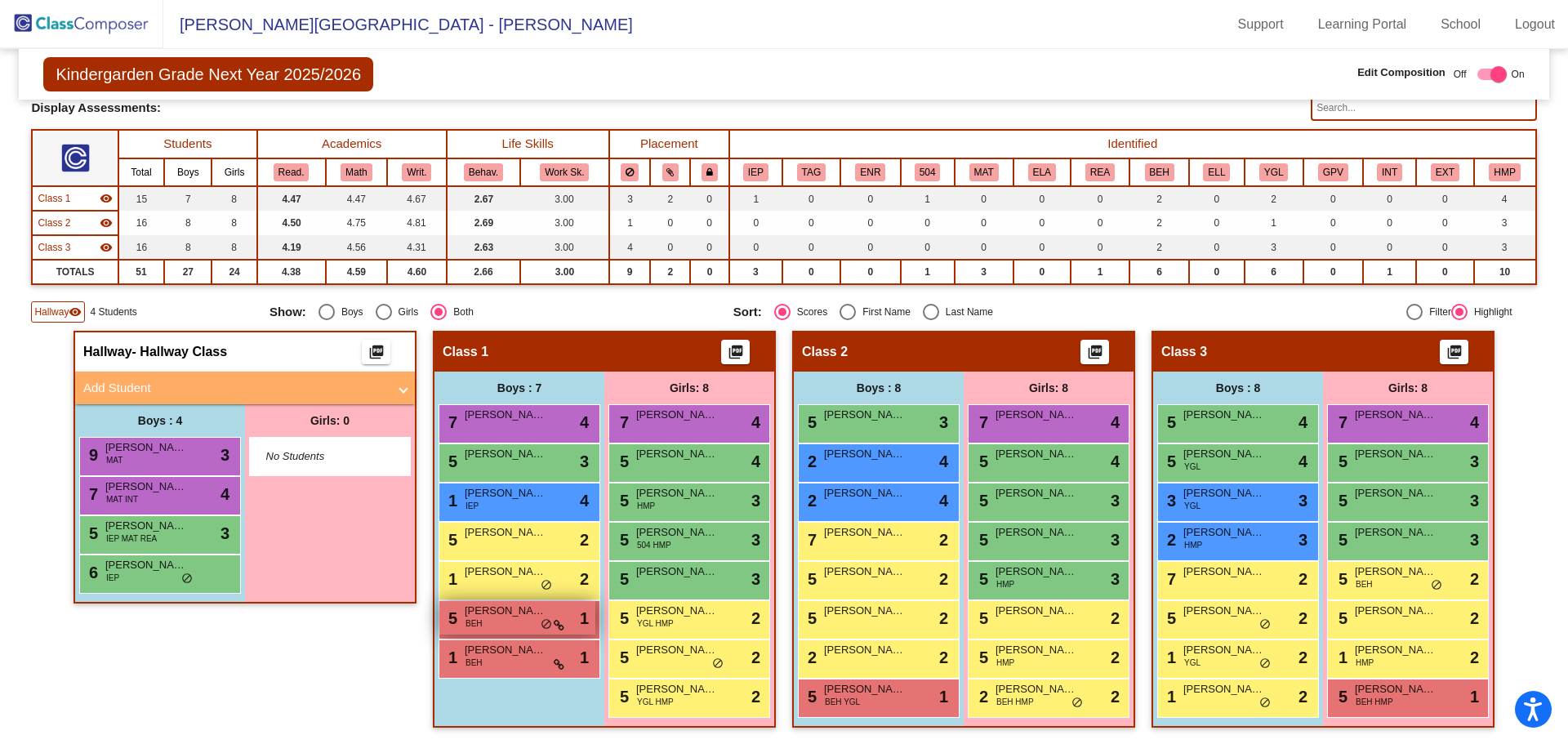
click at [503, 627] on div "5 [PERSON_NAME] BEH lock do_not_disturb_alt 1" at bounding box center [517, 618] width 156 height 33
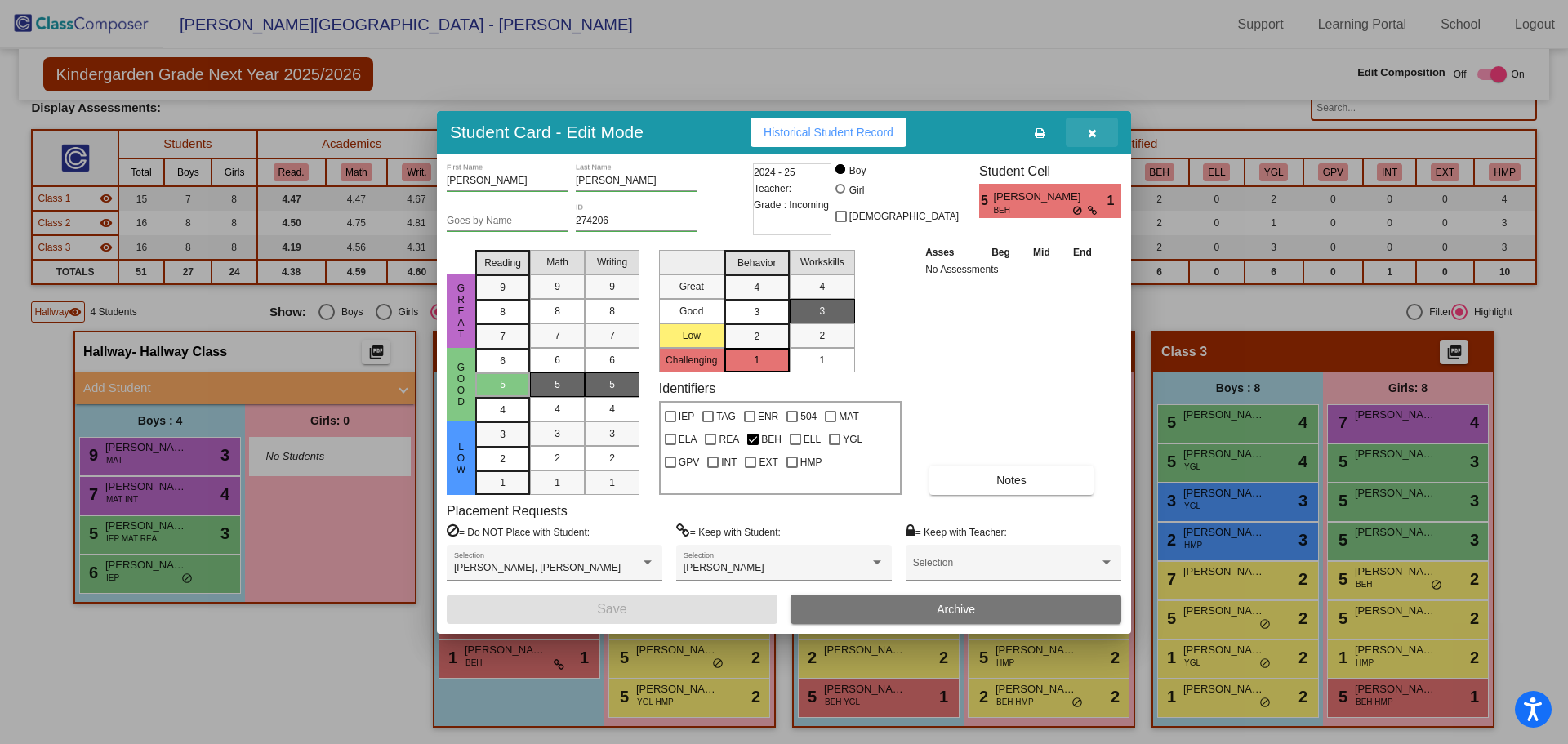
click at [1096, 137] on icon "button" at bounding box center [1092, 132] width 9 height 11
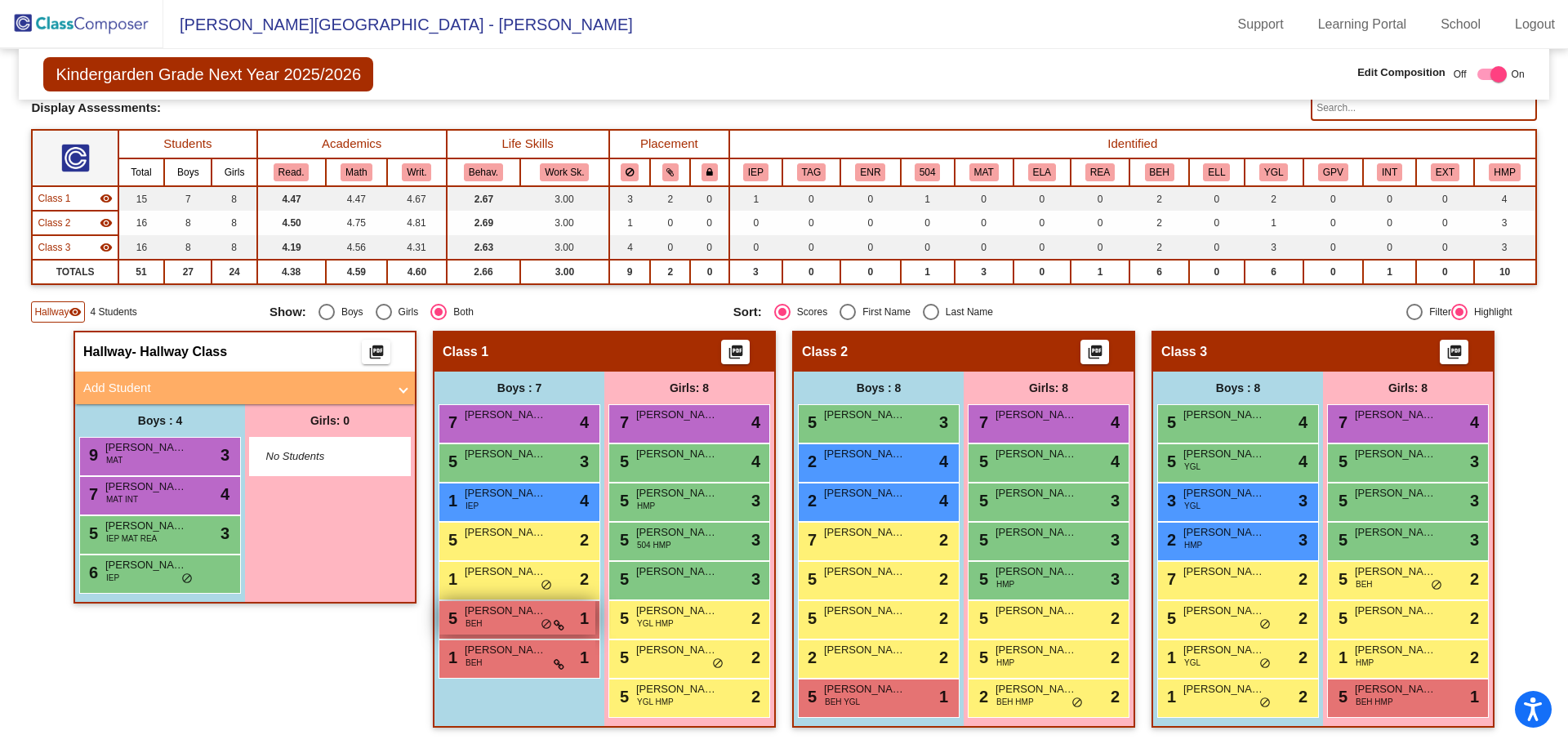
click at [493, 627] on div "5 [PERSON_NAME] BEH lock do_not_disturb_alt 1" at bounding box center [517, 618] width 156 height 33
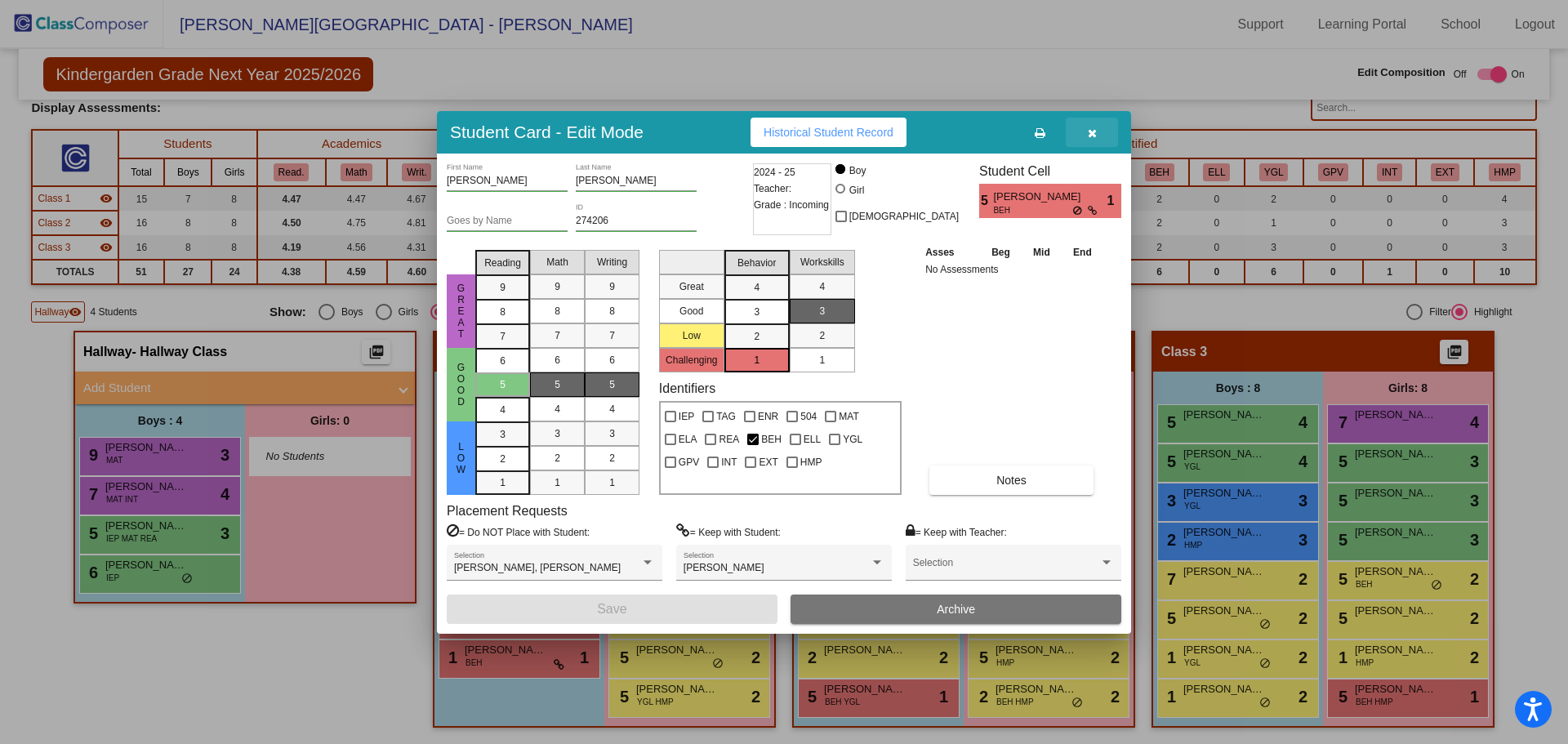
click at [1091, 137] on icon "button" at bounding box center [1092, 132] width 9 height 11
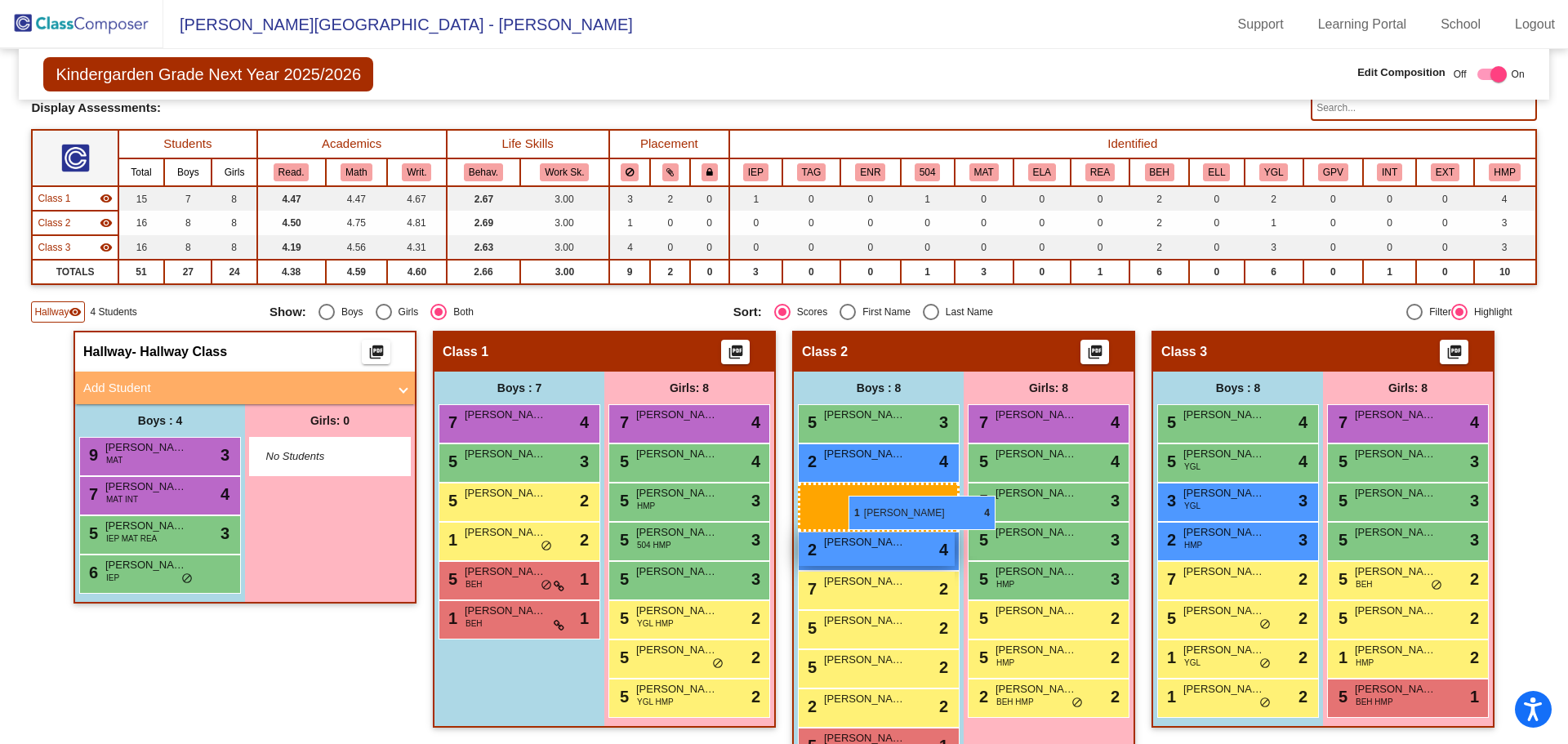
drag, startPoint x: 483, startPoint y: 504, endPoint x: 836, endPoint y: 500, distance: 353.0
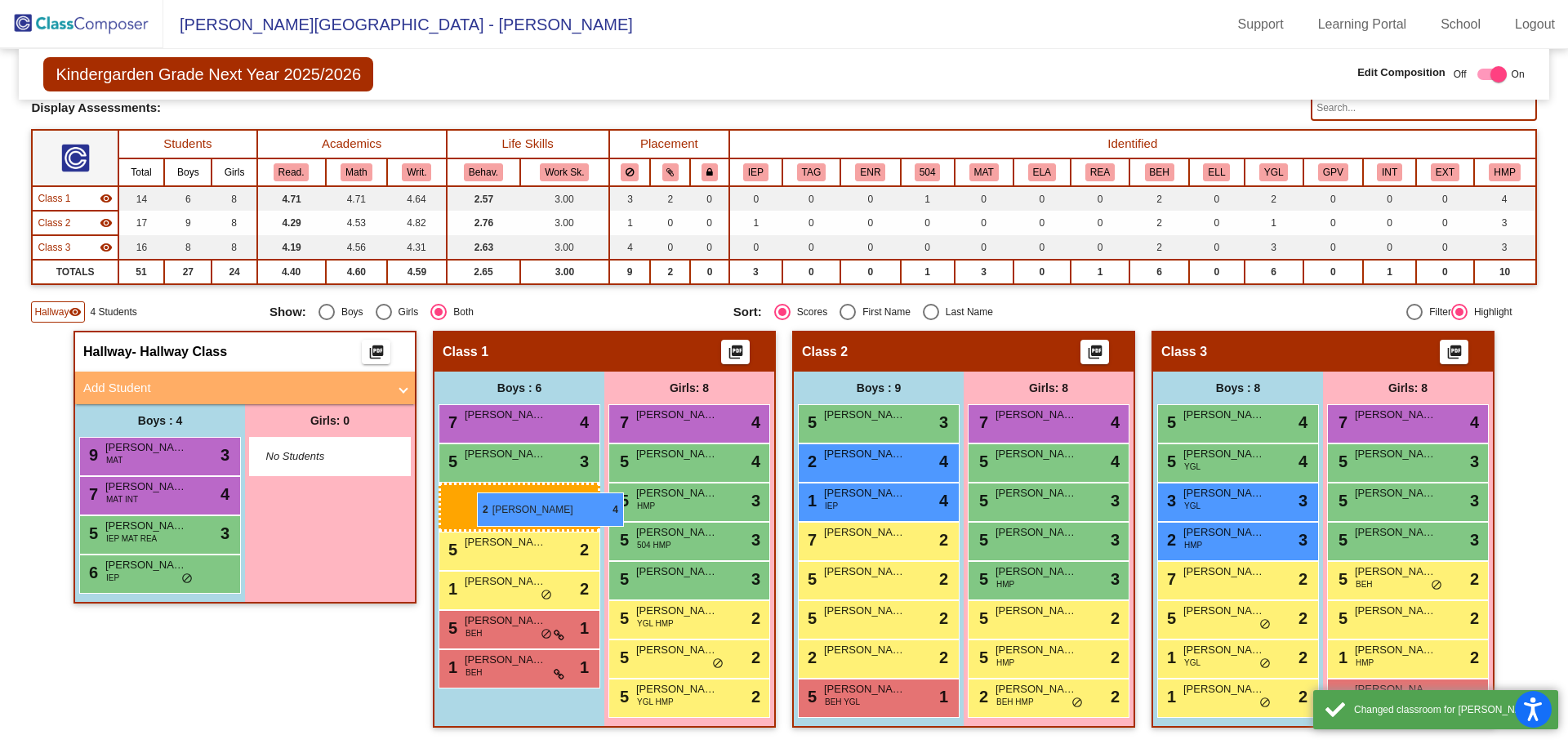
drag, startPoint x: 846, startPoint y: 502, endPoint x: 470, endPoint y: 492, distance: 376.1
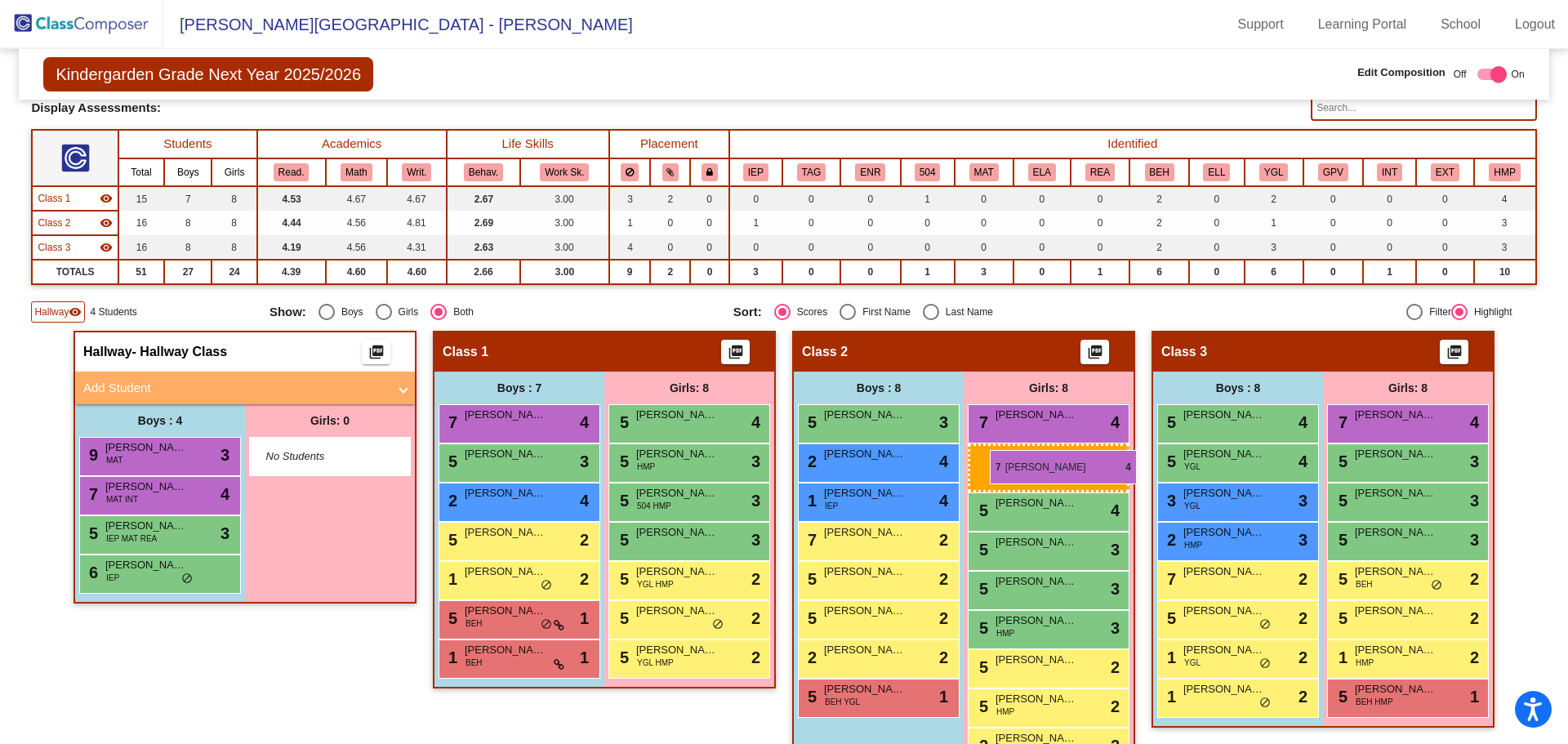
drag, startPoint x: 710, startPoint y: 428, endPoint x: 990, endPoint y: 450, distance: 280.9
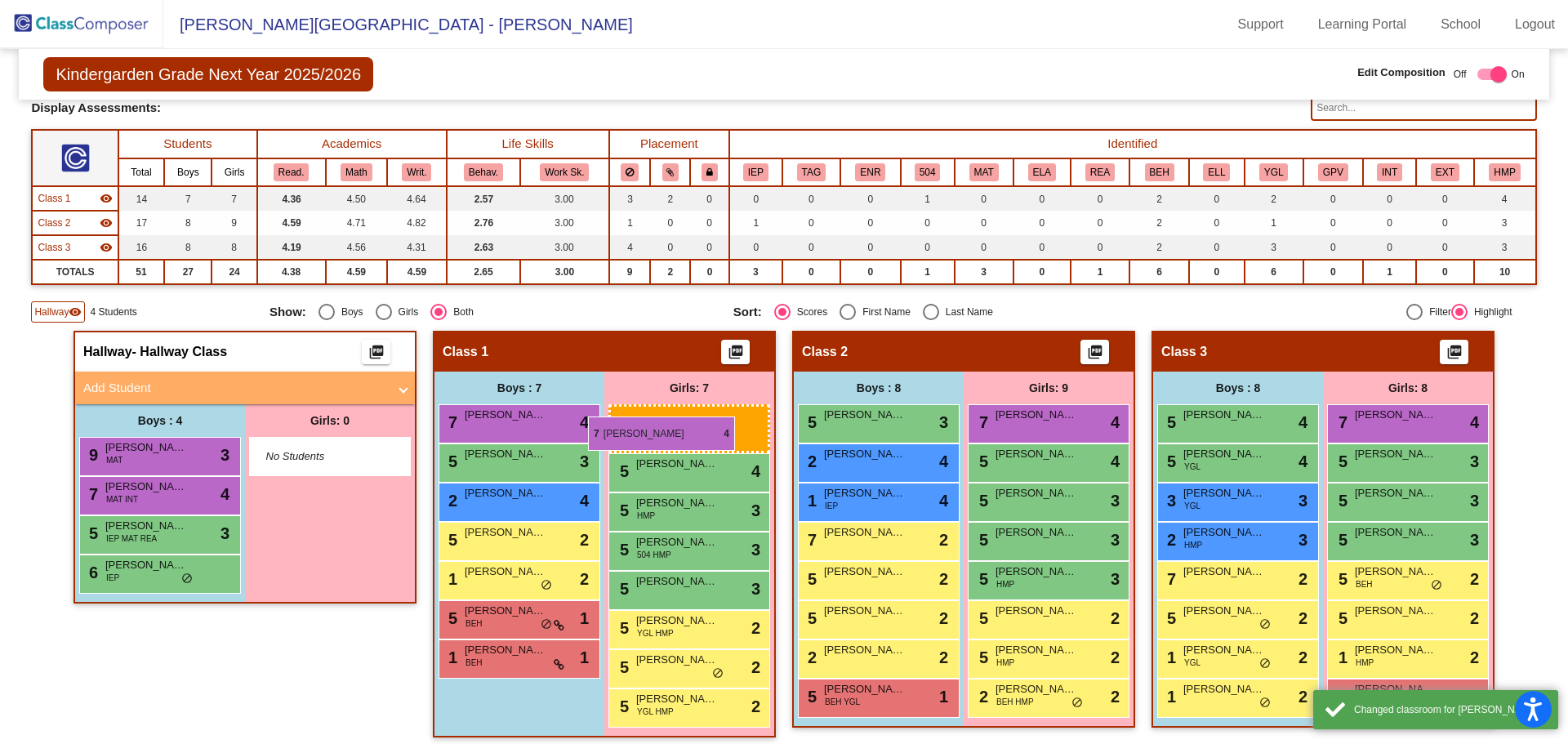
drag, startPoint x: 1037, startPoint y: 423, endPoint x: 603, endPoint y: 403, distance: 434.5
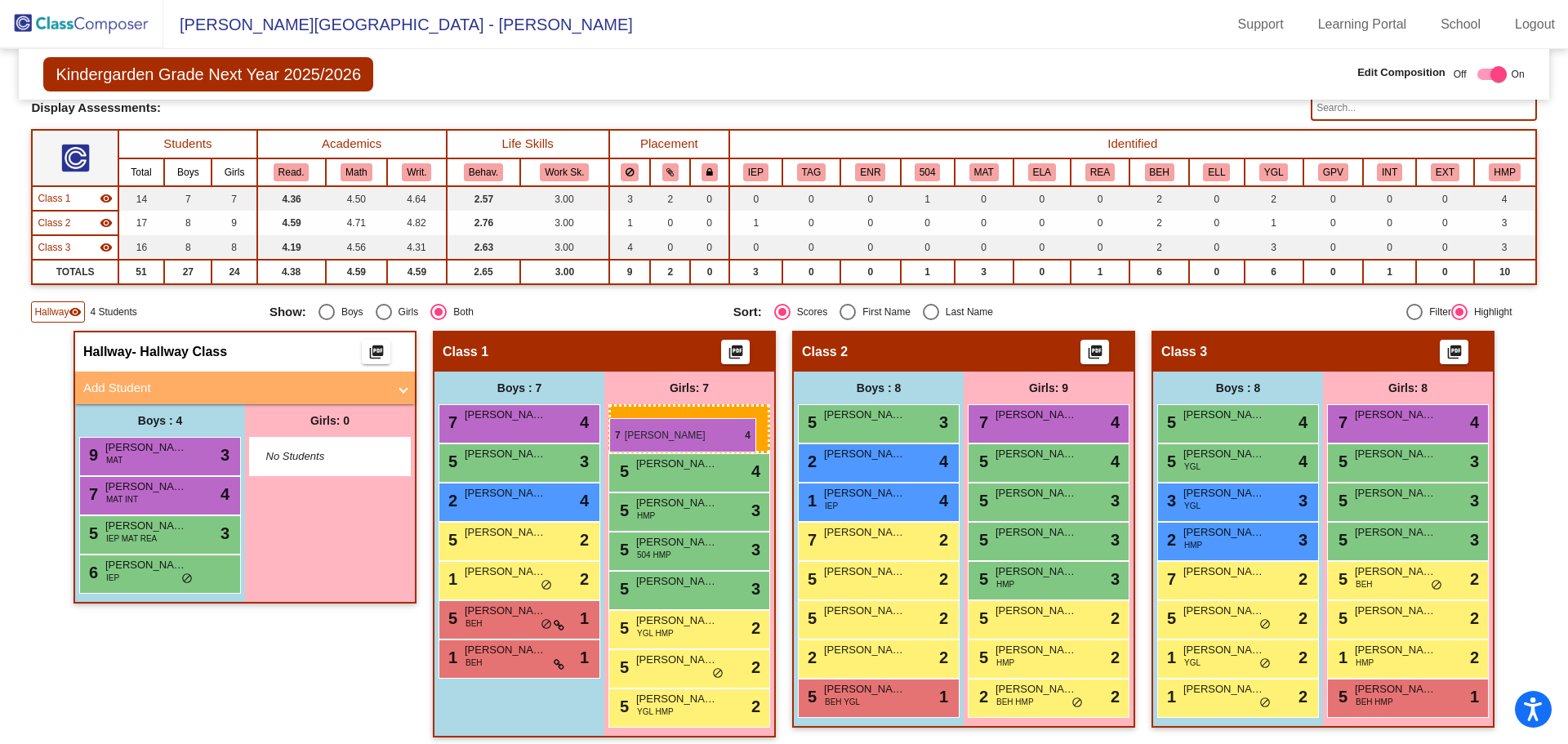
drag, startPoint x: 1014, startPoint y: 414, endPoint x: 609, endPoint y: 418, distance: 405.0
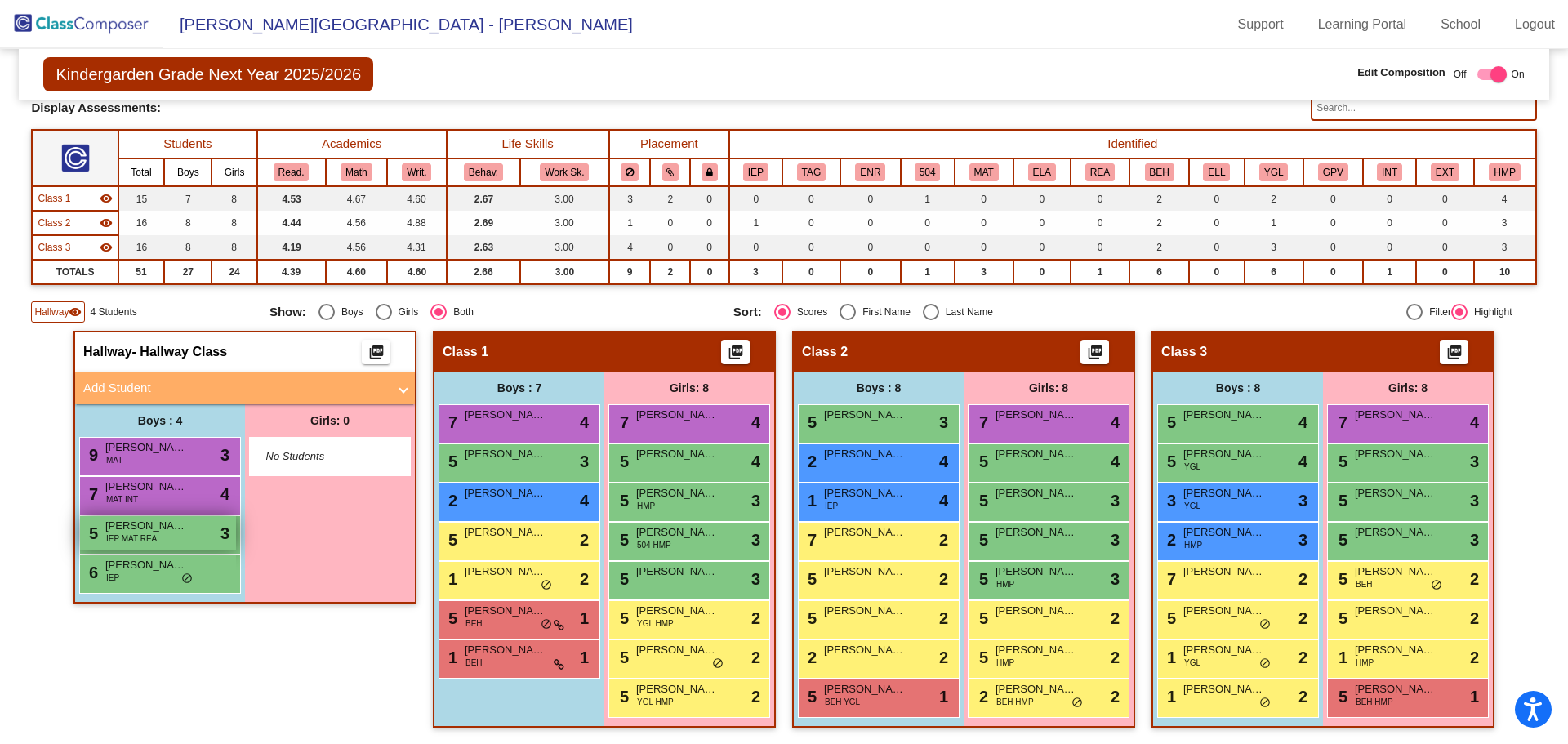
click at [180, 542] on div "5 [PERSON_NAME] IEP MAT REA lock do_not_disturb_alt 3" at bounding box center [158, 532] width 156 height 33
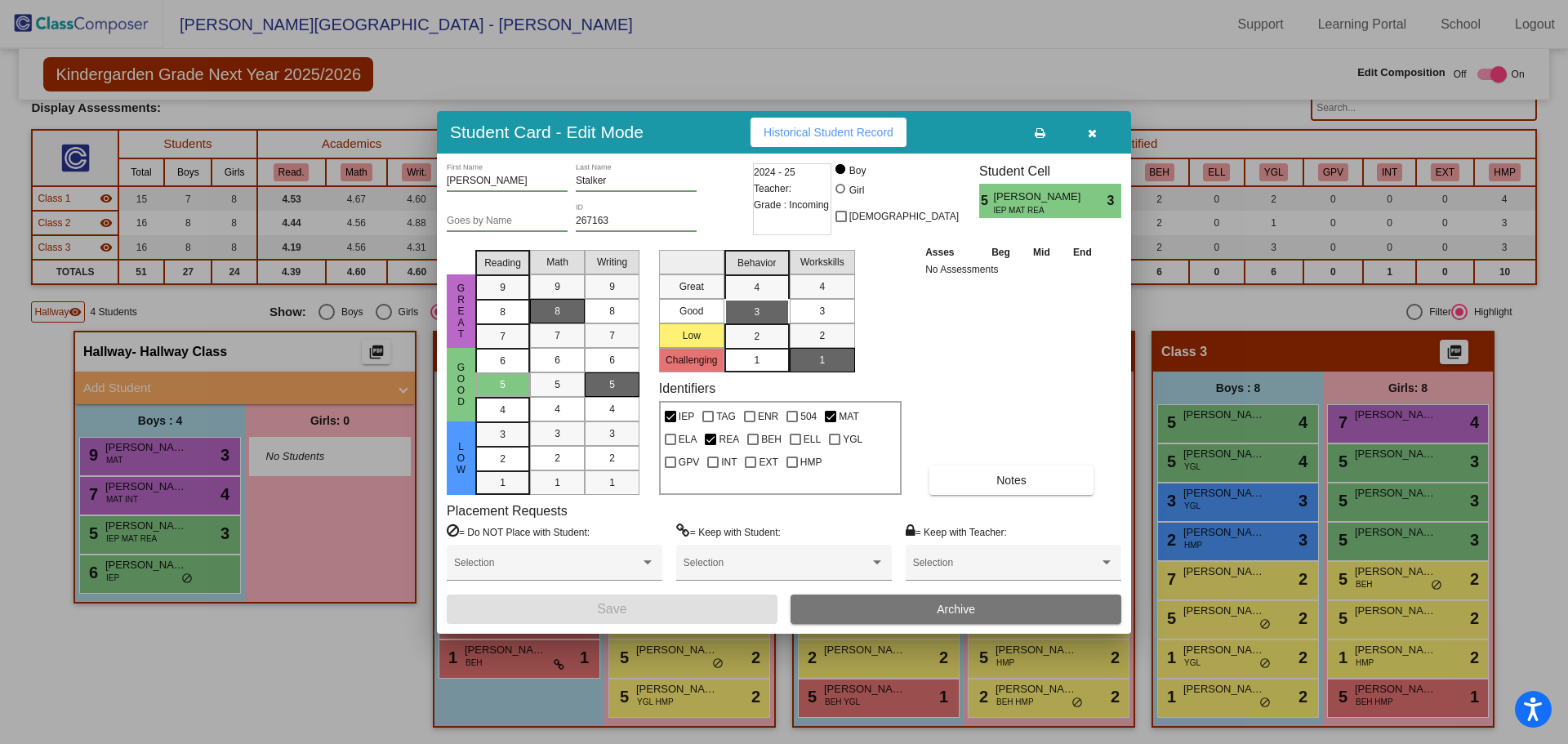
click at [1091, 137] on icon "button" at bounding box center [1092, 132] width 9 height 11
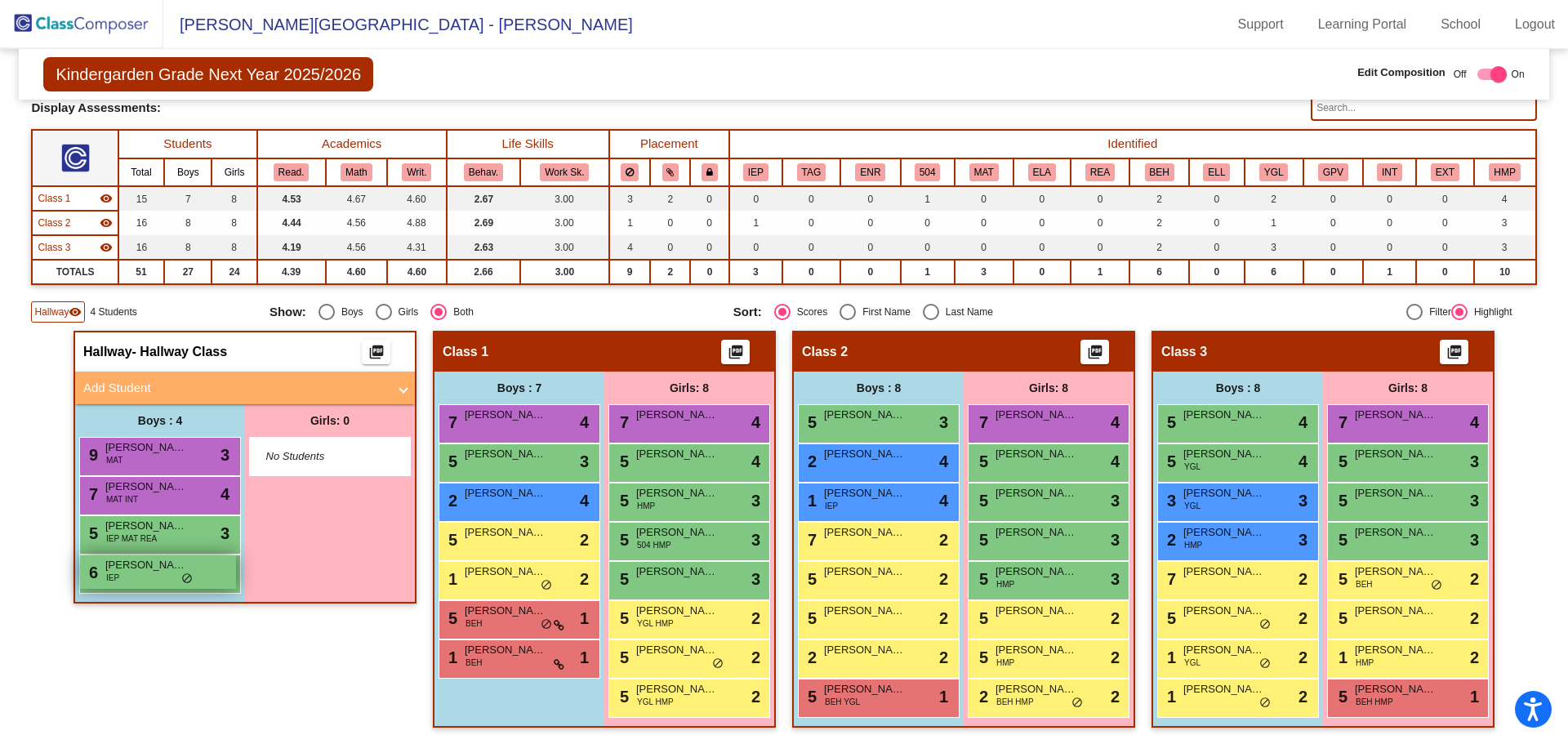
click at [172, 585] on div "6 [PERSON_NAME] IEP lock do_not_disturb_alt" at bounding box center [158, 572] width 156 height 33
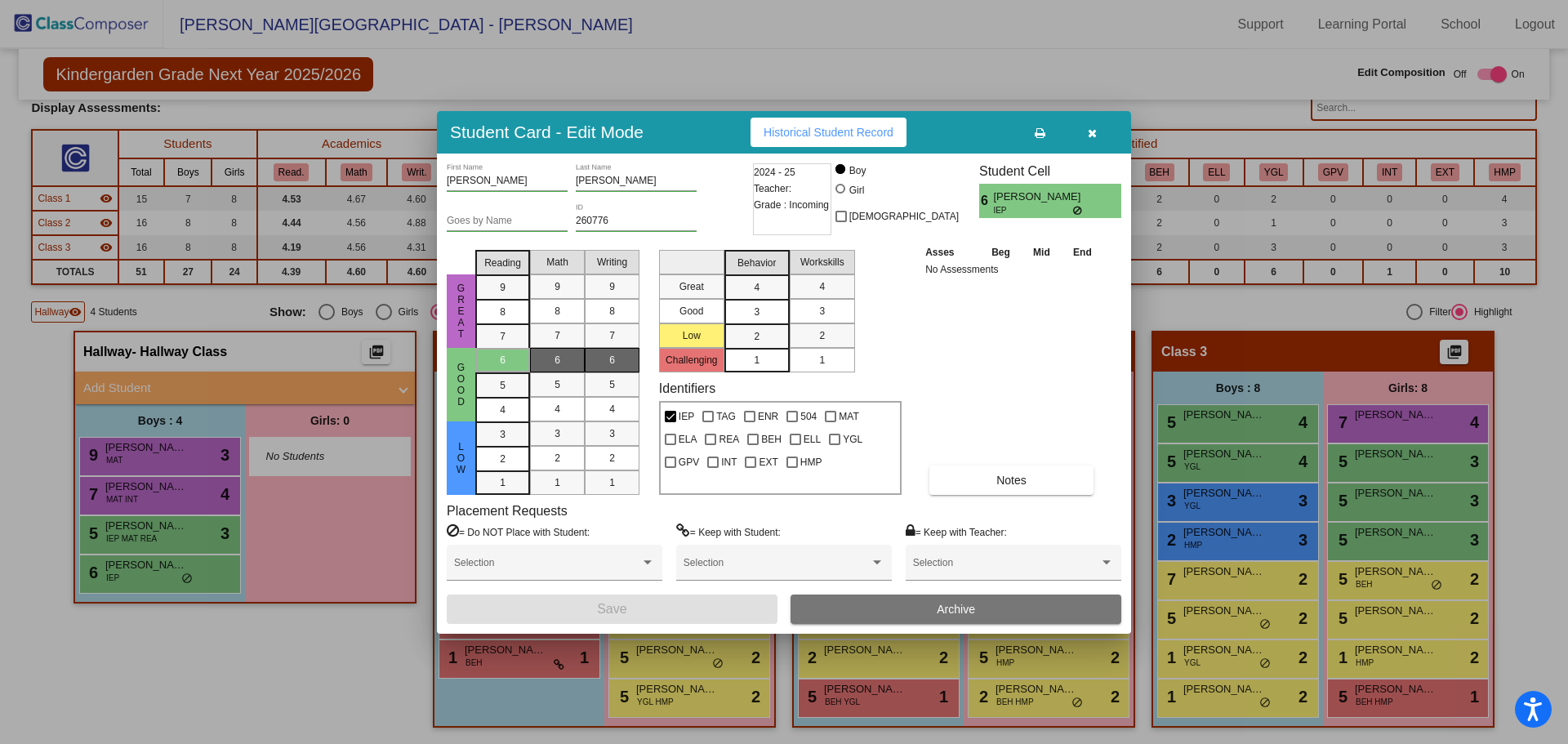
click at [1096, 132] on icon "button" at bounding box center [1092, 132] width 9 height 11
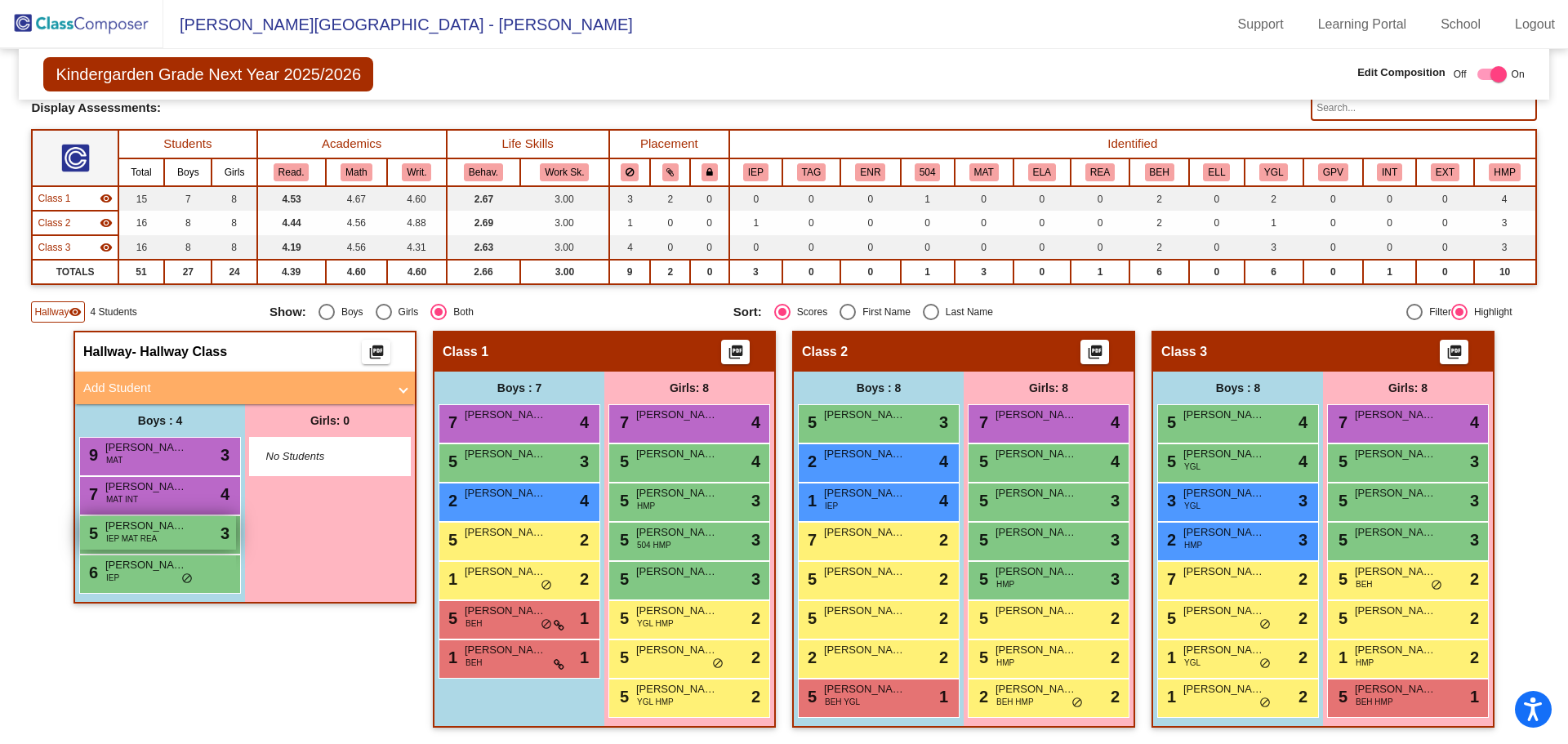
click at [140, 531] on span "[PERSON_NAME]" at bounding box center [146, 525] width 82 height 17
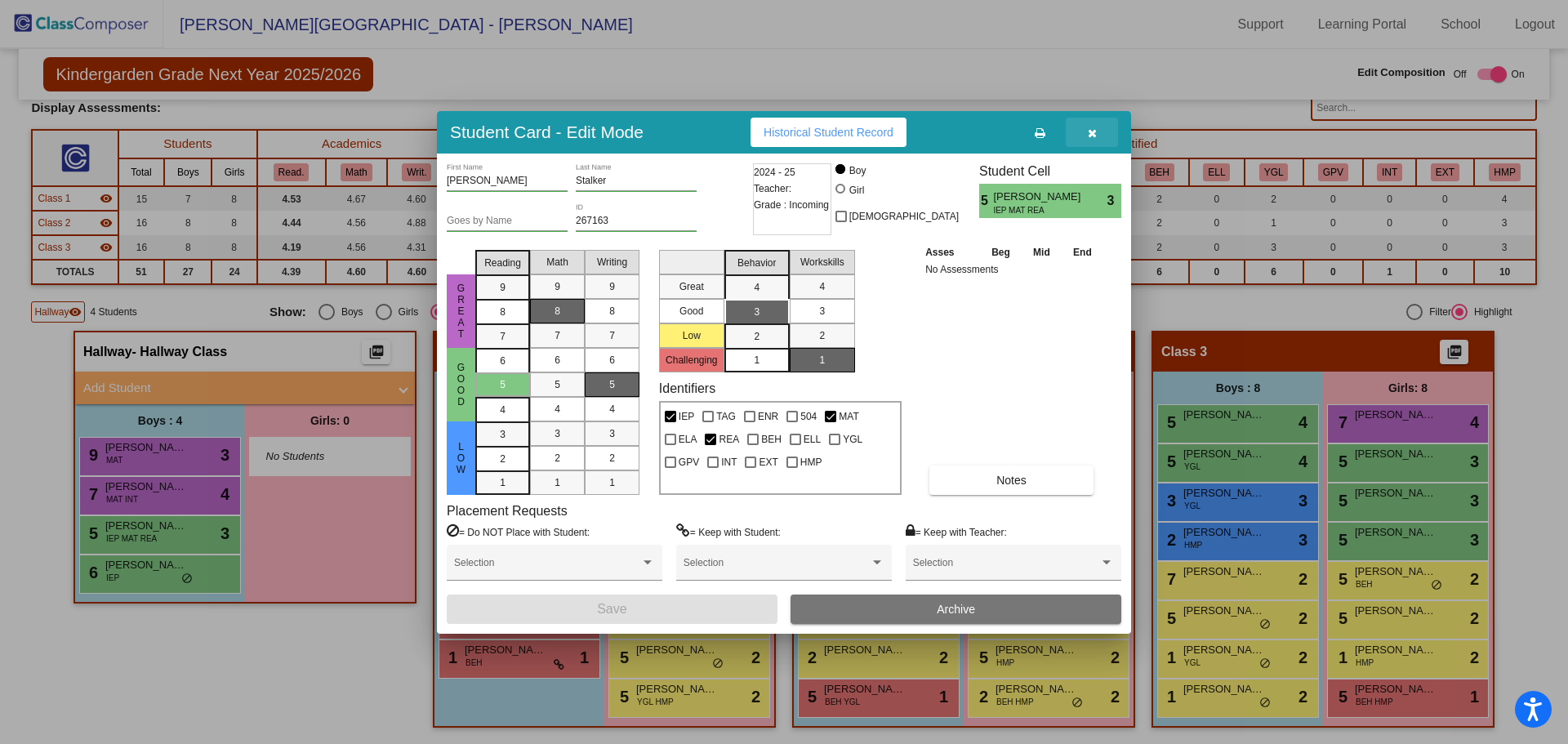
click at [1107, 133] on button "button" at bounding box center [1092, 132] width 52 height 30
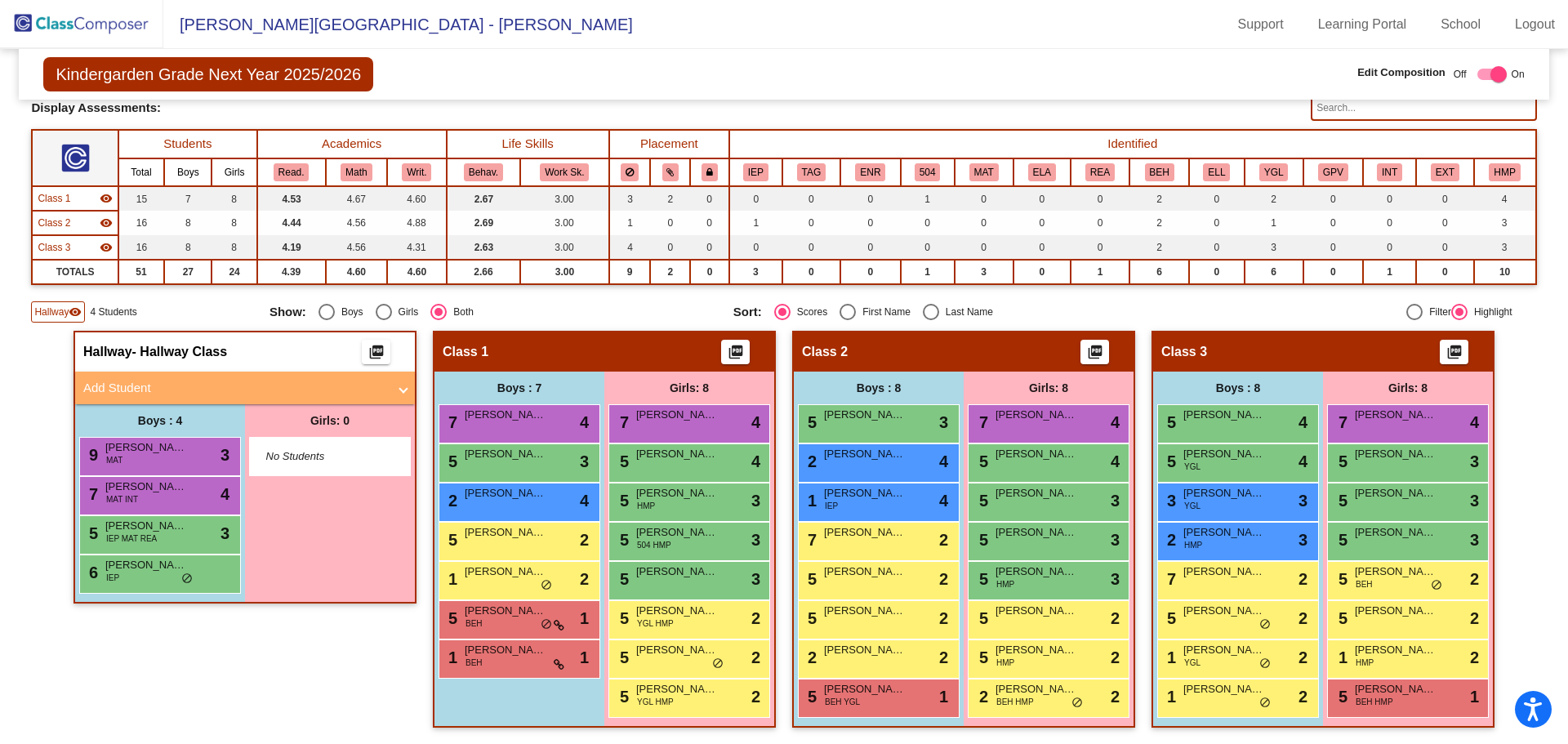
click at [60, 580] on div "Hallway - Hallway Class picture_as_pdf Add Student First Name Last Name Student…" at bounding box center [783, 538] width 1504 height 413
click at [137, 572] on span "[PERSON_NAME]" at bounding box center [146, 565] width 82 height 17
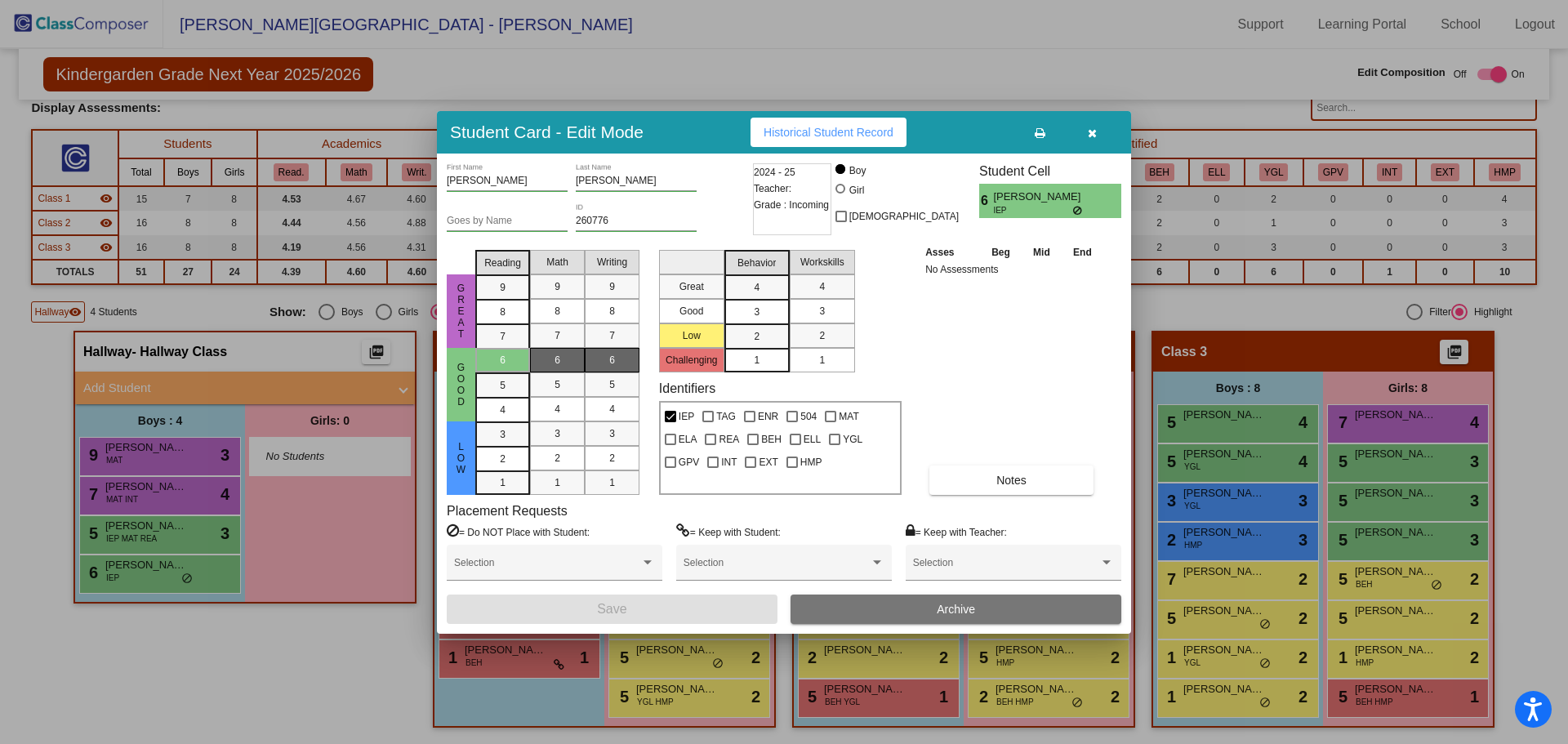
click at [752, 300] on div "3" at bounding box center [756, 287] width 32 height 24
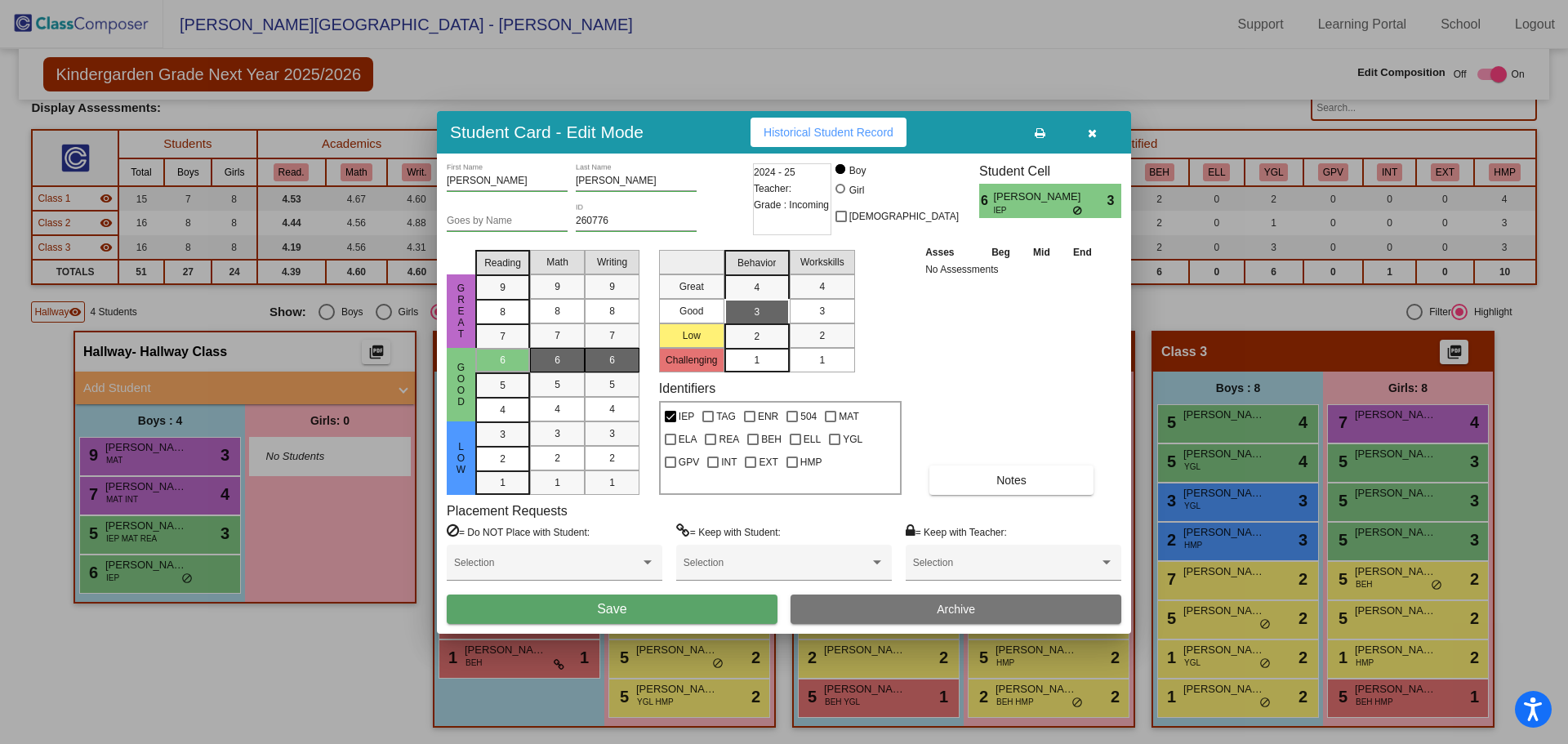
click at [692, 609] on button "Save" at bounding box center [612, 609] width 331 height 30
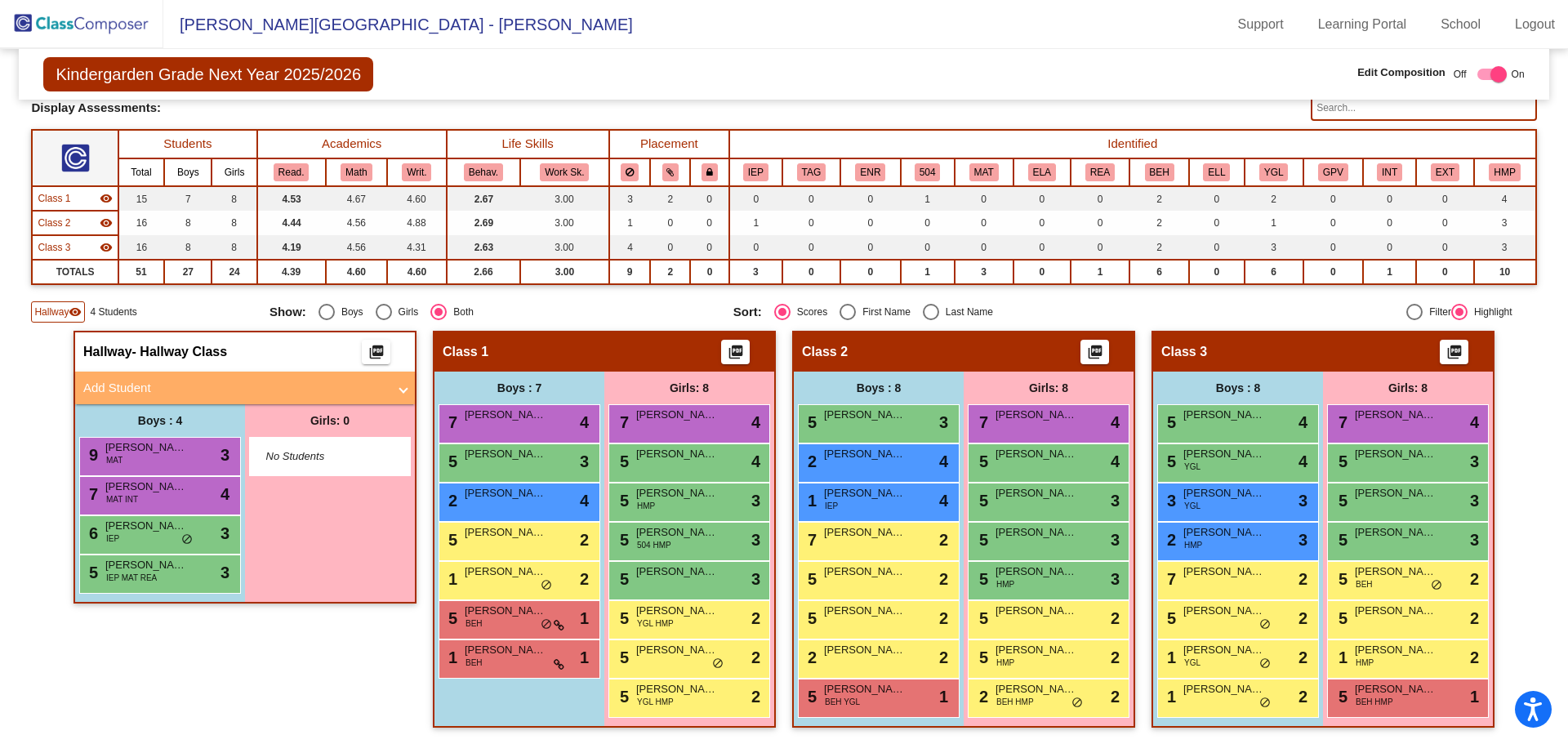
click at [362, 680] on div "Hallway - Hallway Class picture_as_pdf Add Student First Name Last Name Student…" at bounding box center [245, 538] width 343 height 413
click at [720, 57] on div "Kindergarden Grade Next Year 2025/2026 Edit Composition Off On Incoming Digital…" at bounding box center [784, 74] width 1530 height 51
click at [124, 687] on div "Hallway - Hallway Class picture_as_pdf Add Student First Name Last Name Student…" at bounding box center [245, 538] width 343 height 413
click at [1035, 459] on span "[PERSON_NAME]" at bounding box center [1037, 454] width 82 height 17
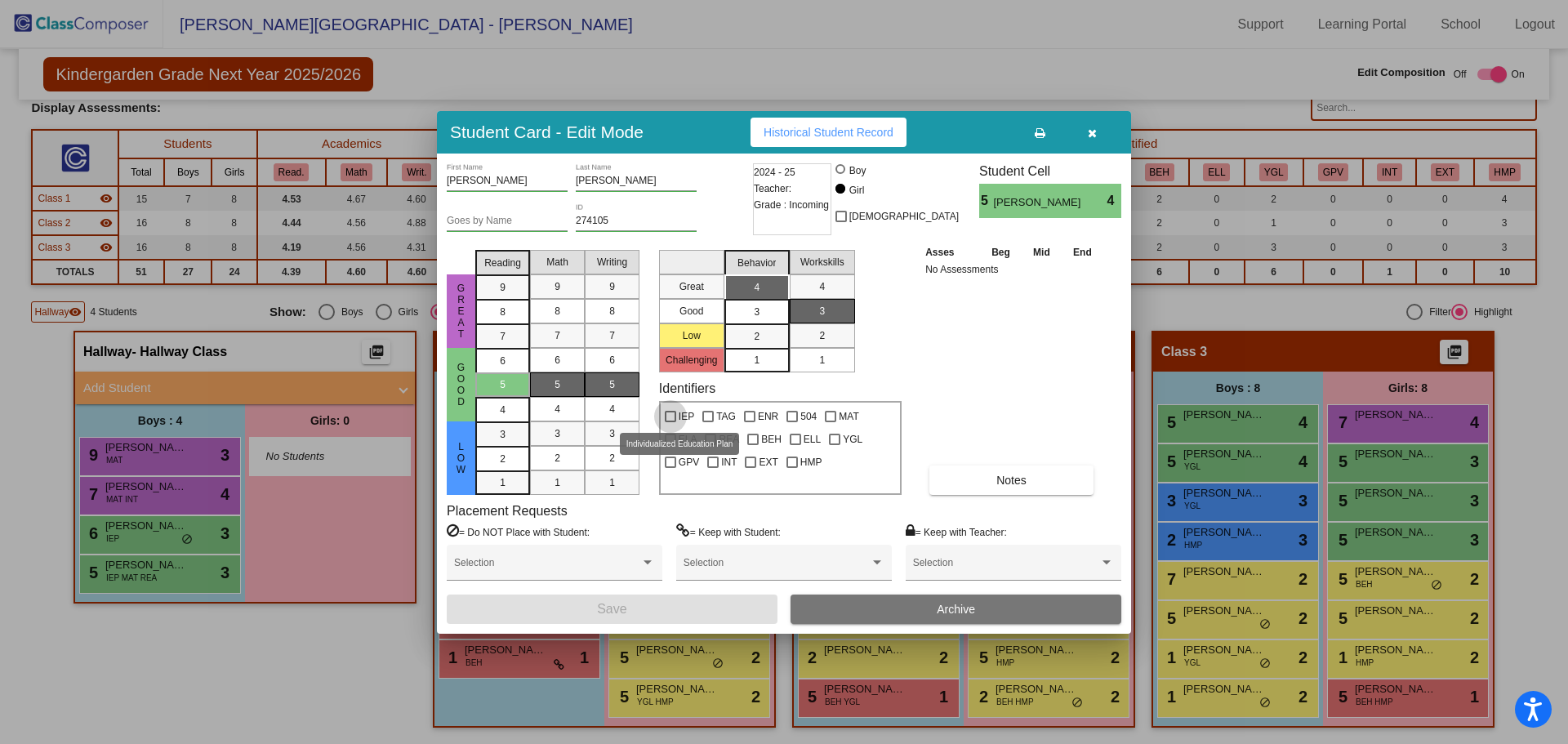
click at [674, 422] on div at bounding box center [670, 416] width 11 height 11
click at [671, 423] on input "IEP" at bounding box center [670, 423] width 1 height 1
checkbox input "true"
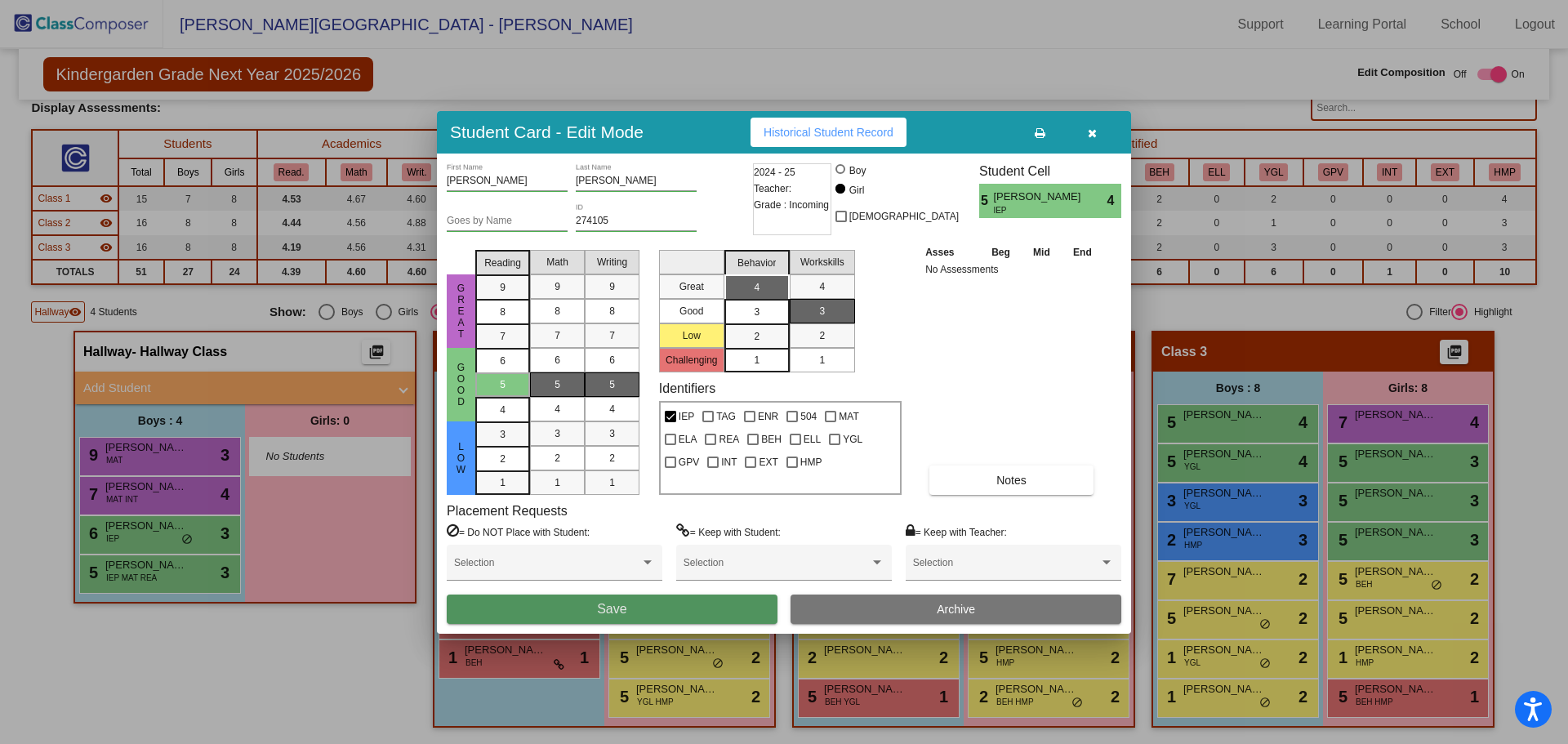
click at [612, 602] on span "Save" at bounding box center [612, 609] width 30 height 14
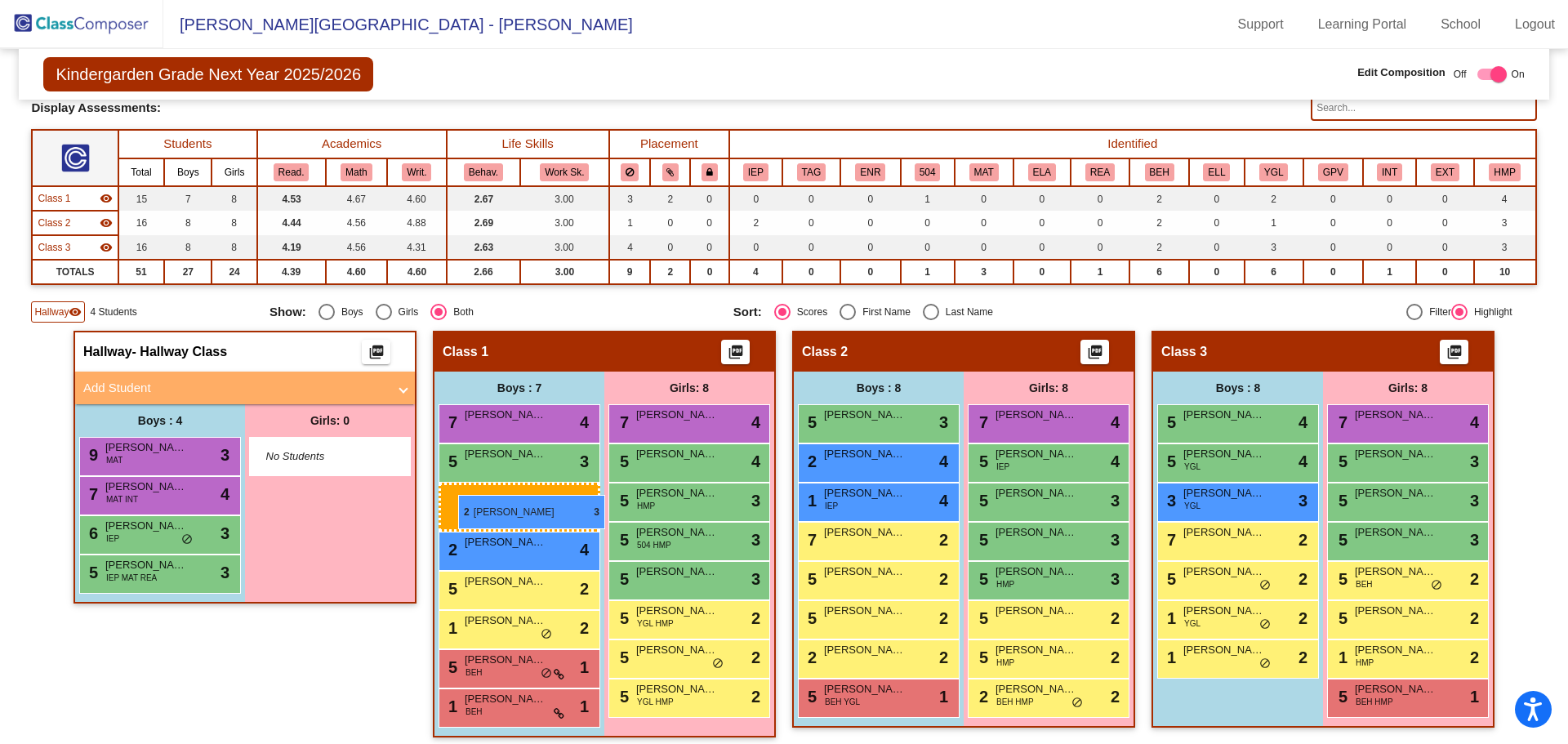
drag, startPoint x: 1233, startPoint y: 550, endPoint x: 458, endPoint y: 495, distance: 776.9
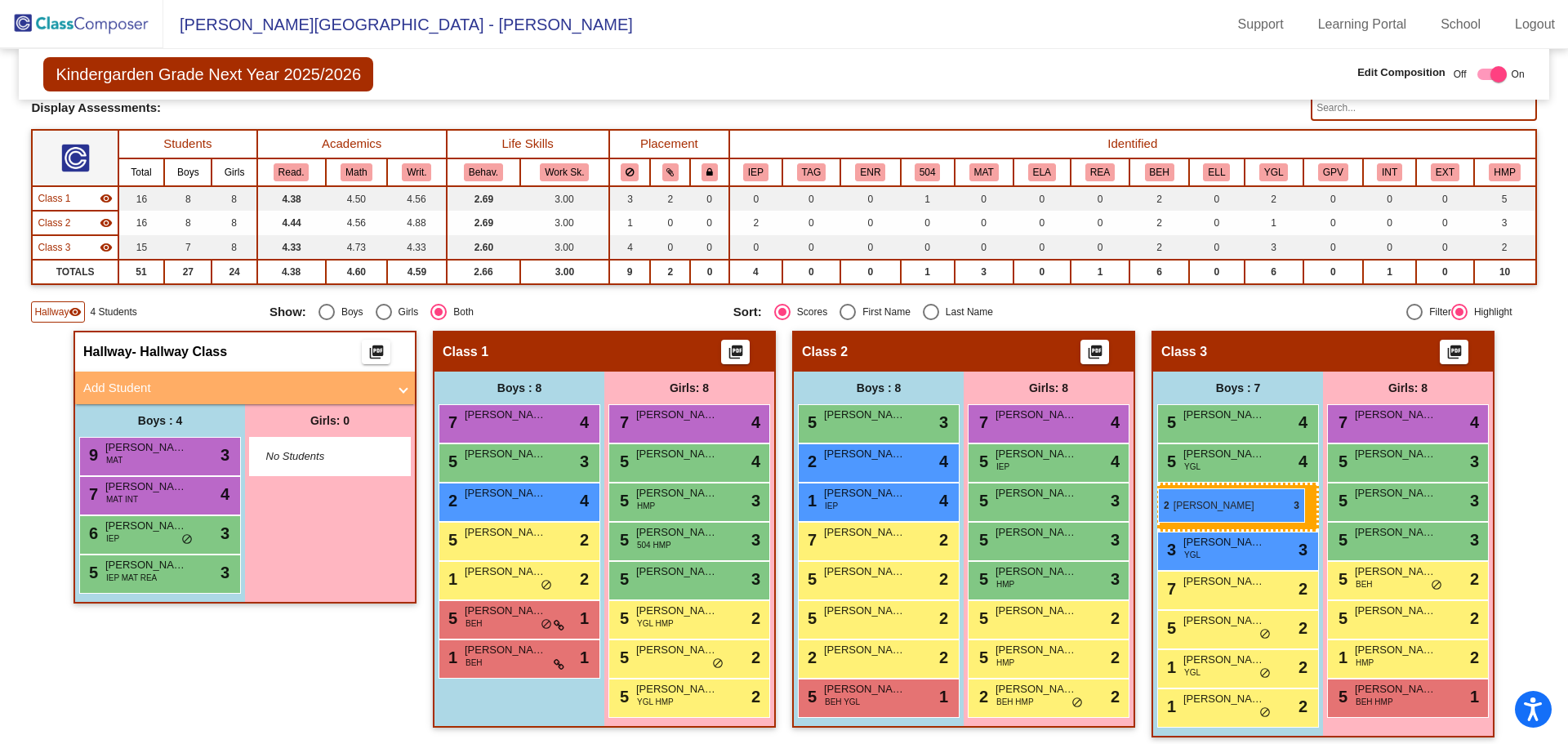
drag, startPoint x: 501, startPoint y: 537, endPoint x: 1164, endPoint y: 487, distance: 664.9
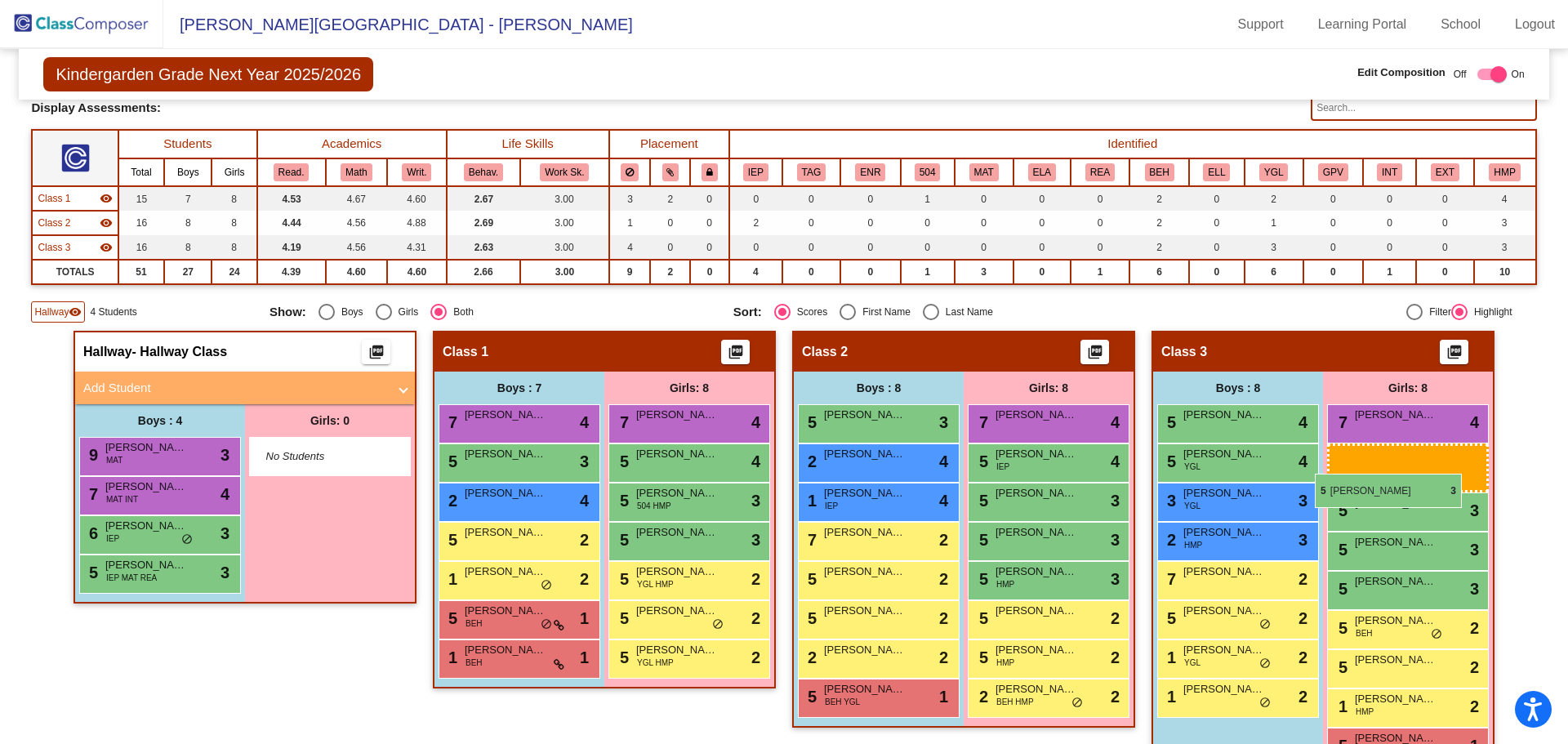
drag, startPoint x: 679, startPoint y: 506, endPoint x: 1315, endPoint y: 474, distance: 636.8
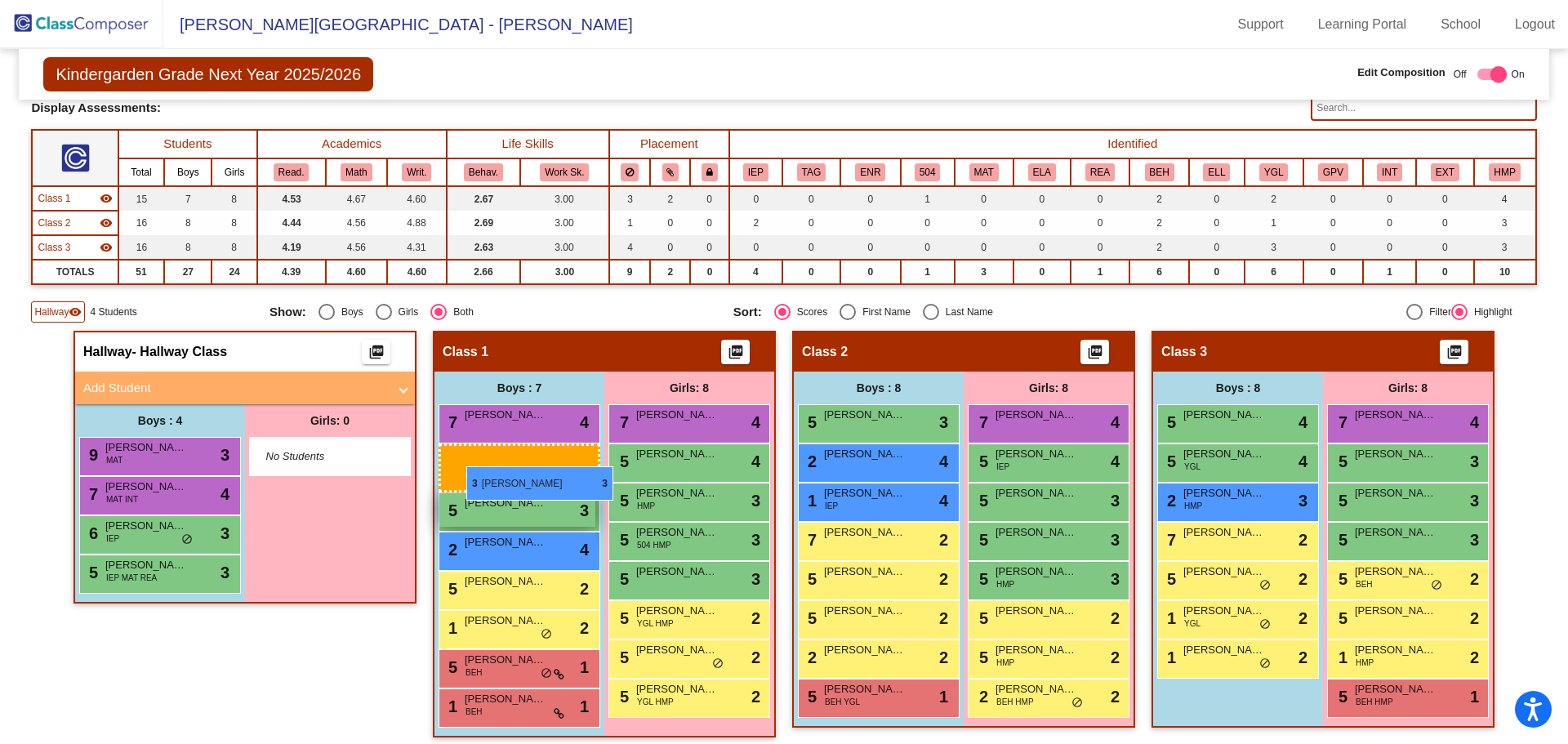
drag, startPoint x: 1227, startPoint y: 511, endPoint x: 463, endPoint y: 466, distance: 765.3
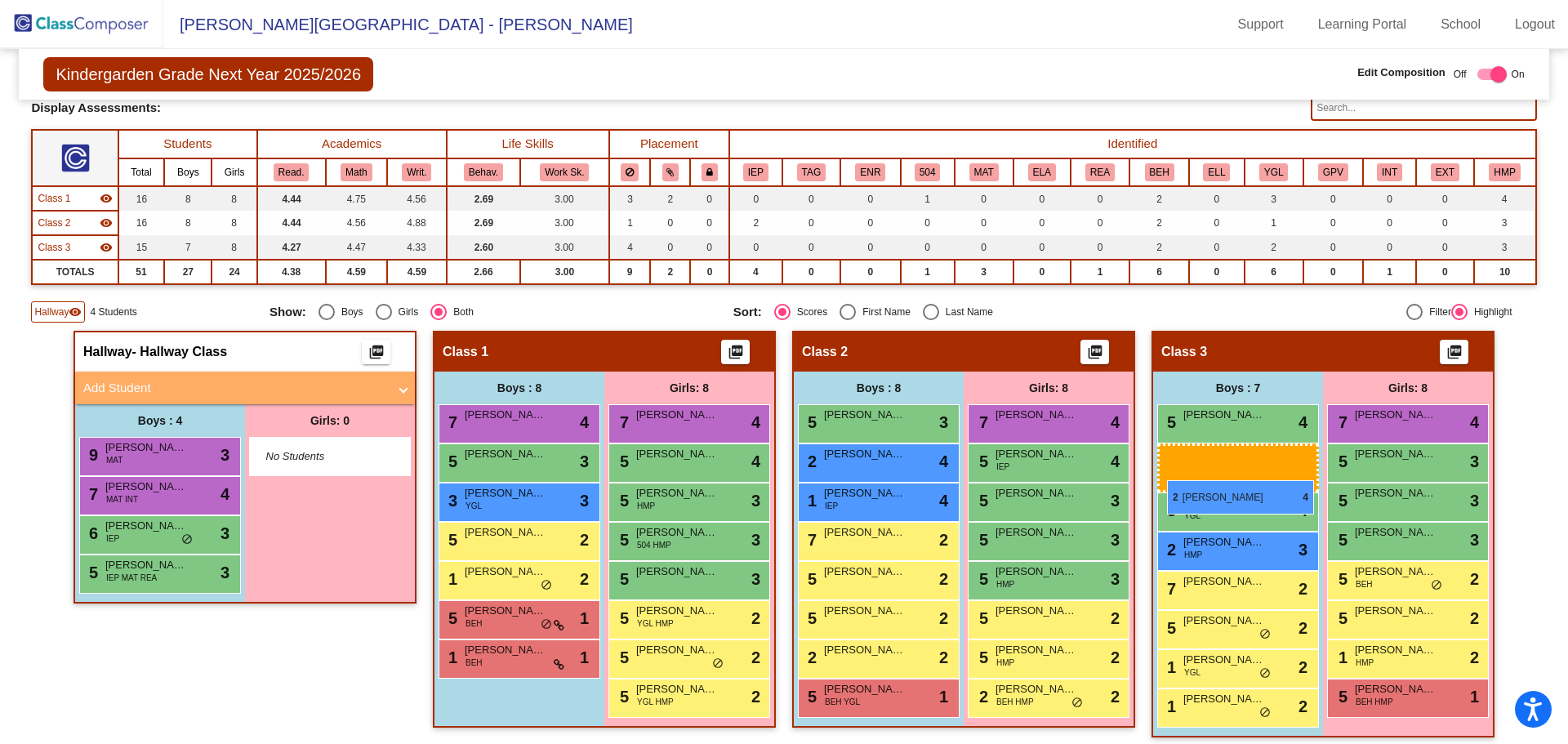
drag, startPoint x: 491, startPoint y: 541, endPoint x: 1165, endPoint y: 485, distance: 676.3
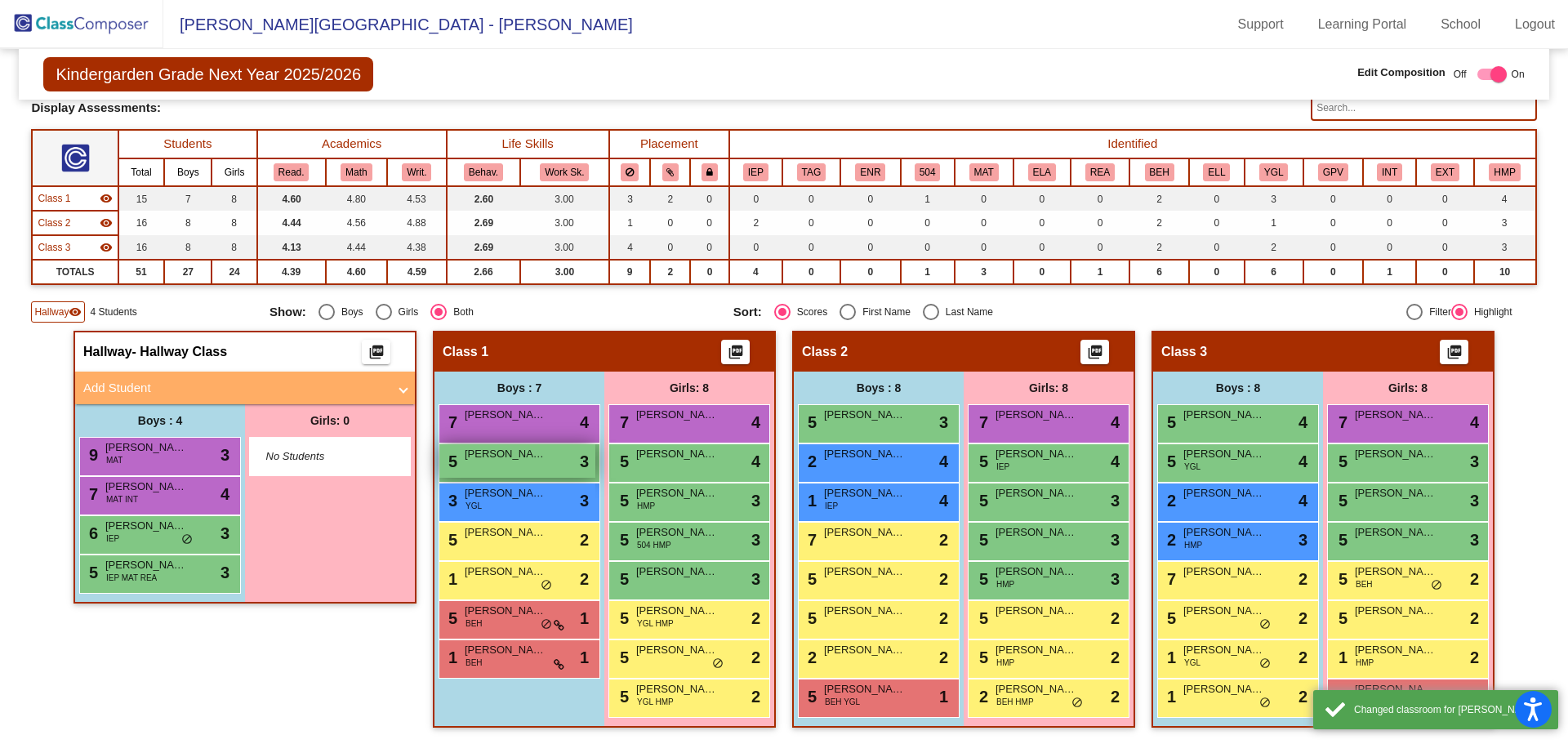
drag, startPoint x: 1182, startPoint y: 528, endPoint x: 524, endPoint y: 455, distance: 662.0
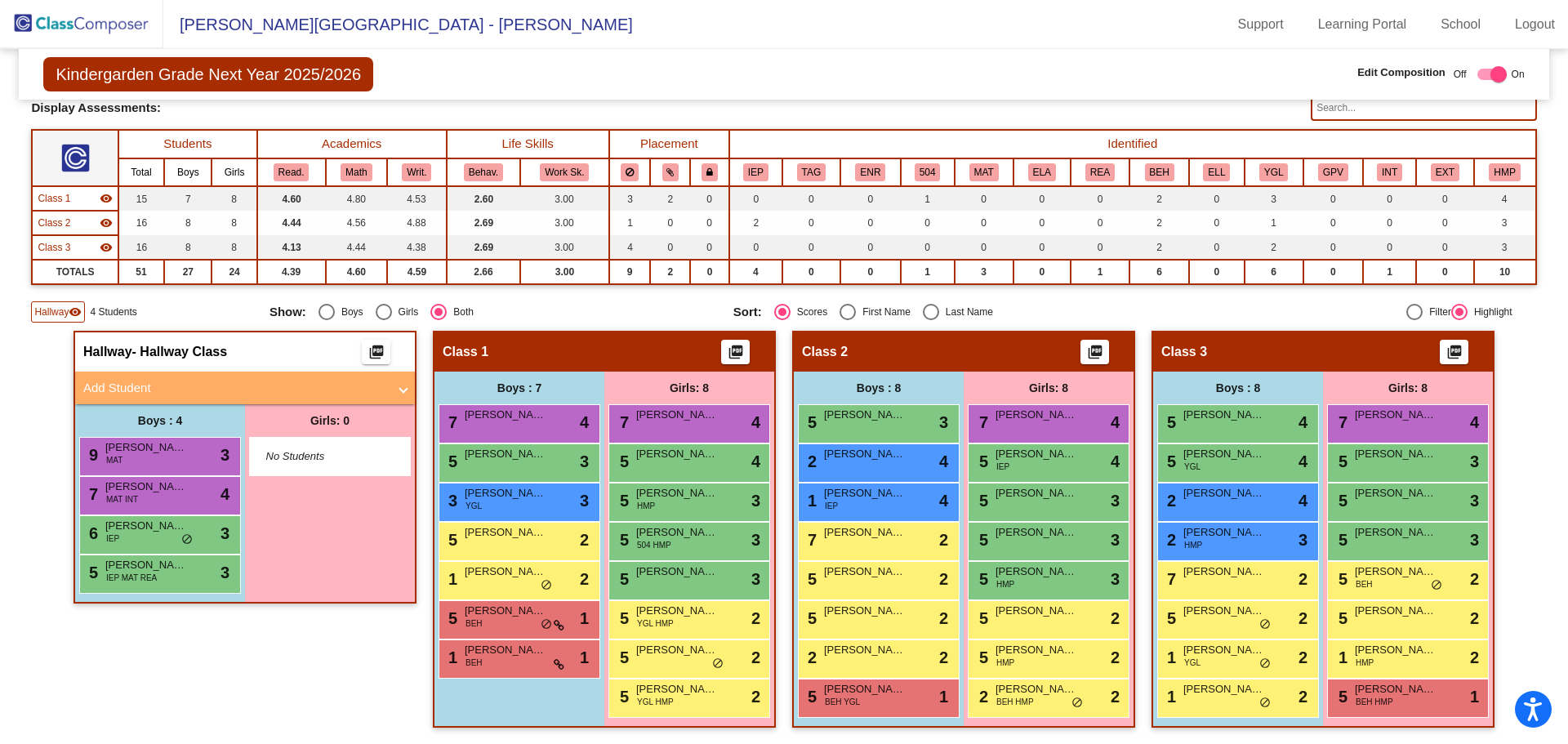
drag, startPoint x: 524, startPoint y: 455, endPoint x: 596, endPoint y: 511, distance: 91.2
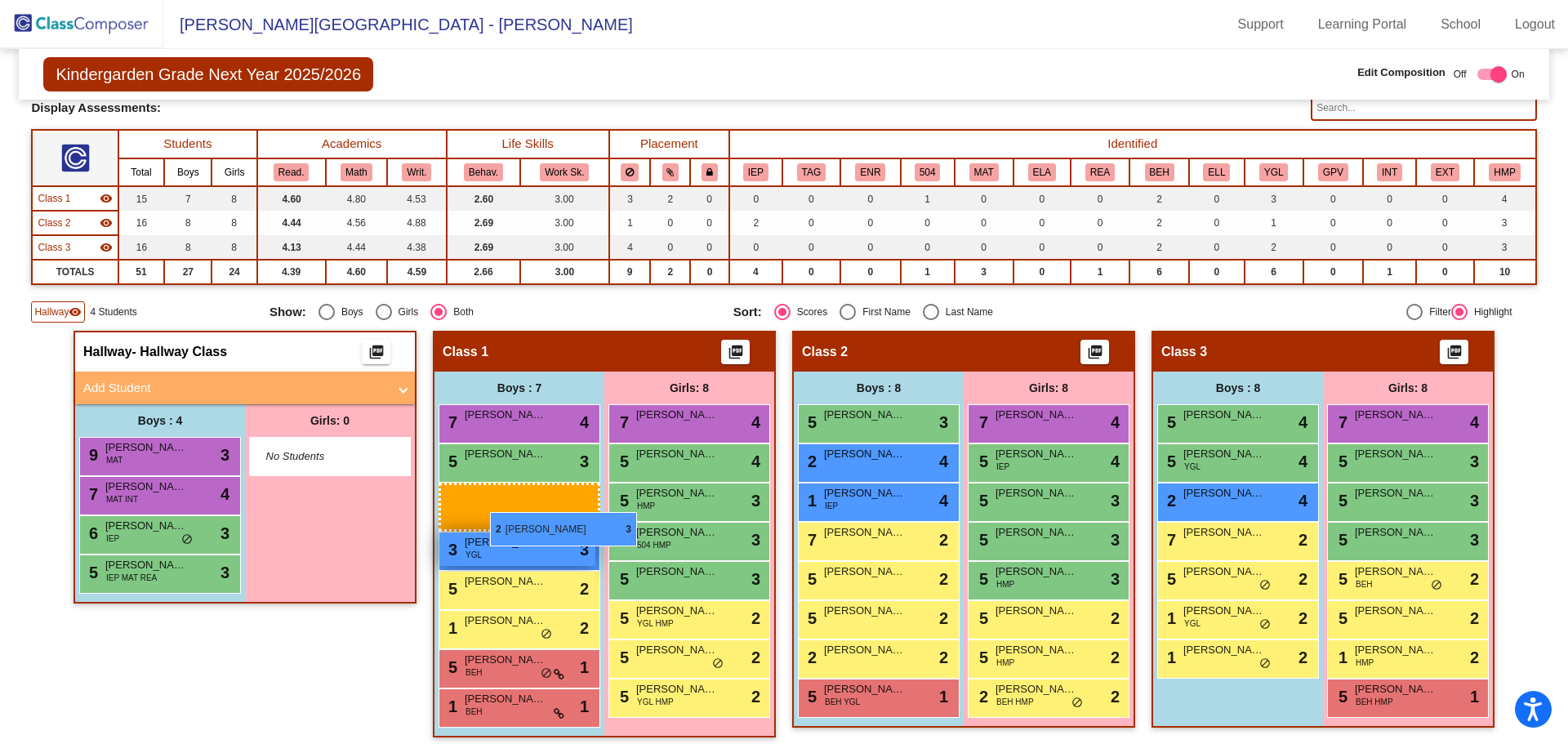
drag, startPoint x: 596, startPoint y: 511, endPoint x: 488, endPoint y: 511, distance: 108.0
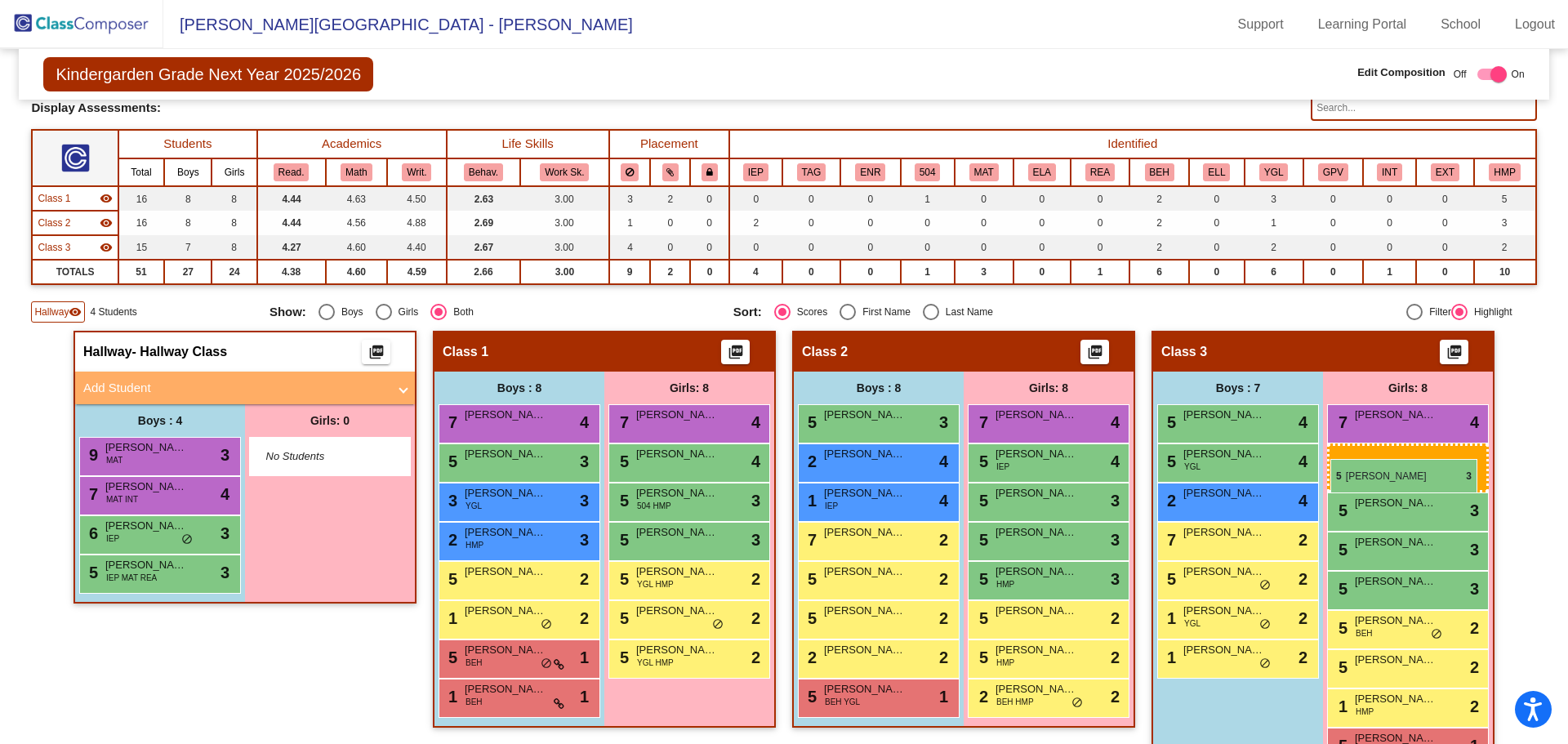
drag, startPoint x: 654, startPoint y: 494, endPoint x: 1330, endPoint y: 459, distance: 676.9
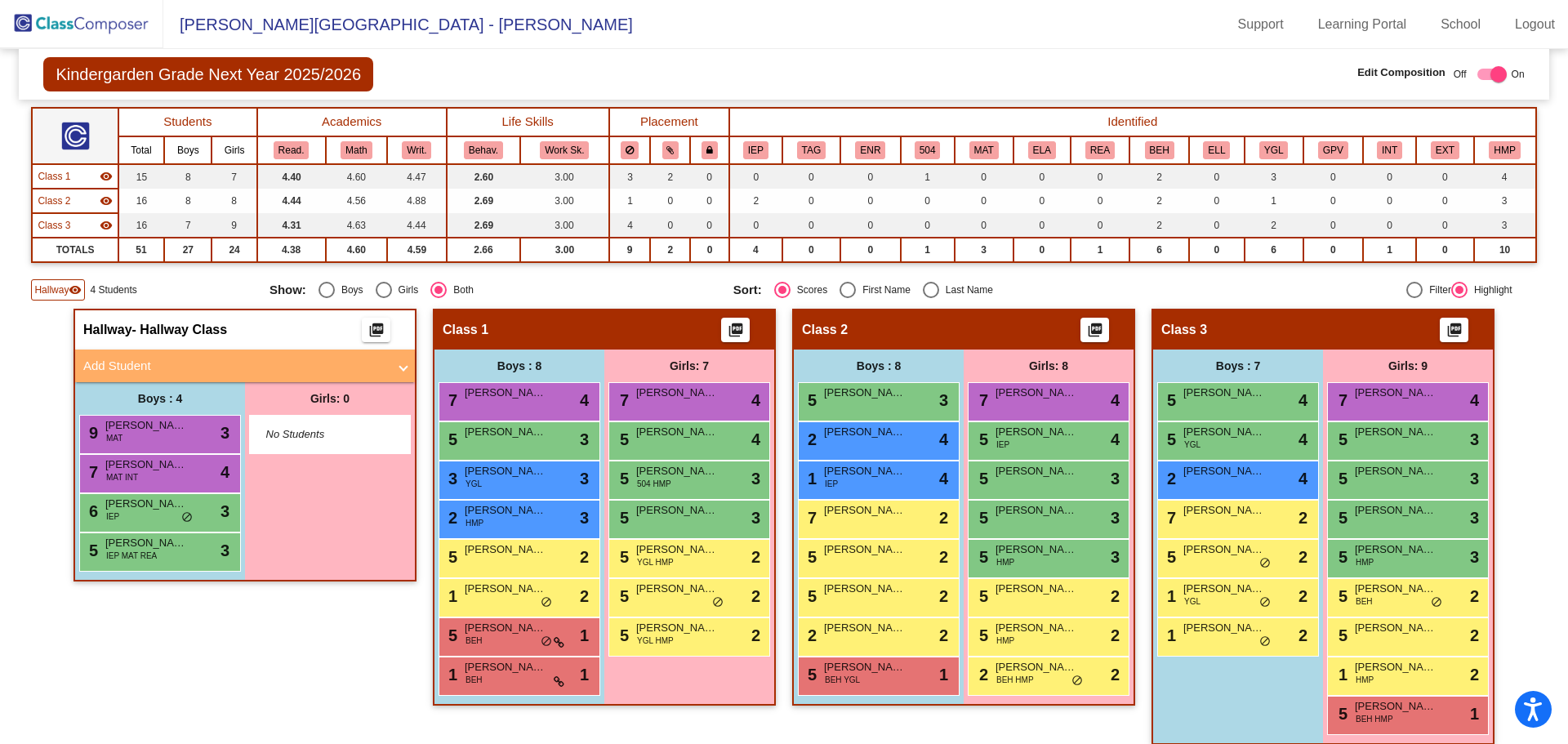
scroll to position [140, 0]
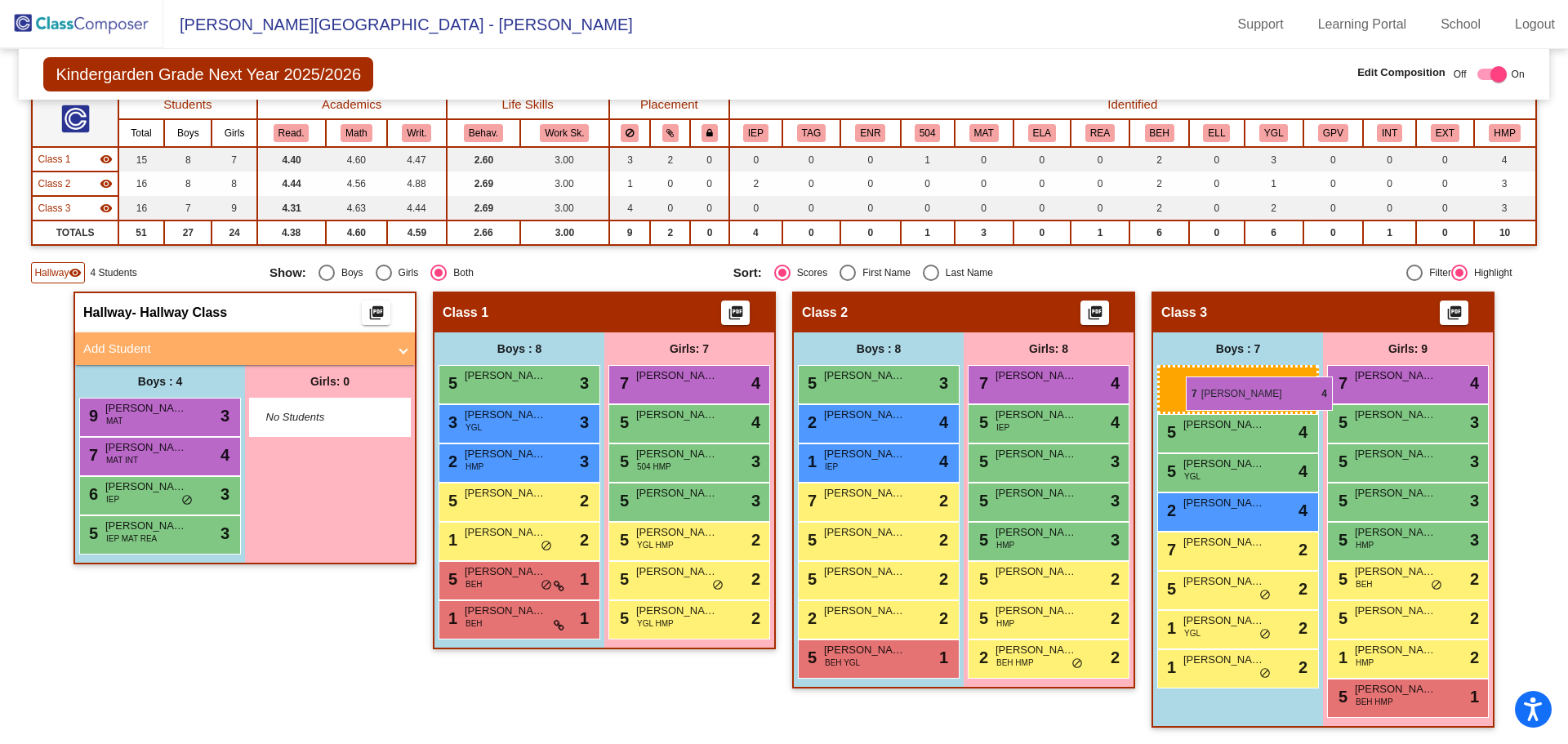
drag, startPoint x: 524, startPoint y: 373, endPoint x: 1186, endPoint y: 376, distance: 662.0
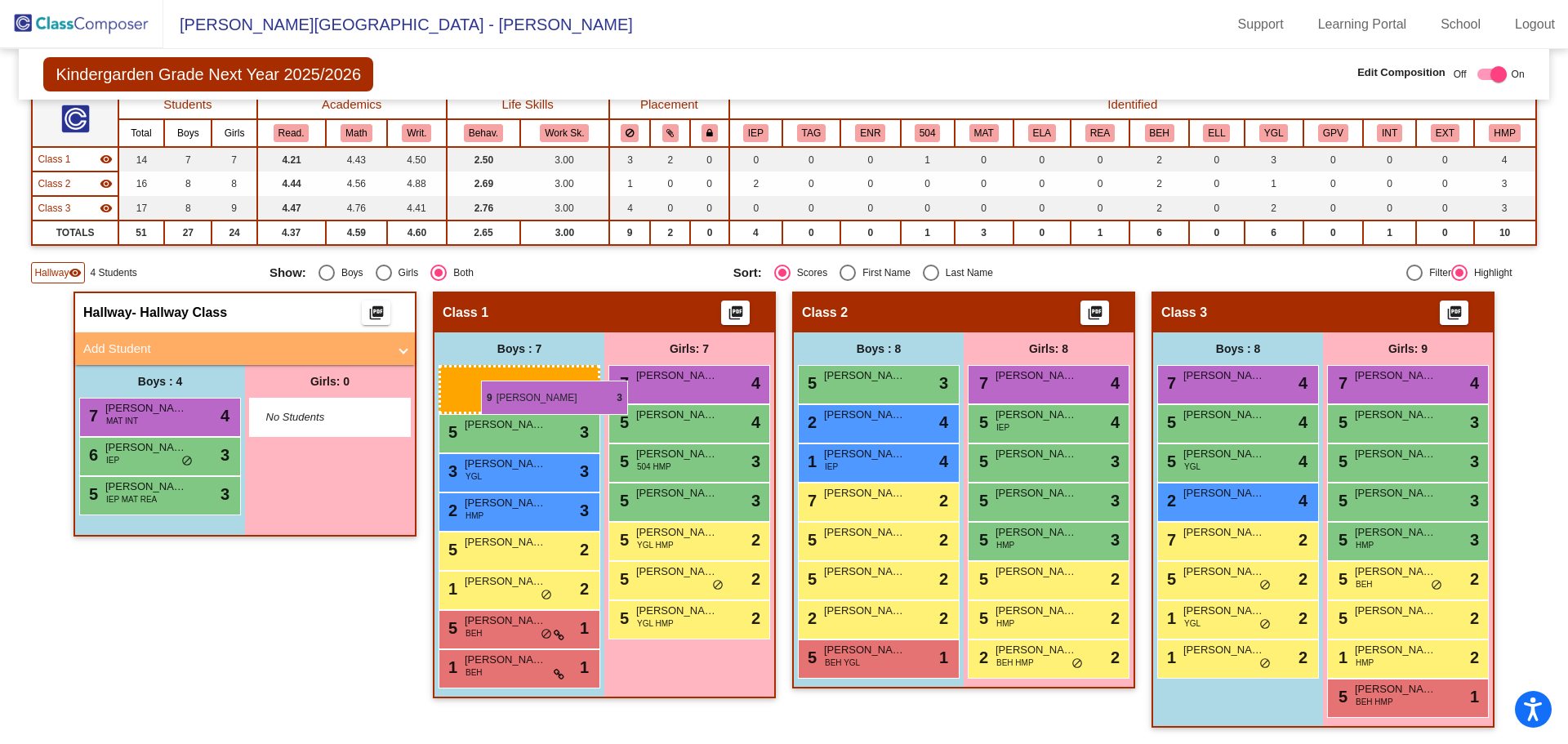
drag, startPoint x: 157, startPoint y: 412, endPoint x: 480, endPoint y: 381, distance: 324.5
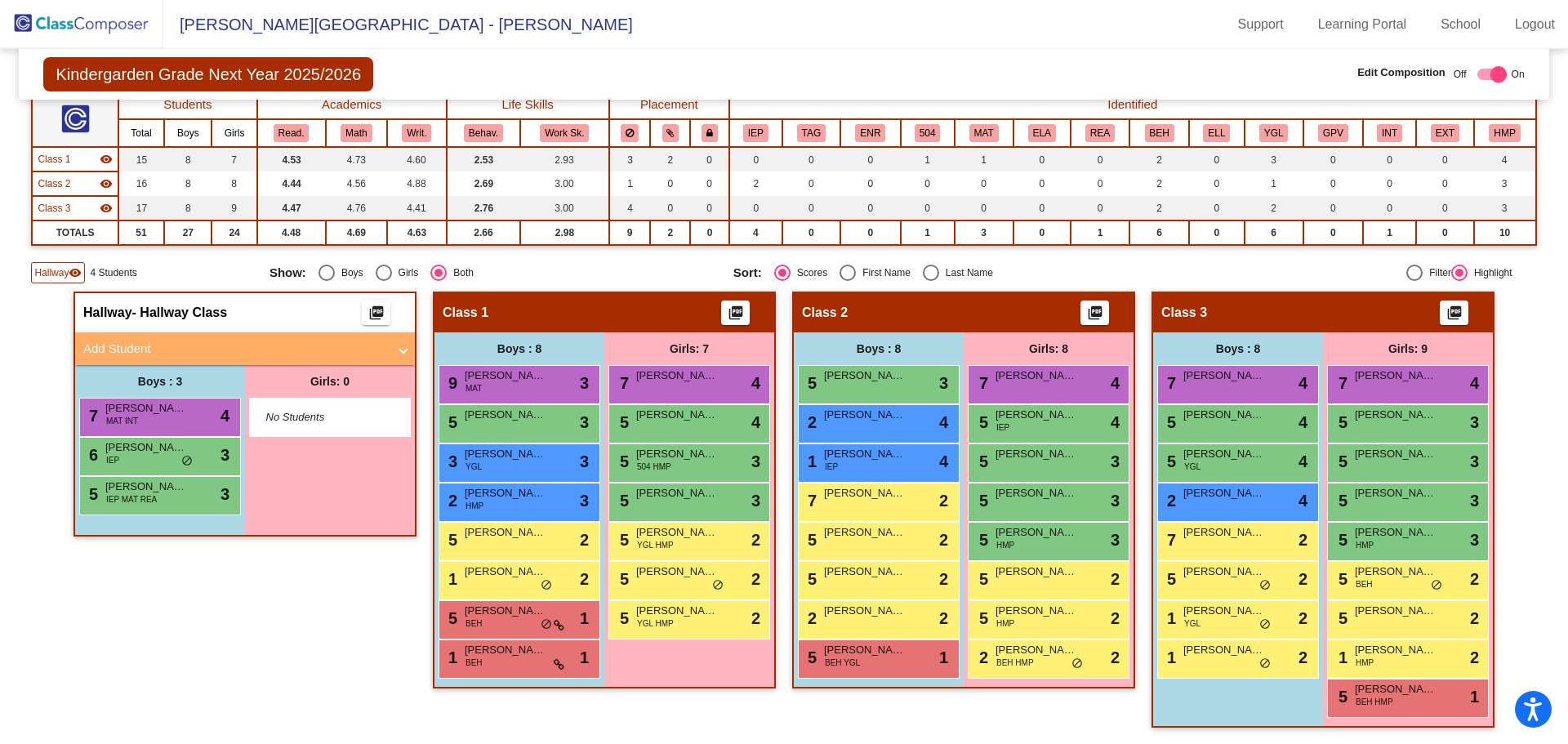
click at [247, 605] on div "Hallway - Hallway Class picture_as_pdf Add Student First Name Last Name Student…" at bounding box center [245, 517] width 343 height 452
click at [239, 662] on div "Hallway - Hallway Class picture_as_pdf Add Student First Name Last Name Student…" at bounding box center [245, 517] width 343 height 452
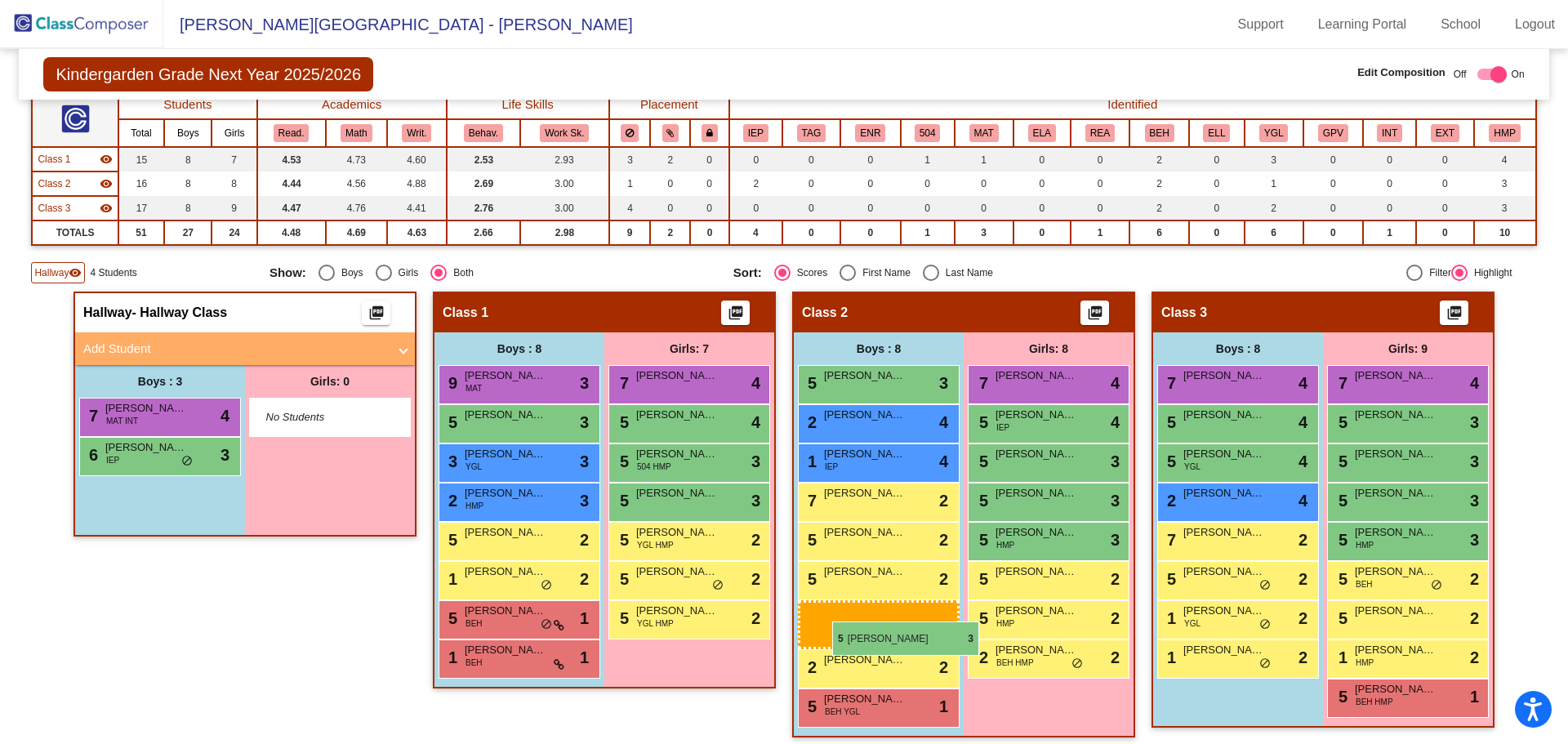
drag, startPoint x: 131, startPoint y: 490, endPoint x: 832, endPoint y: 621, distance: 713.1
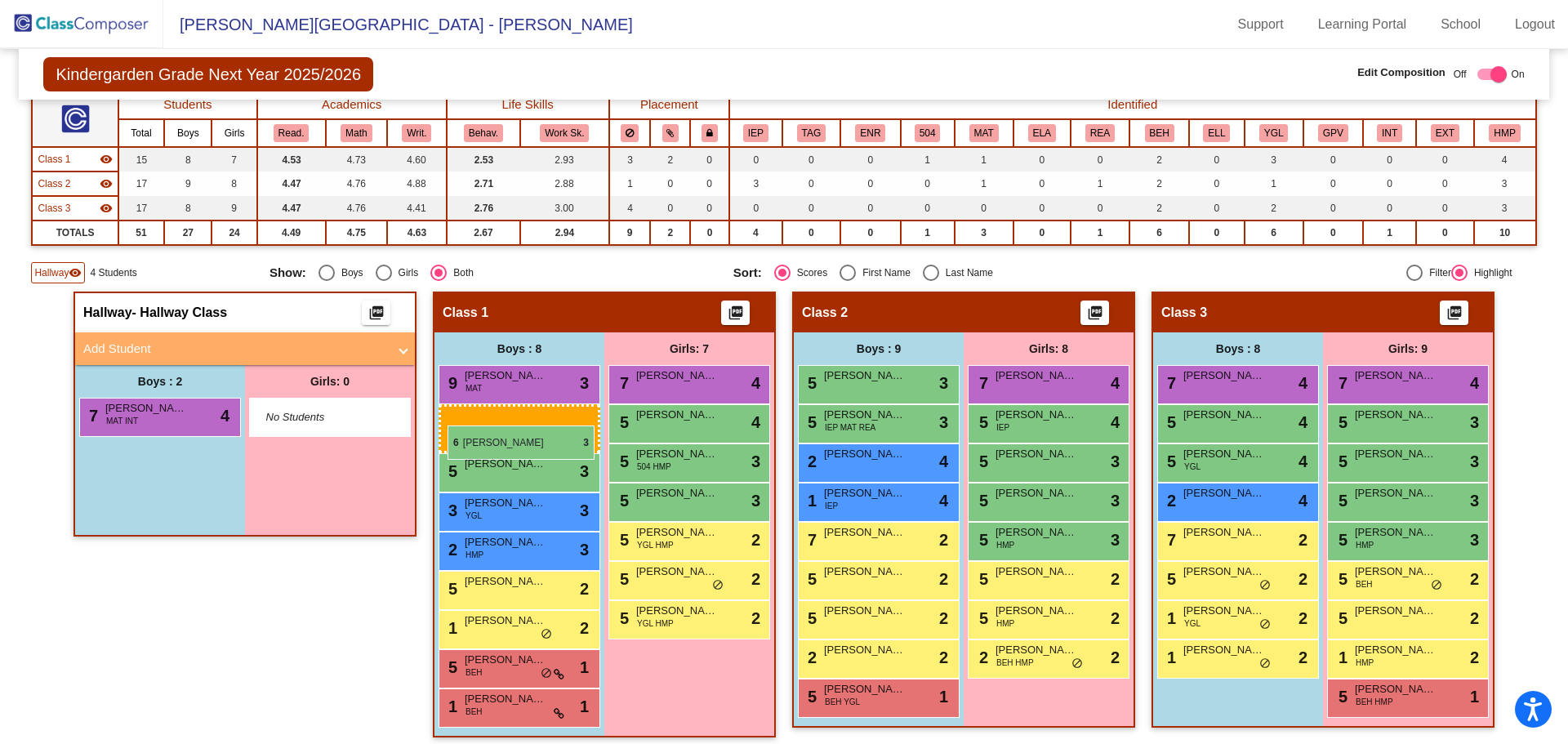
drag, startPoint x: 140, startPoint y: 458, endPoint x: 448, endPoint y: 425, distance: 309.8
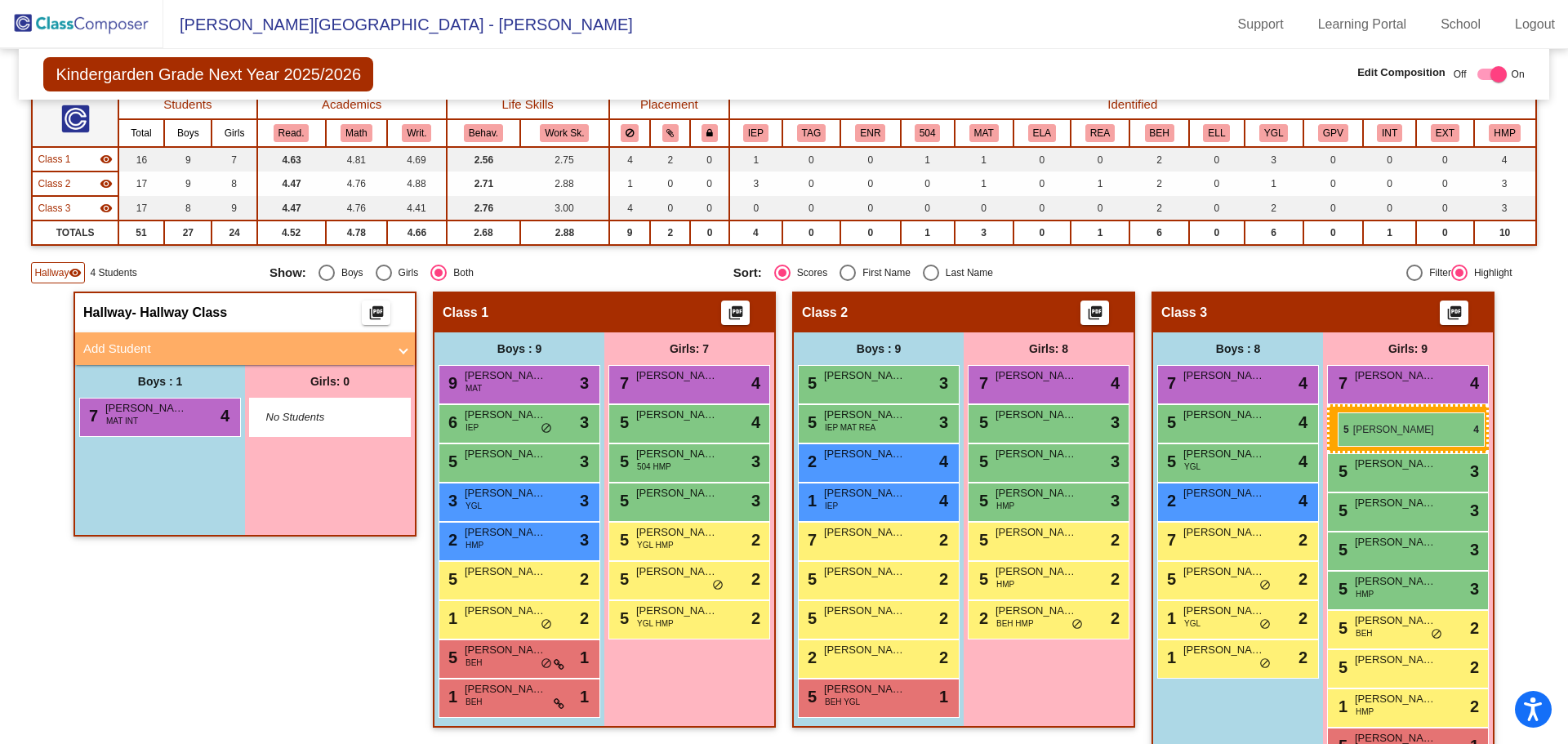
drag, startPoint x: 1040, startPoint y: 423, endPoint x: 1337, endPoint y: 413, distance: 297.2
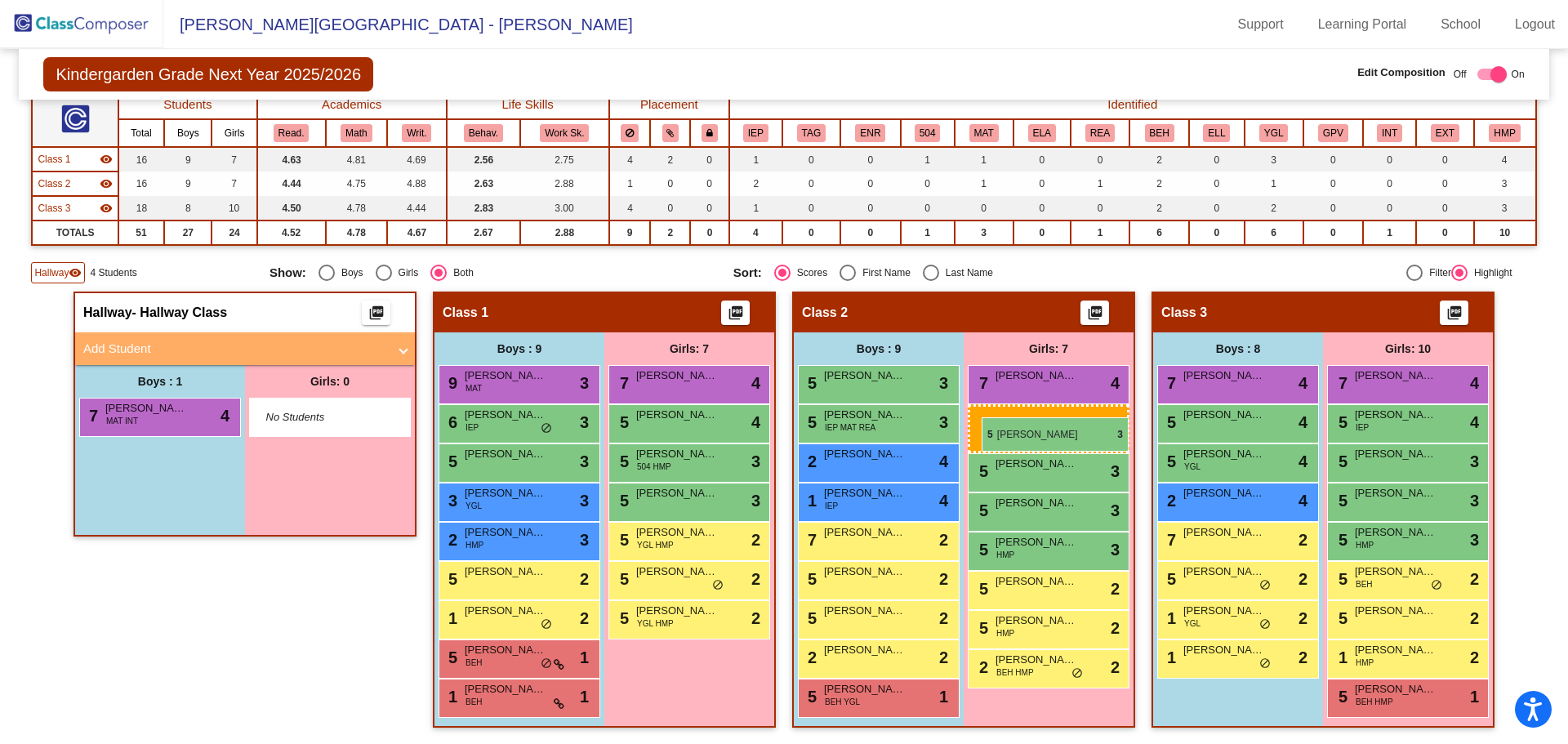
drag, startPoint x: 1375, startPoint y: 466, endPoint x: 982, endPoint y: 417, distance: 396.0
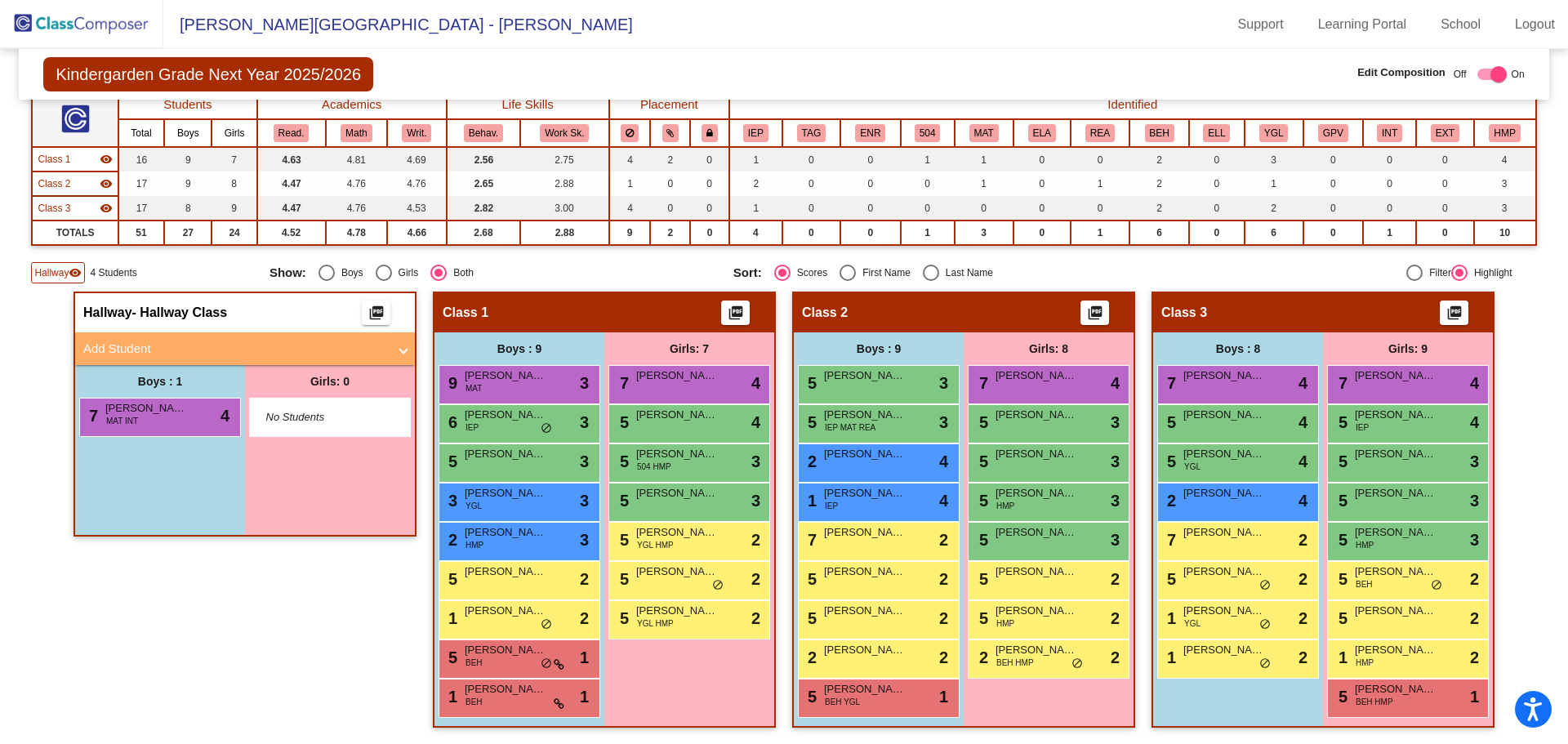
click at [64, 16] on img at bounding box center [81, 24] width 163 height 48
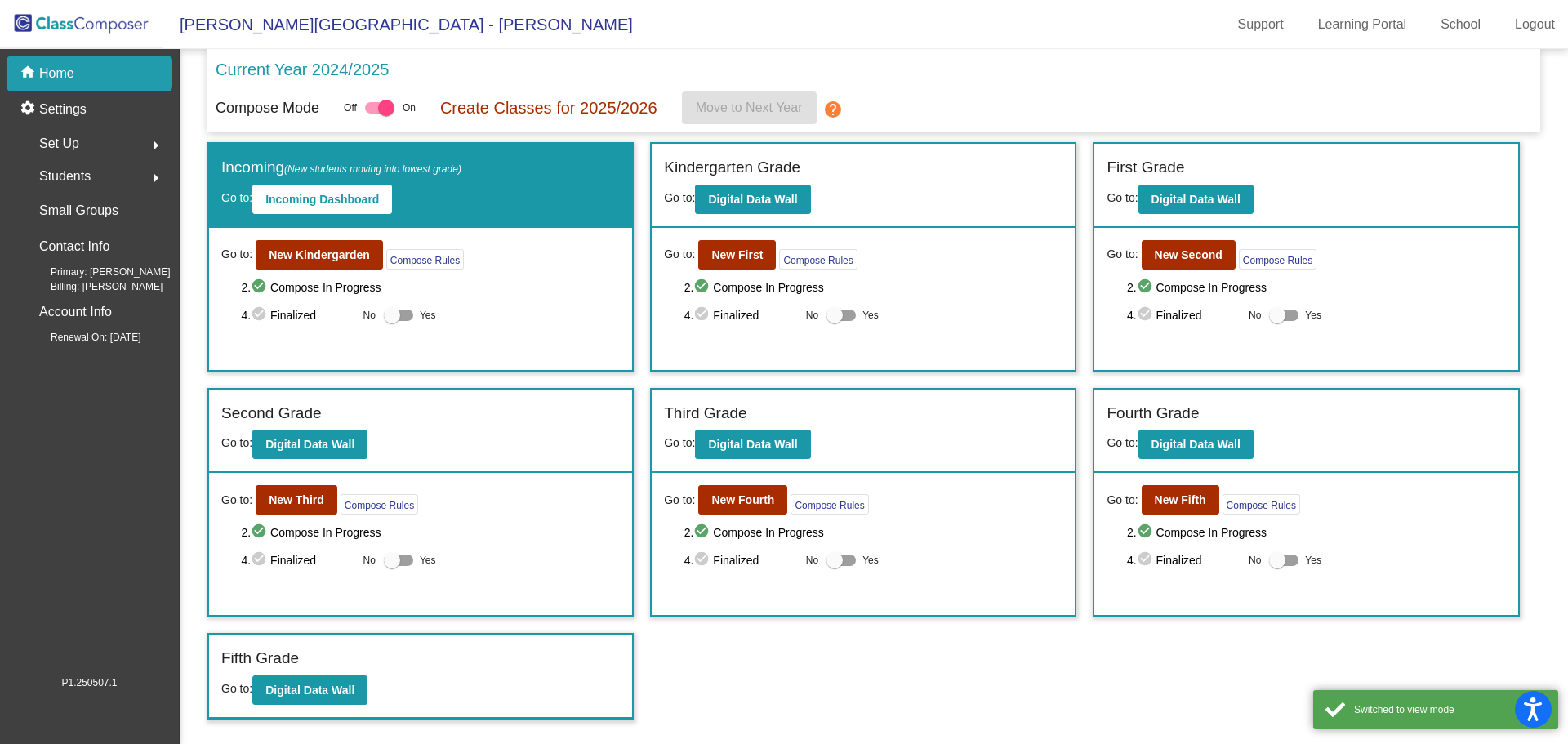
click at [158, 150] on mat-icon "arrow_right" at bounding box center [156, 145] width 19 height 19
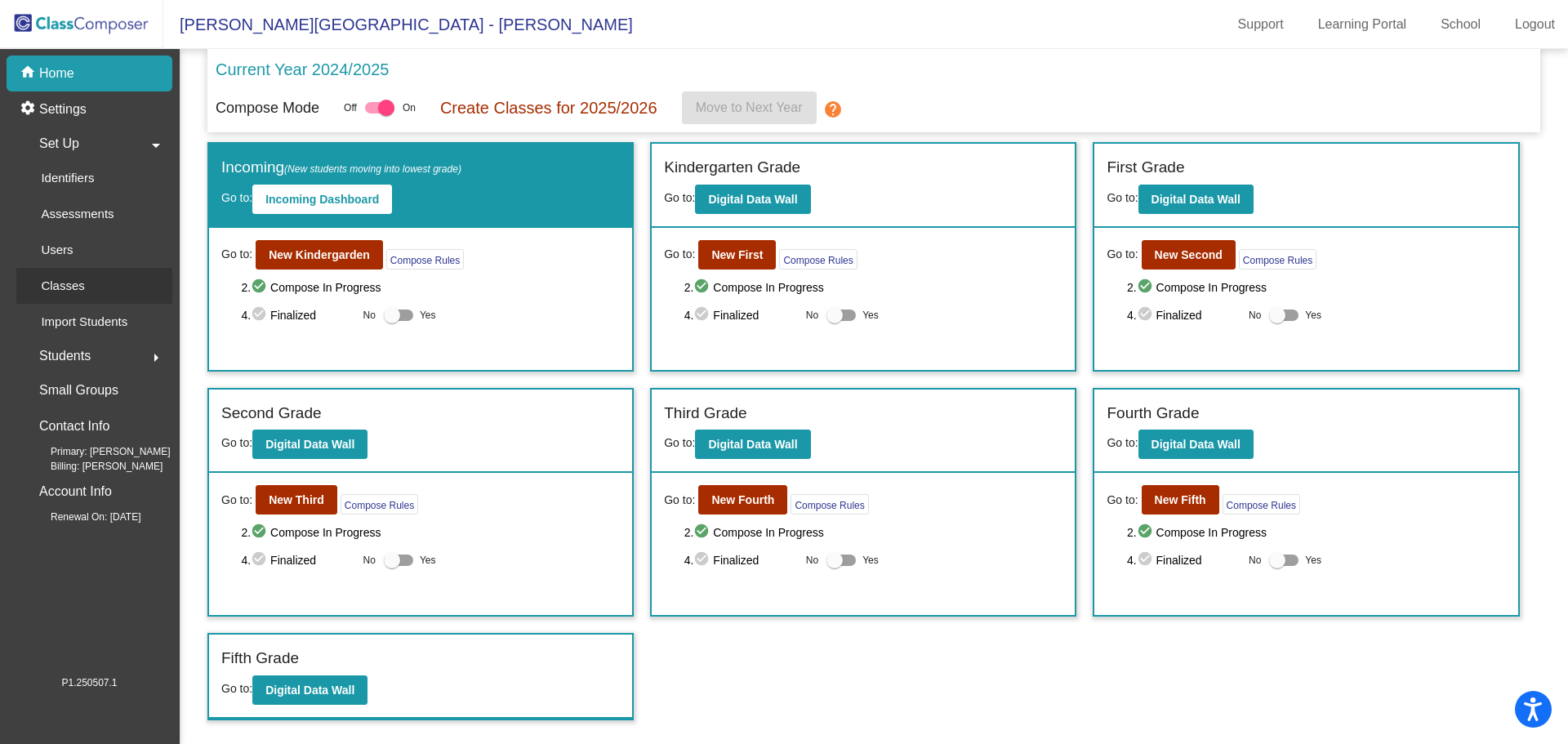
click at [98, 290] on link "Classes" at bounding box center [94, 285] width 156 height 36
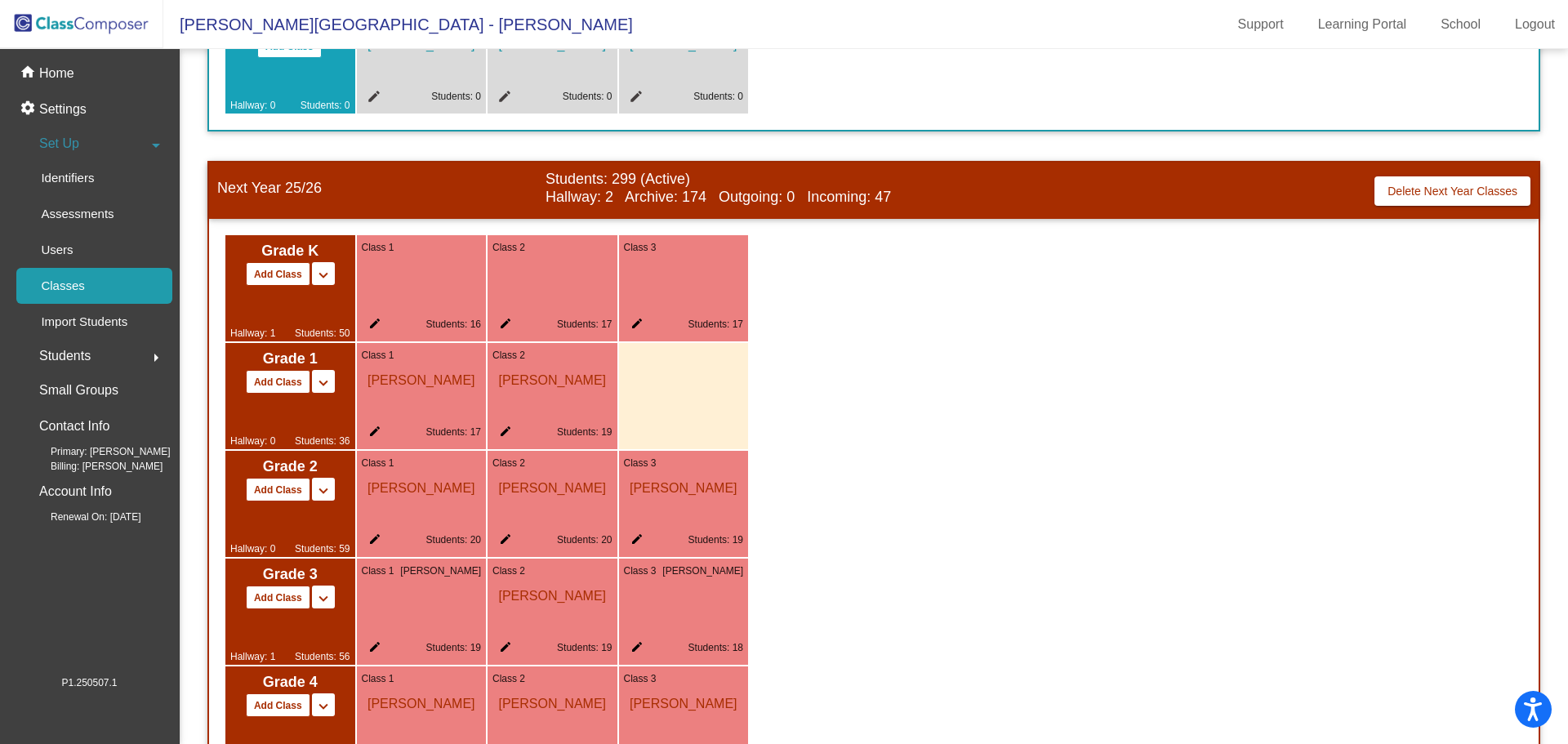
scroll to position [750, 0]
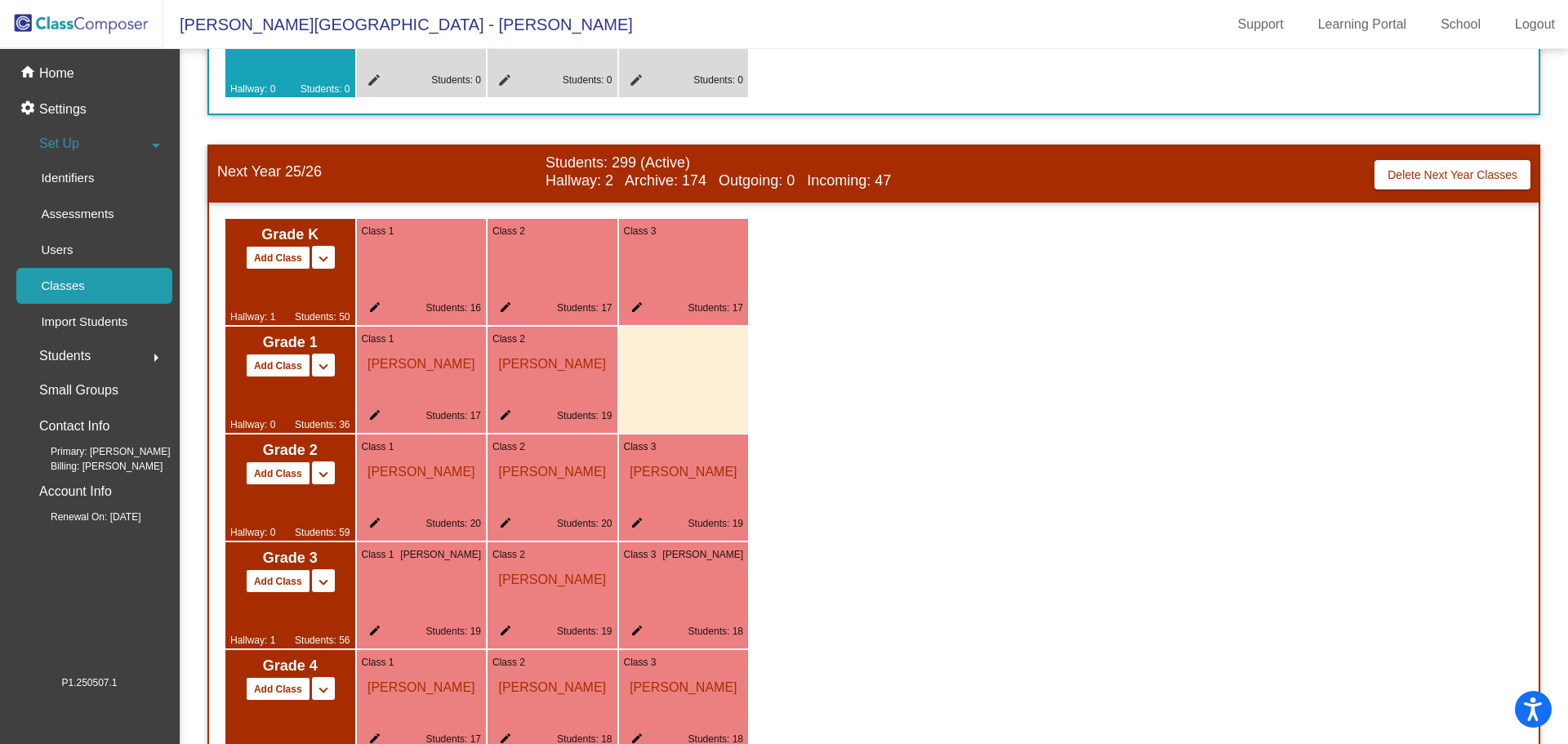
click at [372, 306] on mat-icon "edit" at bounding box center [371, 310] width 19 height 19
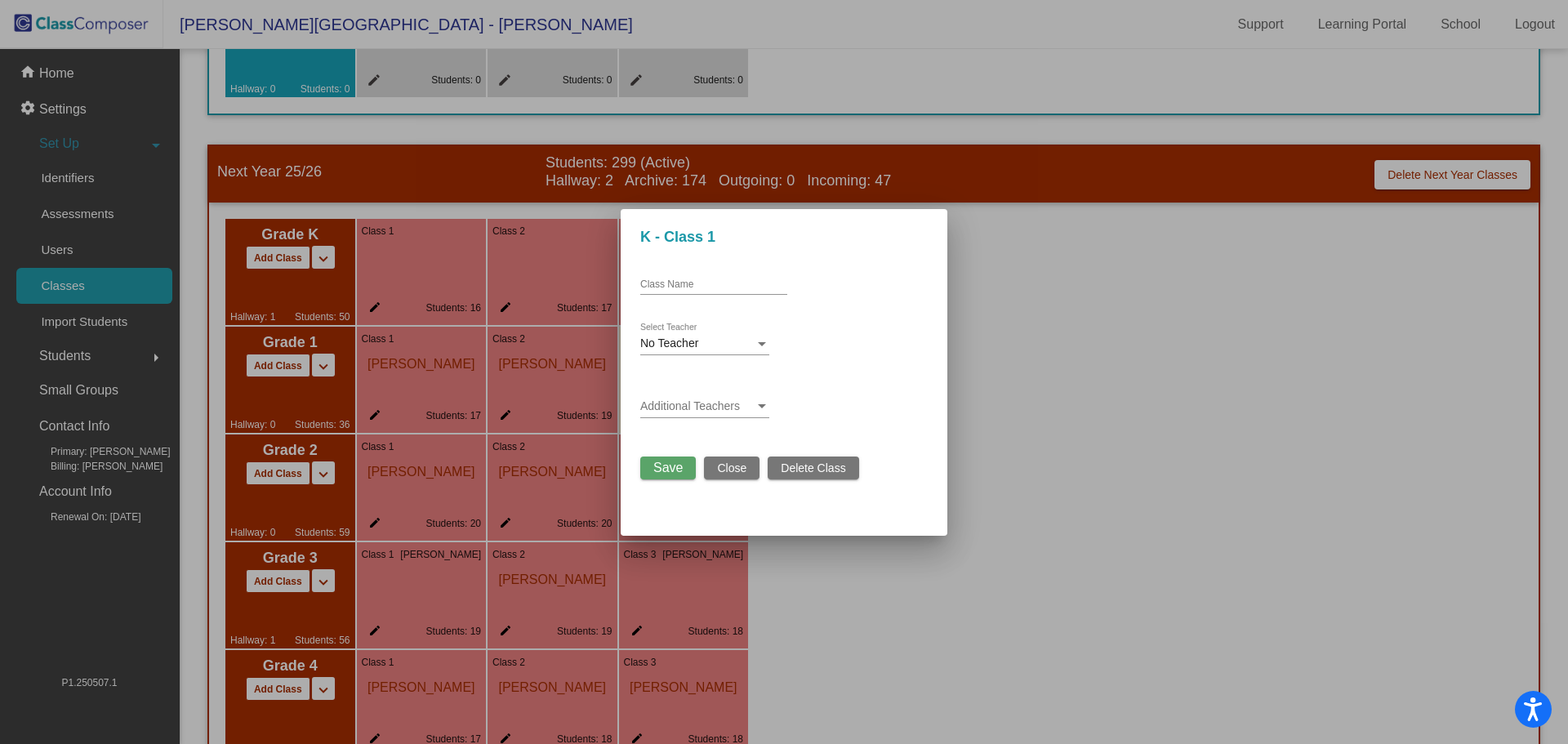
click at [728, 285] on input "Class Name" at bounding box center [713, 285] width 147 height 11
click at [715, 476] on button "Close" at bounding box center [732, 468] width 56 height 23
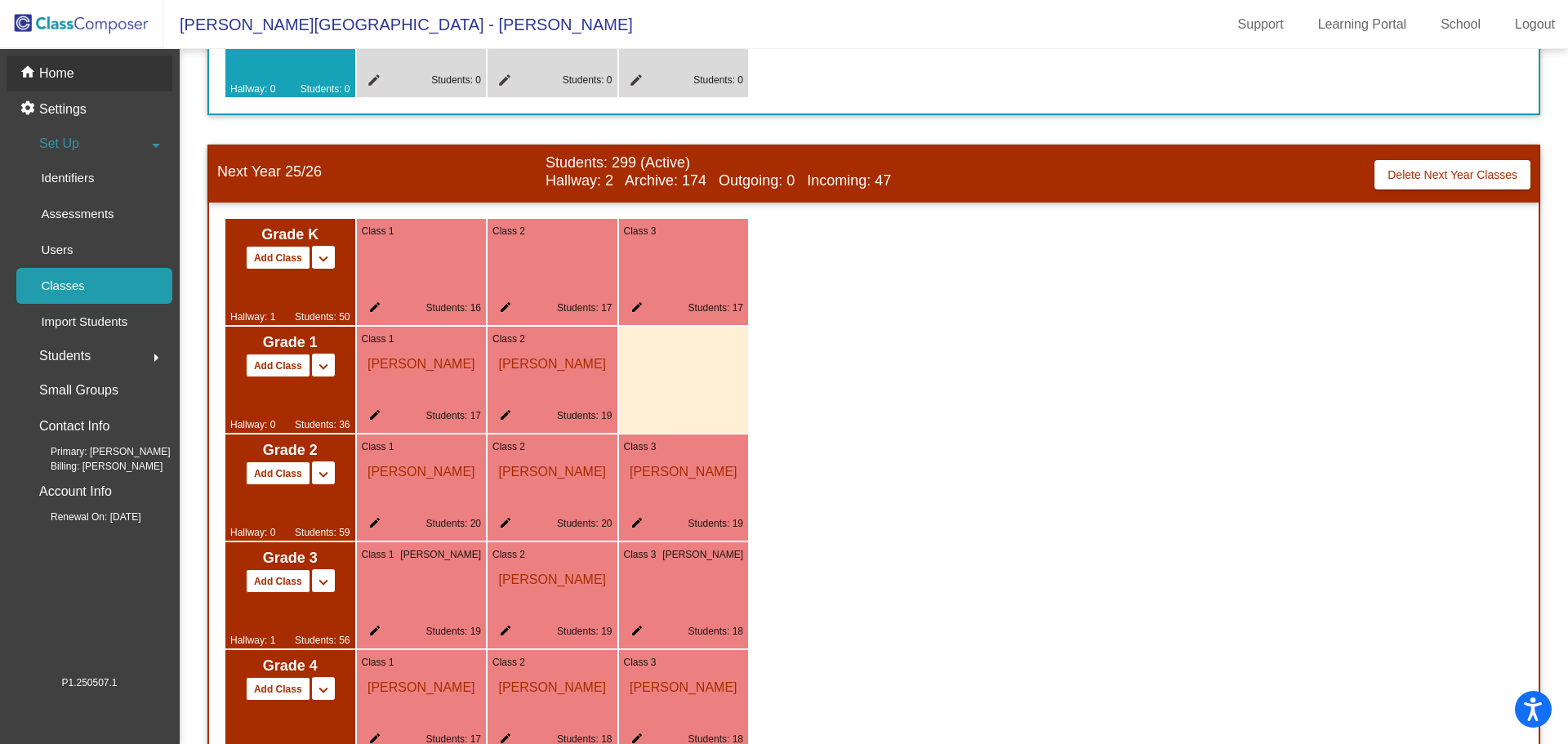
click at [127, 75] on div "home Home" at bounding box center [89, 73] width 166 height 36
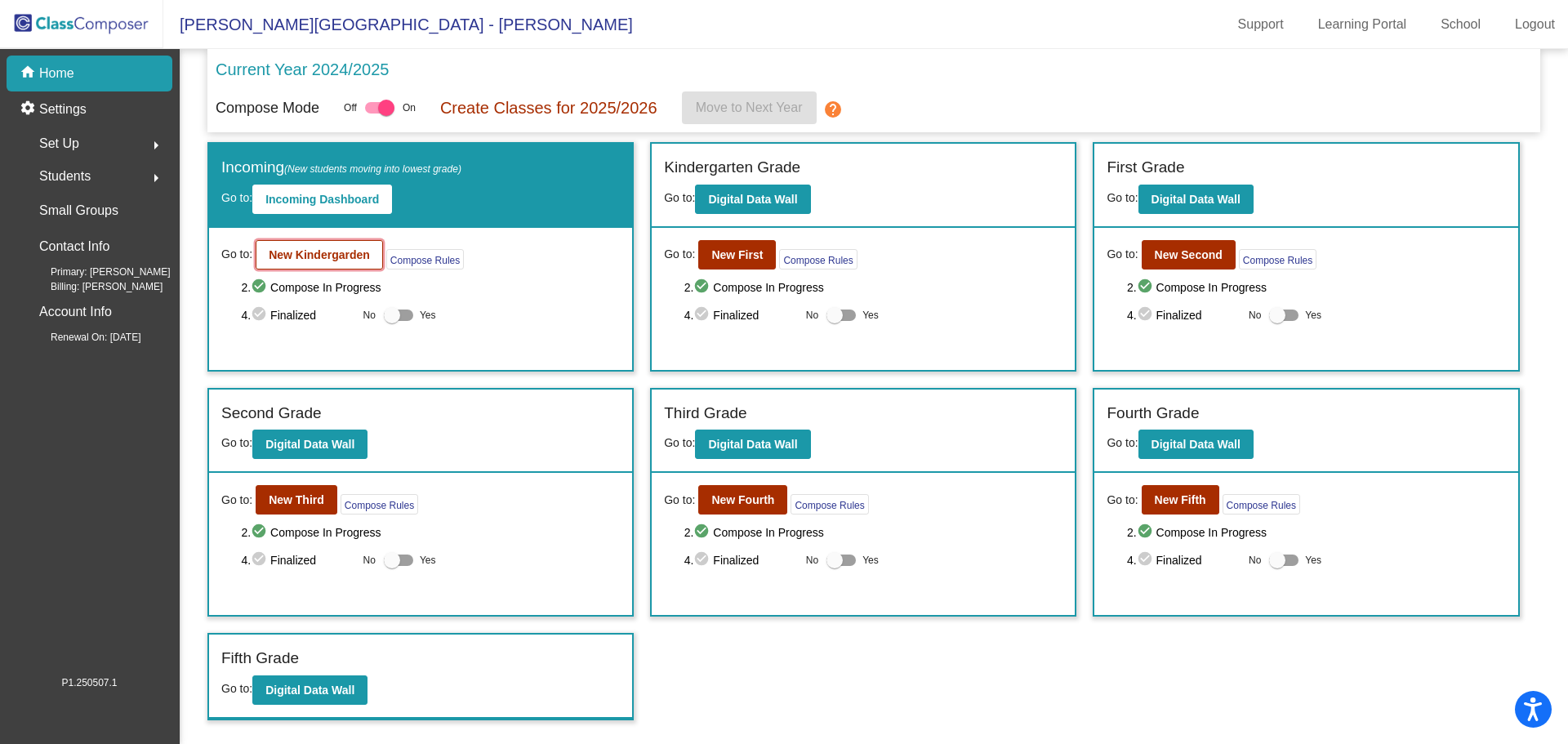
click at [337, 261] on button "New Kindergarden" at bounding box center [319, 255] width 127 height 30
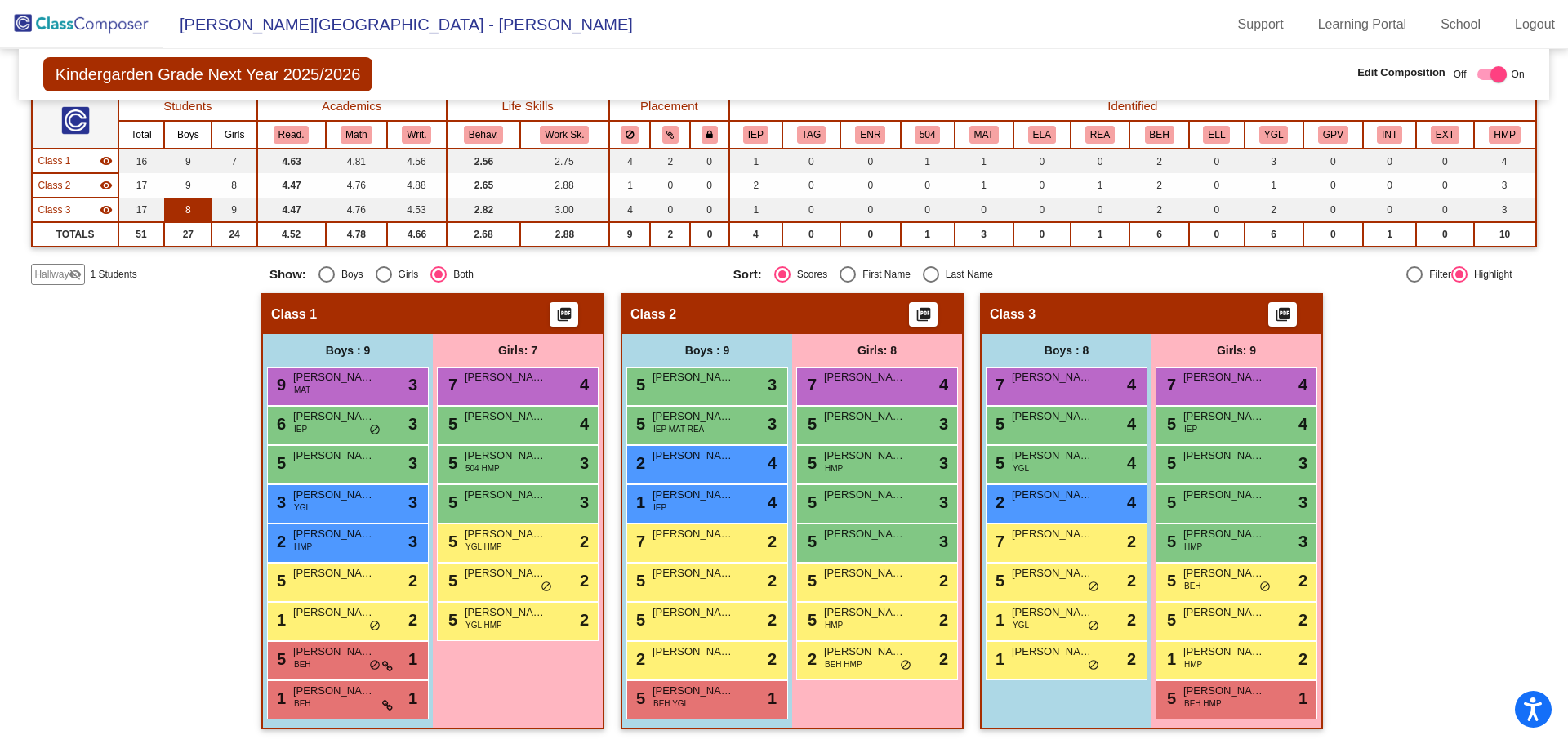
scroll to position [140, 0]
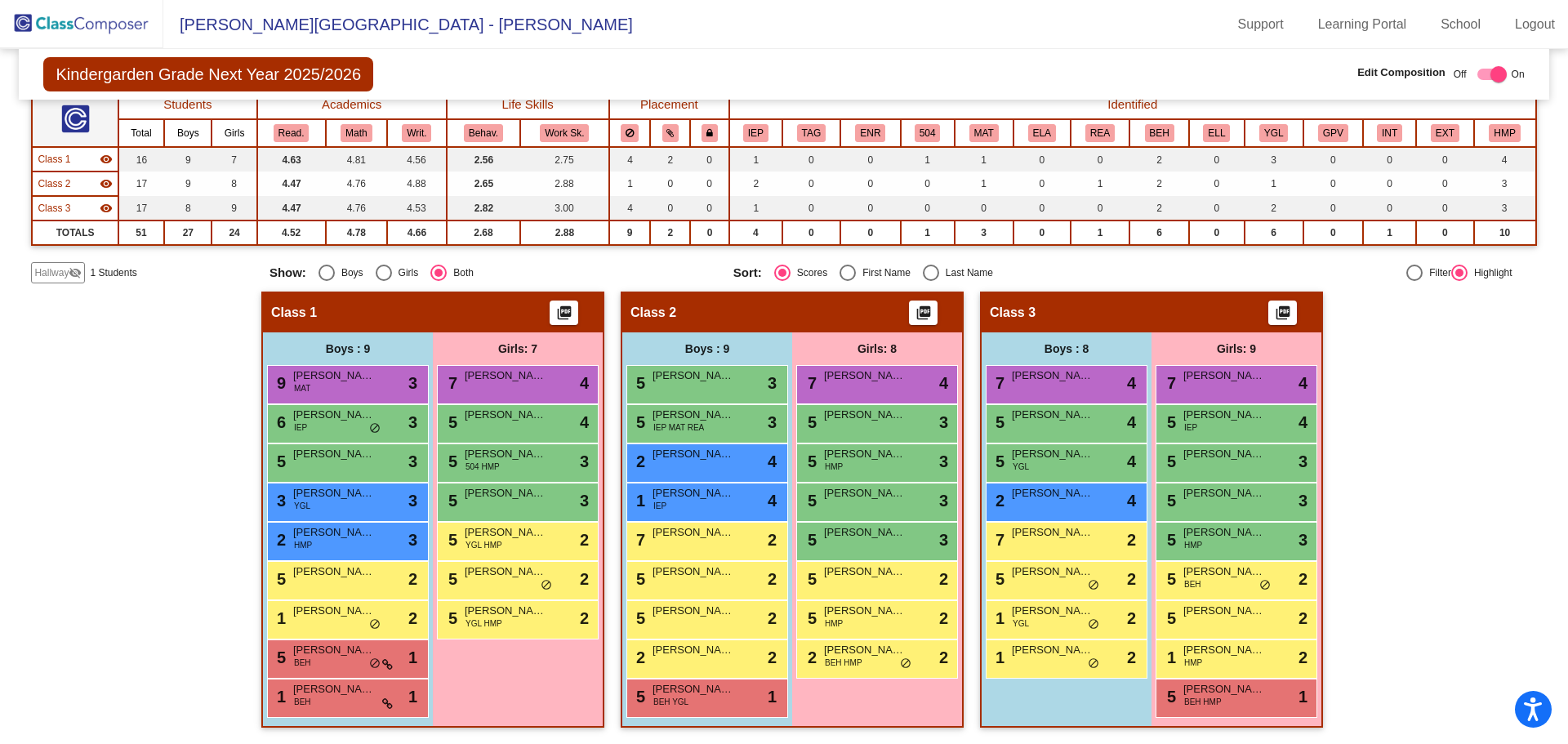
click at [73, 274] on mat-icon "visibility_off" at bounding box center [75, 273] width 13 height 13
